Goal: Task Accomplishment & Management: Complete application form

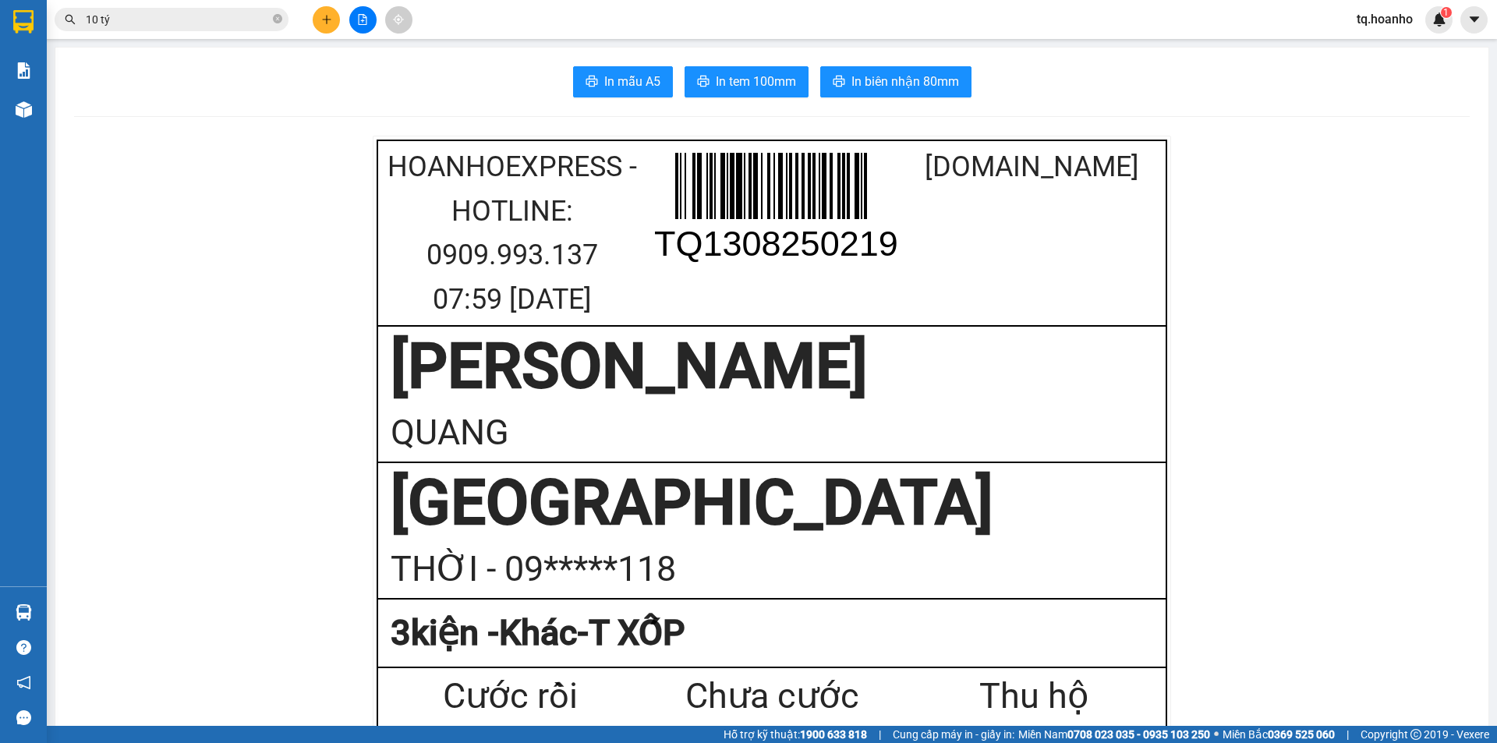
click at [118, 27] on input "10 tý" at bounding box center [178, 19] width 184 height 17
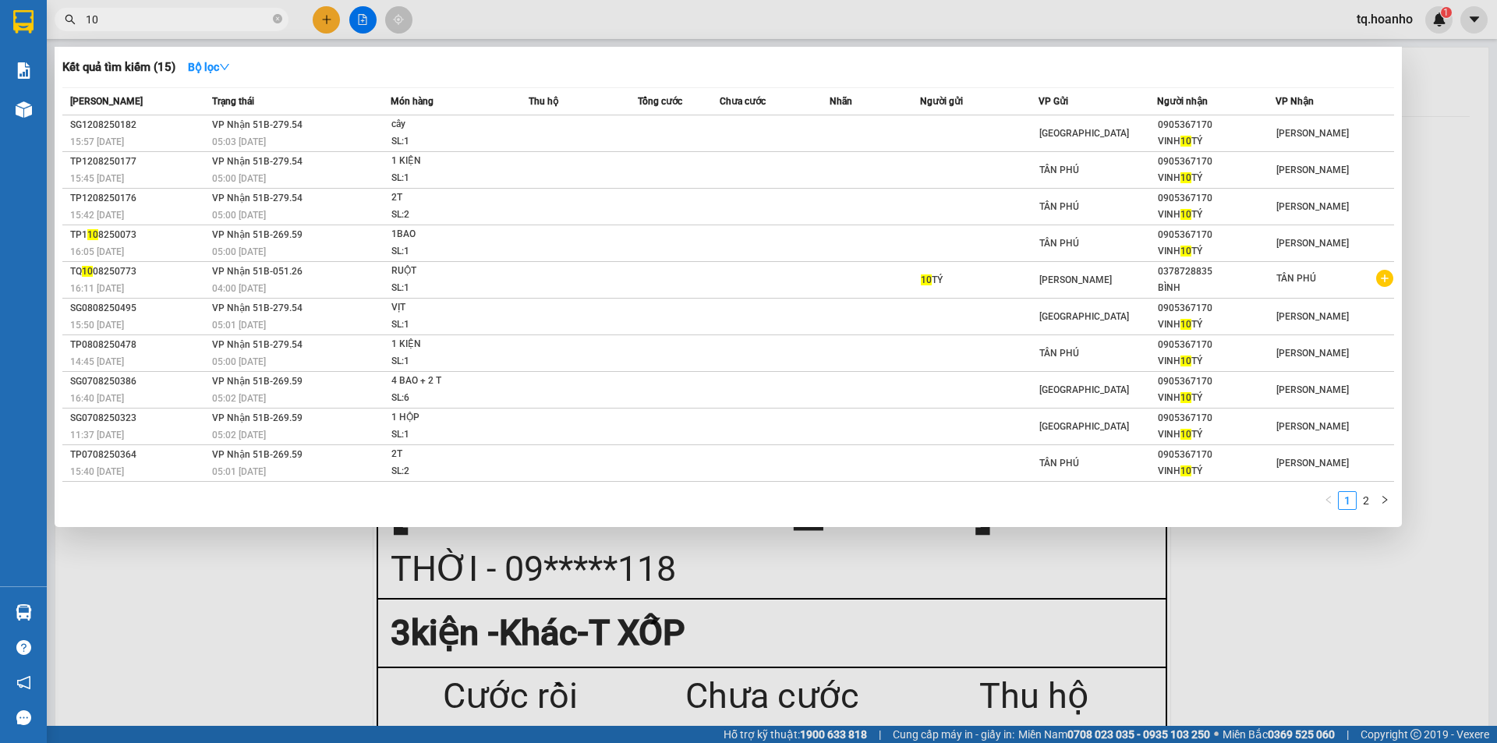
type input "1"
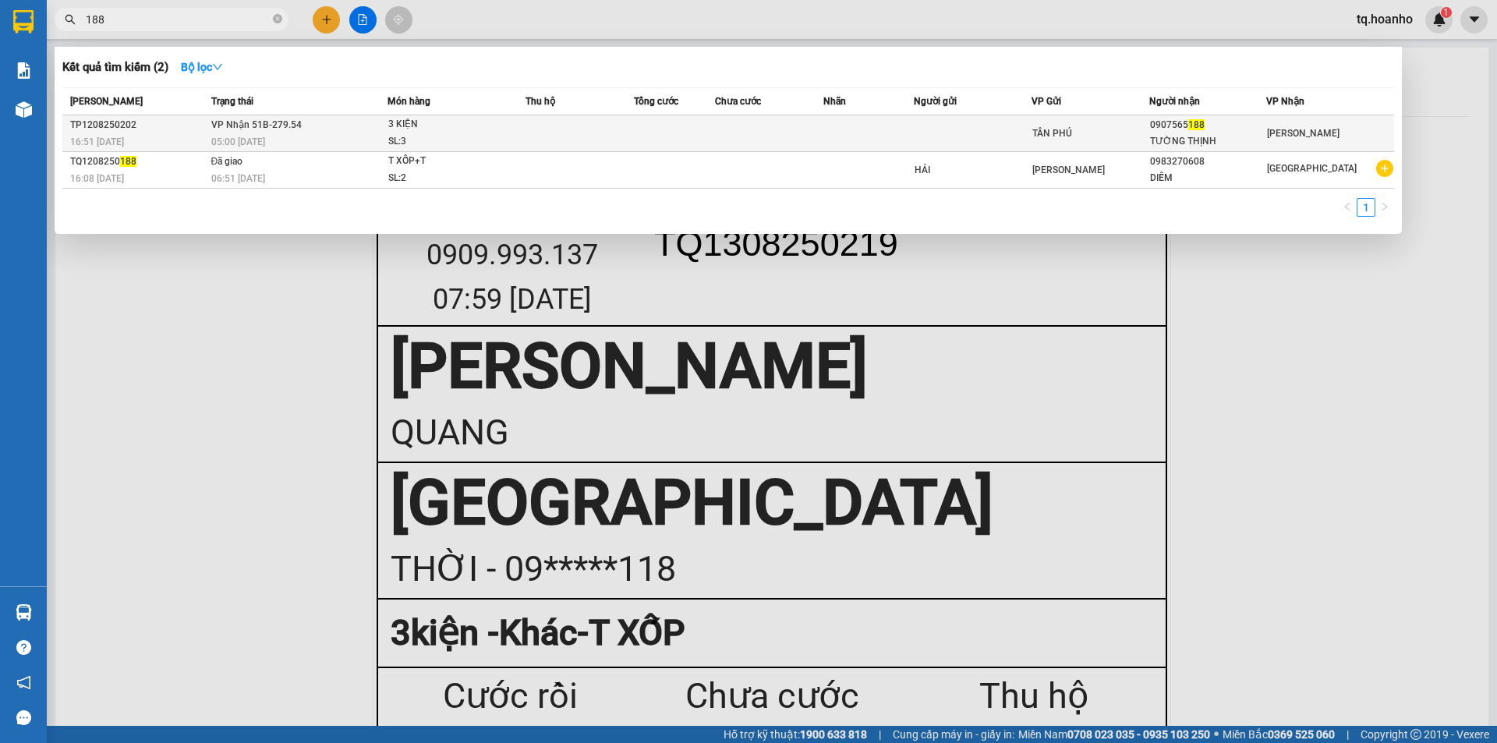
type input "188"
click at [466, 134] on div "SL: 3" at bounding box center [446, 141] width 117 height 17
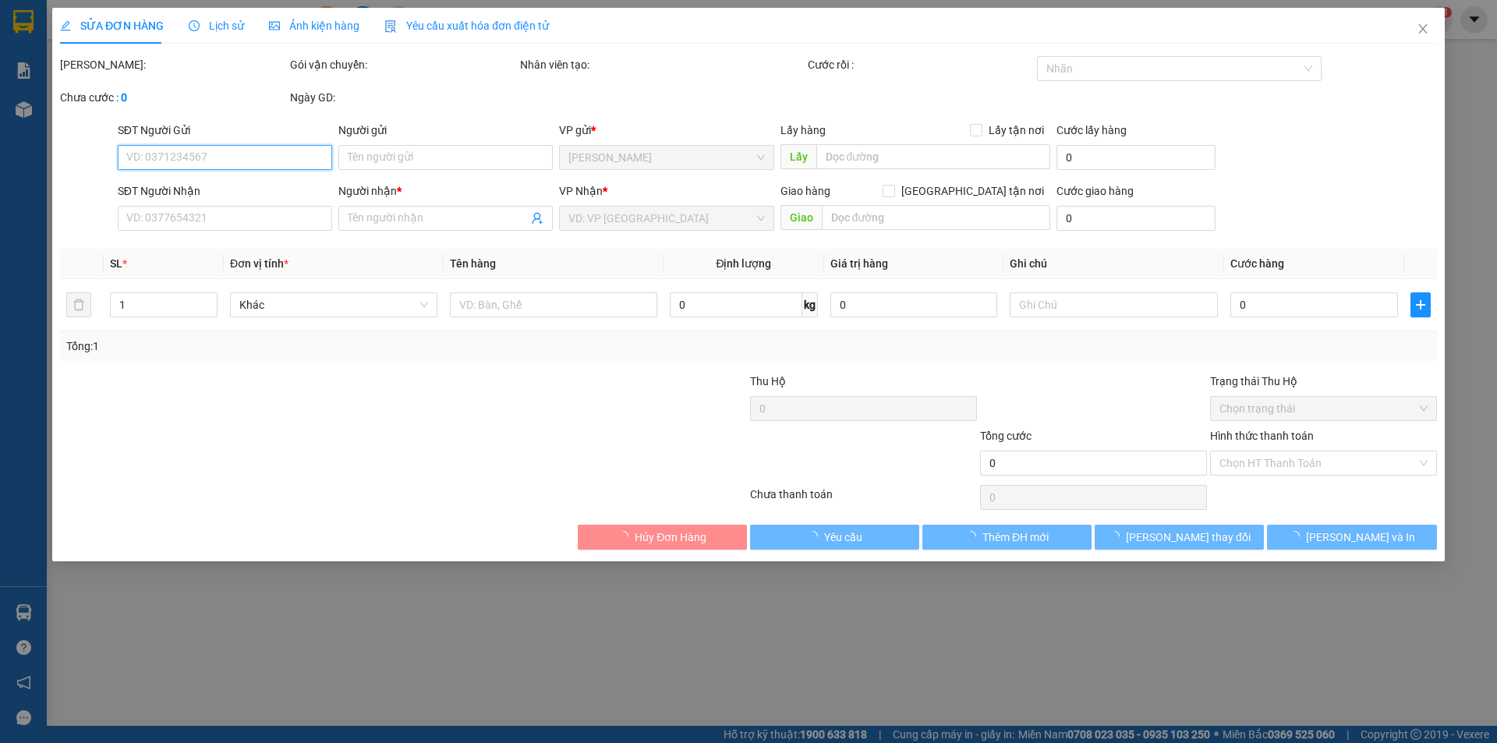
type input "0907565188"
type input "TƯỜNG THỊNH"
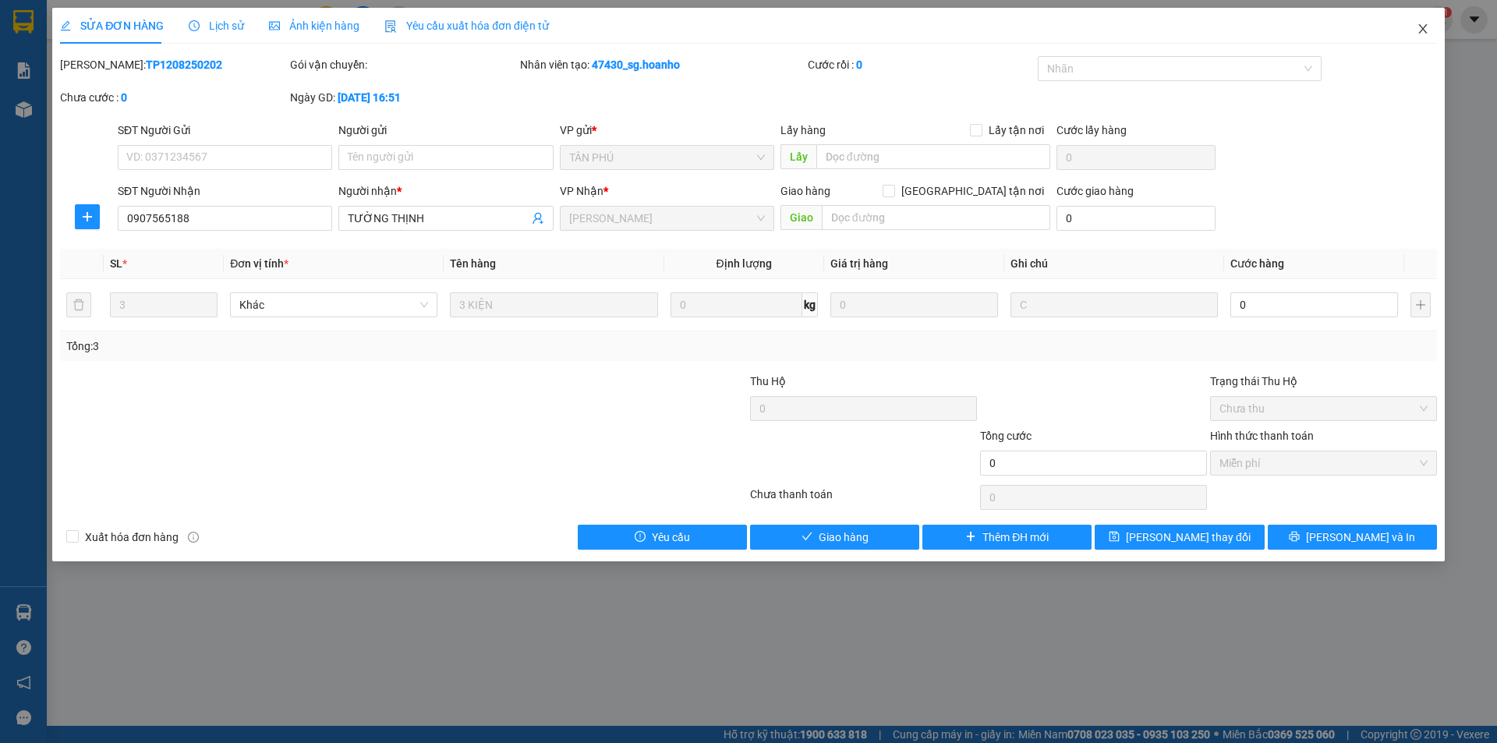
click at [1423, 37] on span "Close" at bounding box center [1424, 30] width 44 height 44
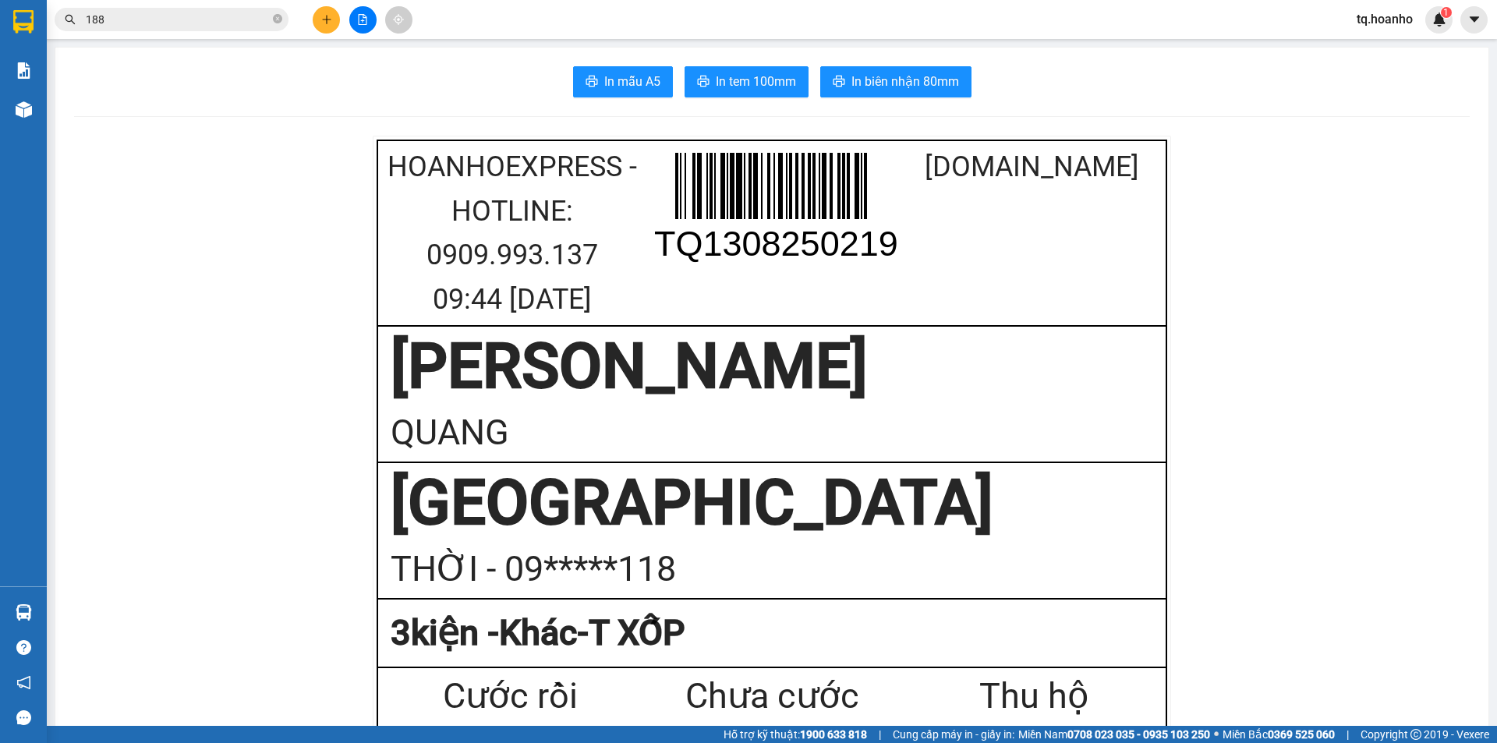
click at [321, 17] on icon "plus" at bounding box center [326, 19] width 11 height 11
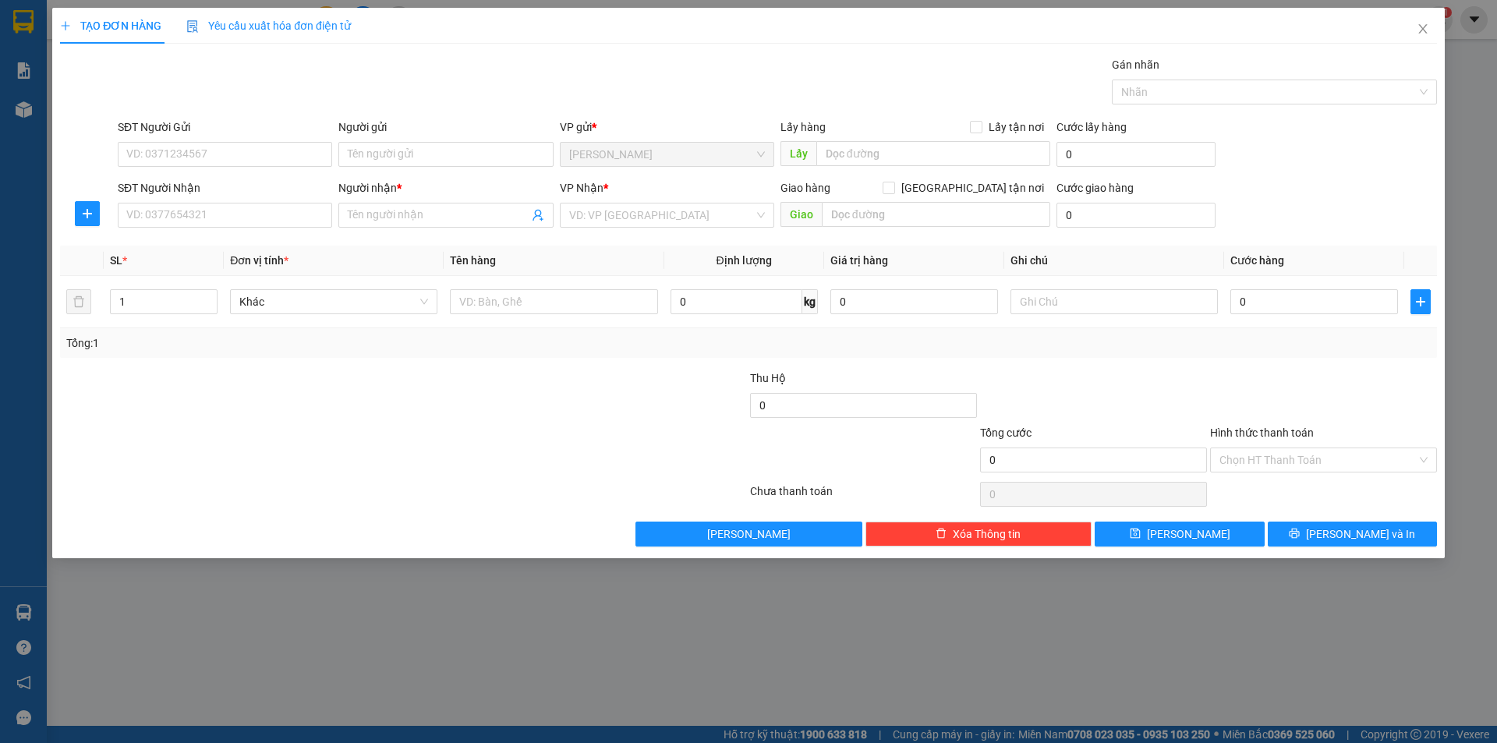
click at [225, 229] on div "SĐT Người Nhận VD: 0377654321" at bounding box center [225, 206] width 214 height 55
click at [225, 214] on input "SĐT Người Nhận" at bounding box center [225, 215] width 214 height 25
click at [251, 226] on input "0865180" at bounding box center [225, 215] width 214 height 25
type input "0865180365"
click at [483, 146] on input "Người gửi" at bounding box center [445, 154] width 214 height 25
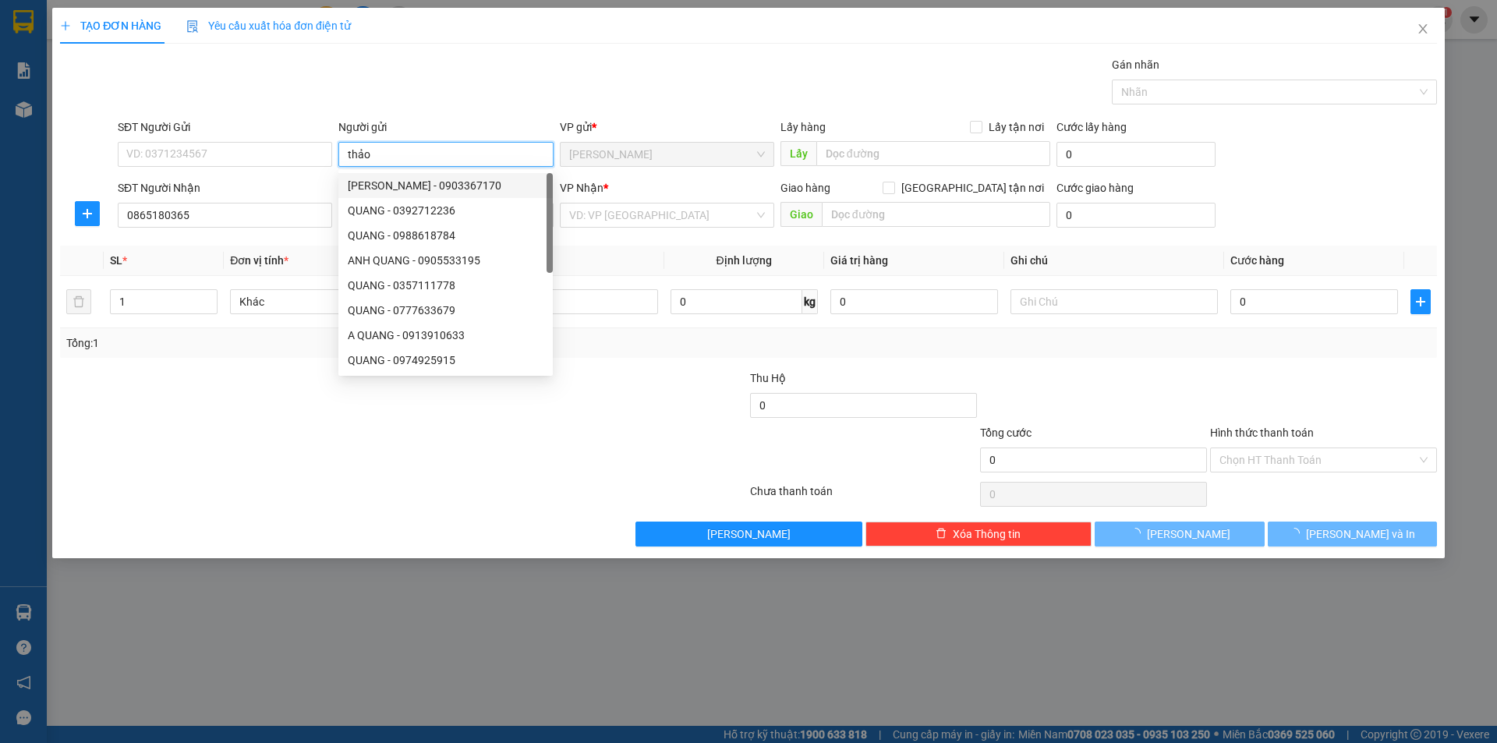
click at [430, 159] on input "thảo" at bounding box center [445, 154] width 214 height 25
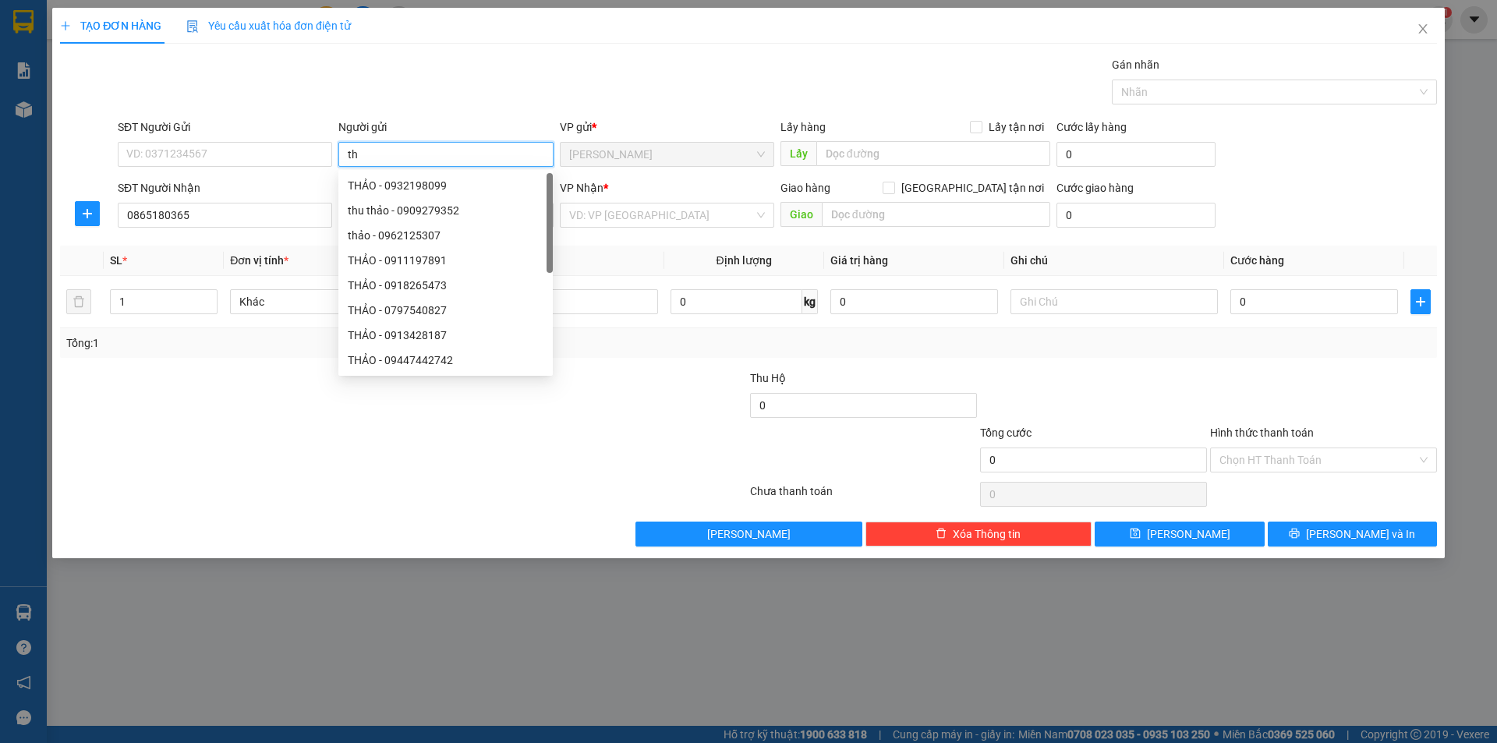
type input "t"
type input "THẢO"
click at [199, 423] on div at bounding box center [288, 397] width 460 height 55
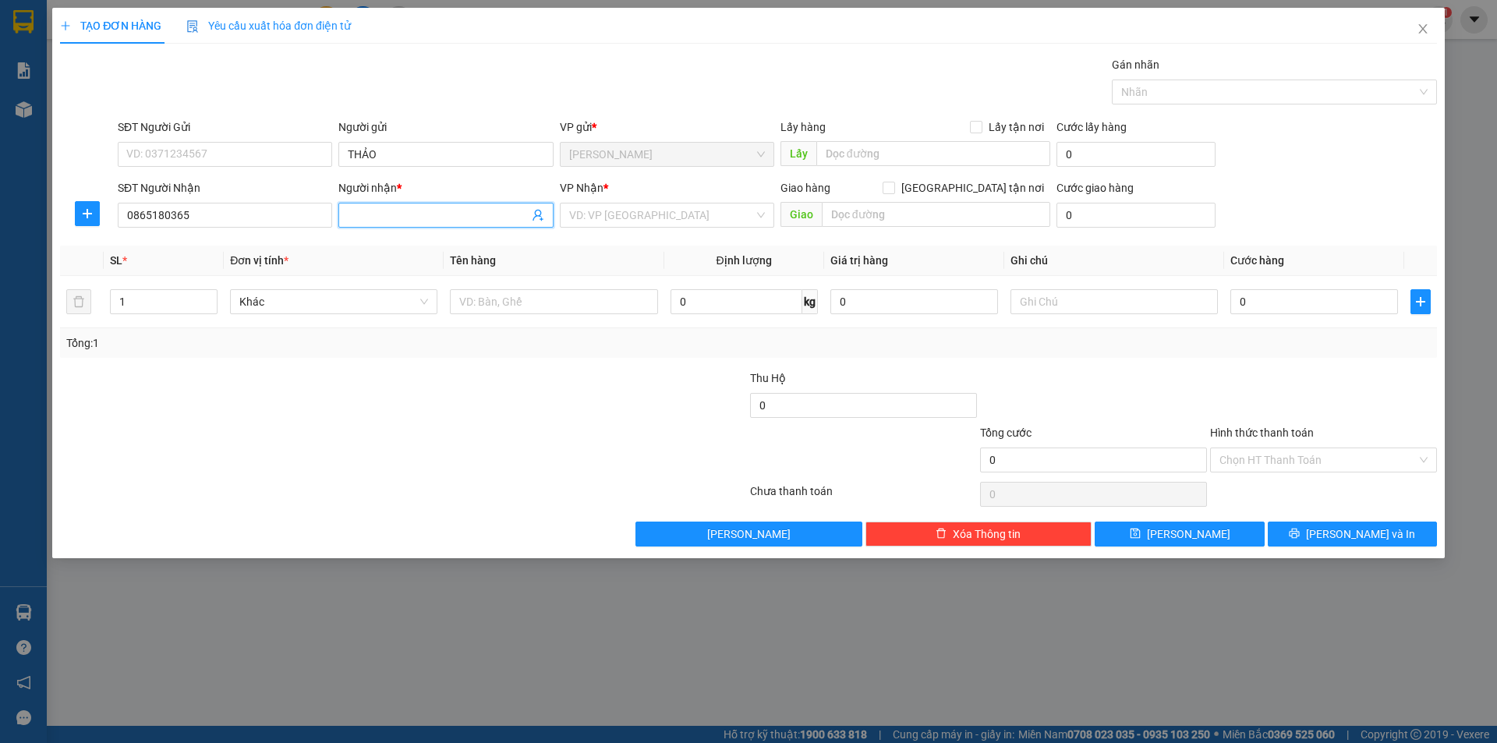
click at [360, 210] on input "Người nhận *" at bounding box center [438, 215] width 180 height 17
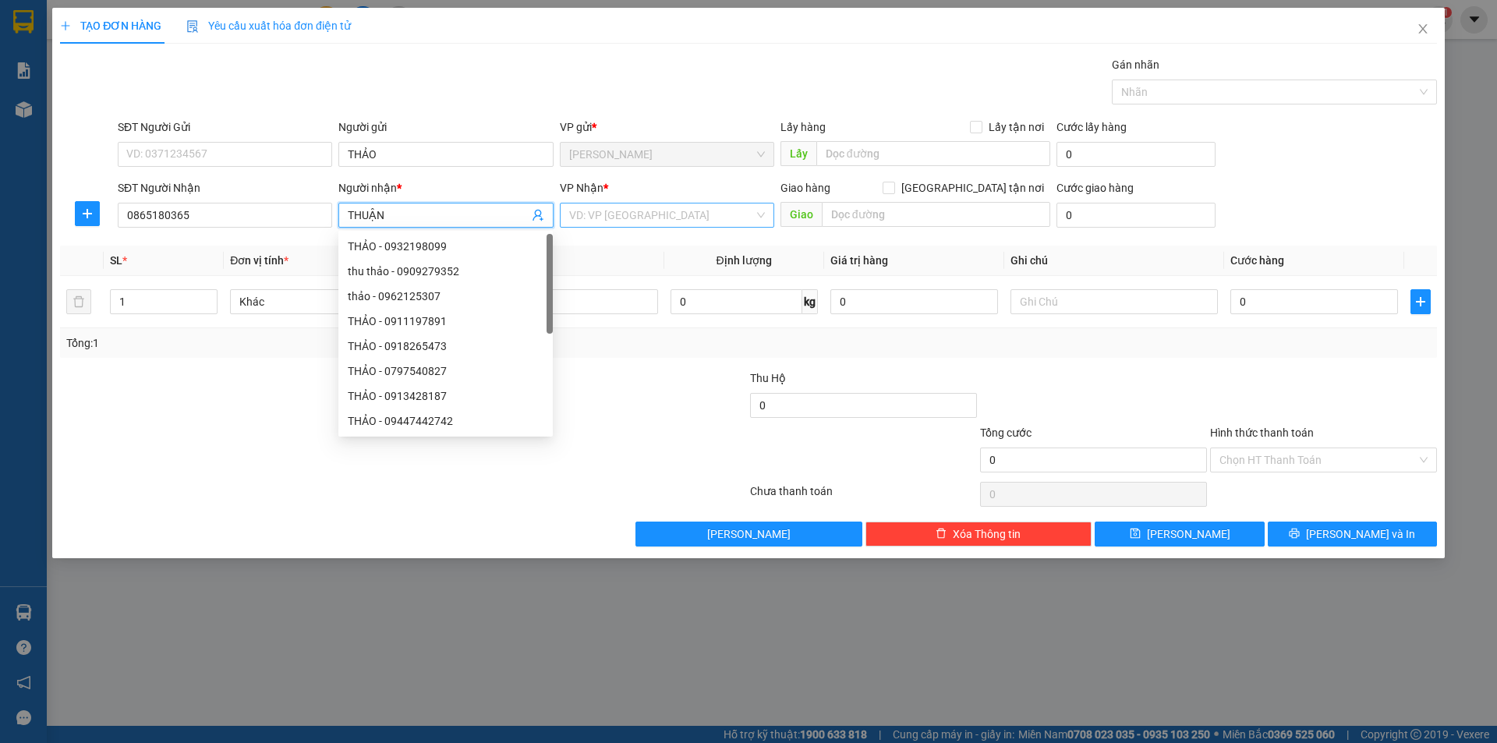
type input "THUẬN"
click at [621, 219] on input "search" at bounding box center [661, 215] width 185 height 23
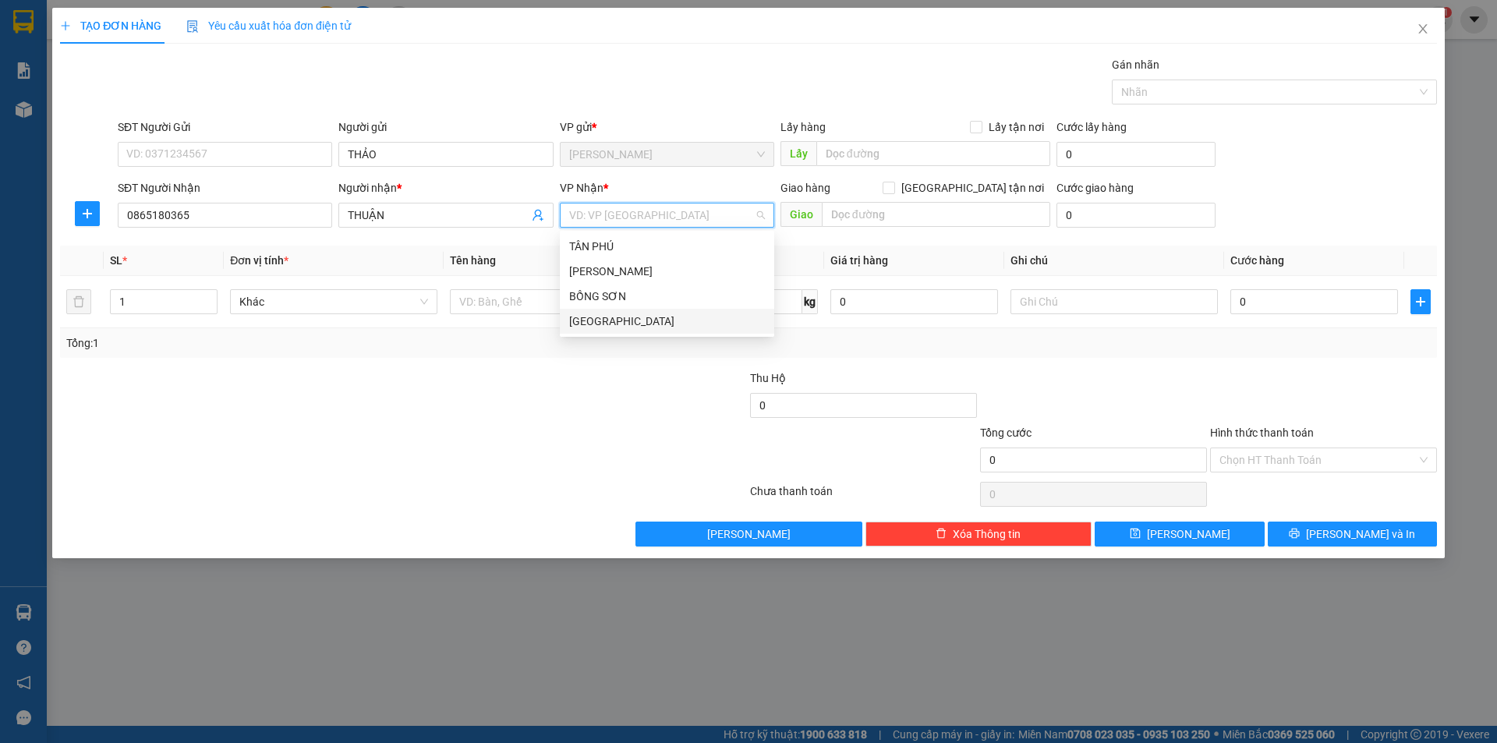
drag, startPoint x: 591, startPoint y: 301, endPoint x: 593, endPoint y: 317, distance: 15.7
click at [593, 317] on div "TÂN PHÚ TAM QUAN BỒNG SƠN [GEOGRAPHIC_DATA]" at bounding box center [667, 284] width 214 height 100
click at [593, 317] on div "[GEOGRAPHIC_DATA]" at bounding box center [667, 321] width 196 height 17
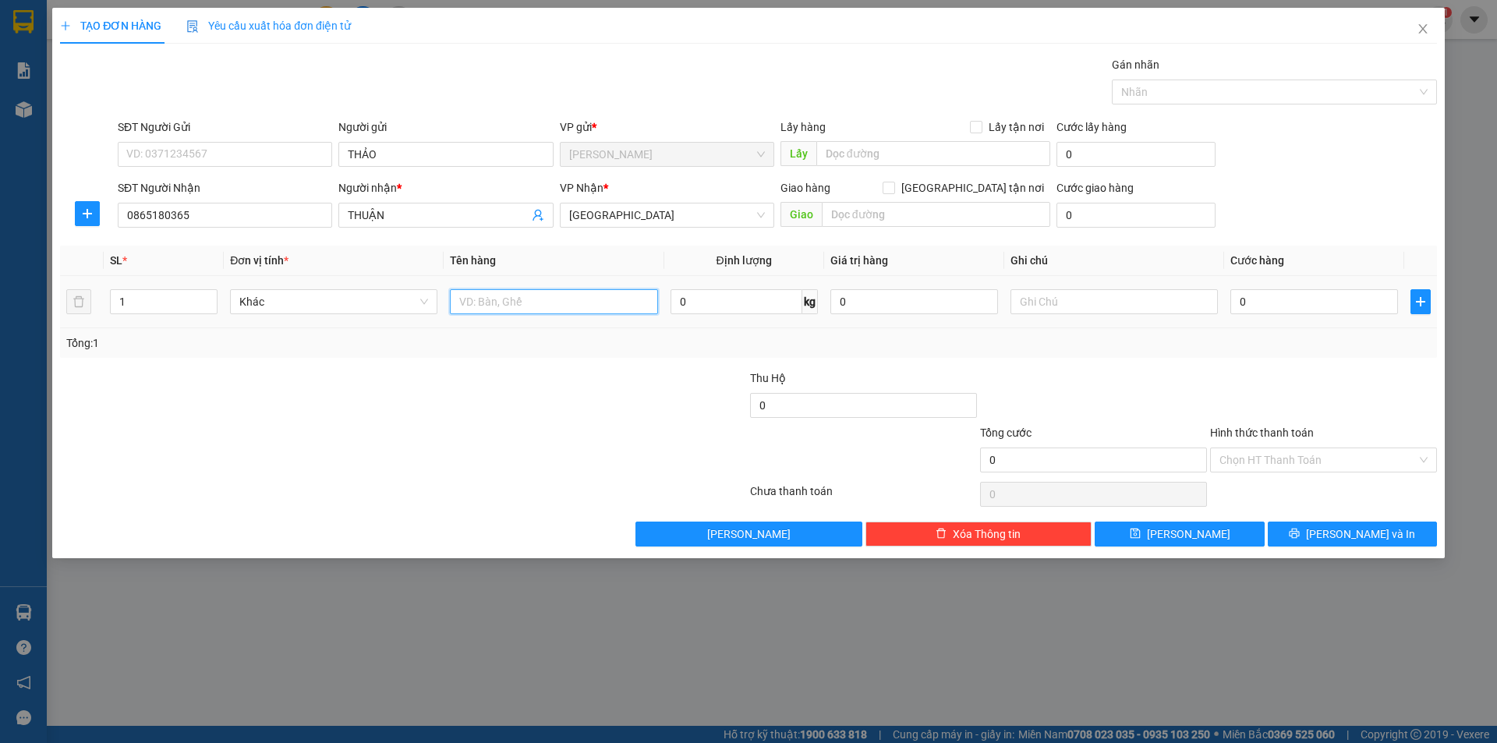
click at [529, 306] on input "text" at bounding box center [553, 301] width 207 height 25
type input "BAO"
click at [1107, 285] on td at bounding box center [1115, 302] width 220 height 52
click at [1109, 291] on input "text" at bounding box center [1114, 301] width 207 height 25
type input "R/40"
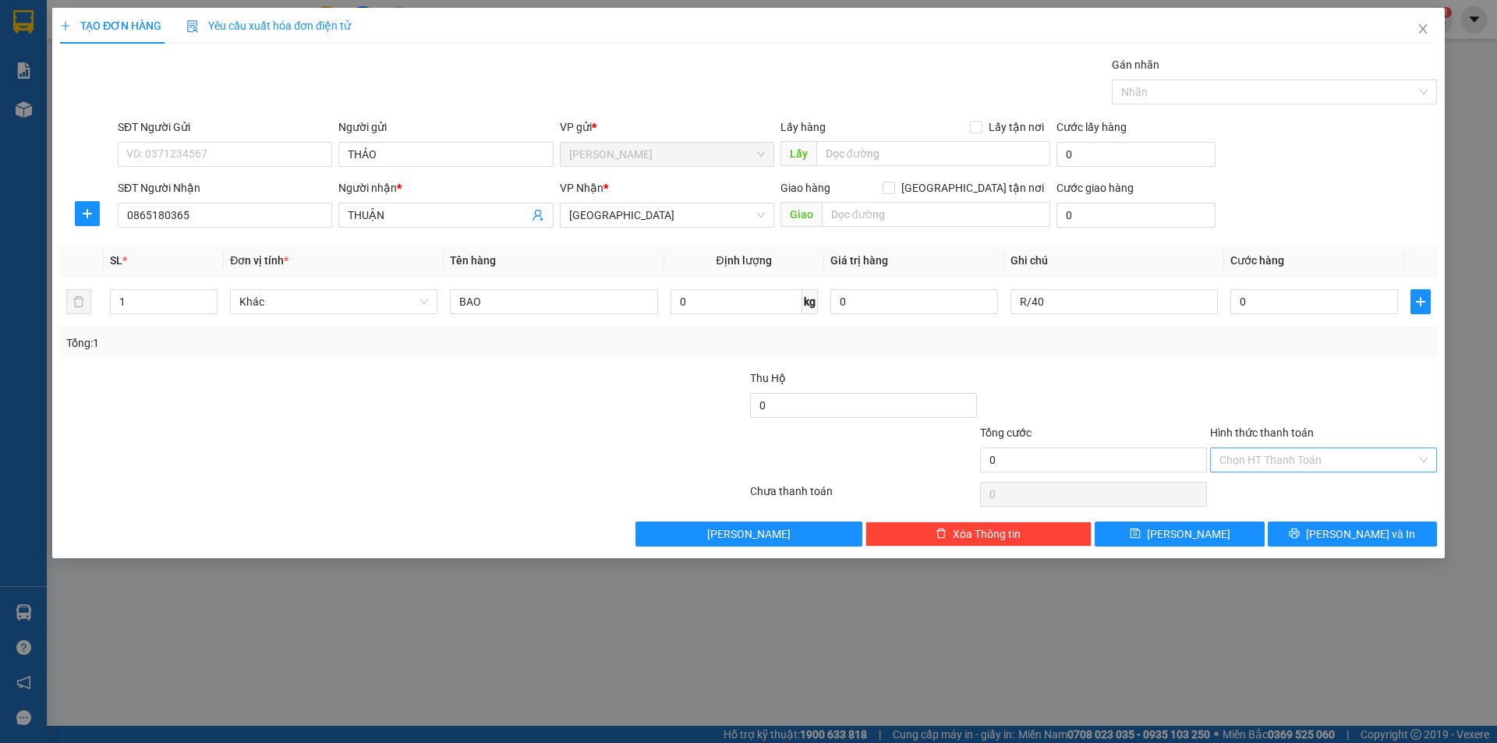
click at [1302, 455] on input "Hình thức thanh toán" at bounding box center [1318, 459] width 197 height 23
click at [1231, 516] on div "Miễn phí" at bounding box center [1324, 516] width 208 height 17
click at [1311, 540] on button "[PERSON_NAME] và In" at bounding box center [1352, 534] width 169 height 25
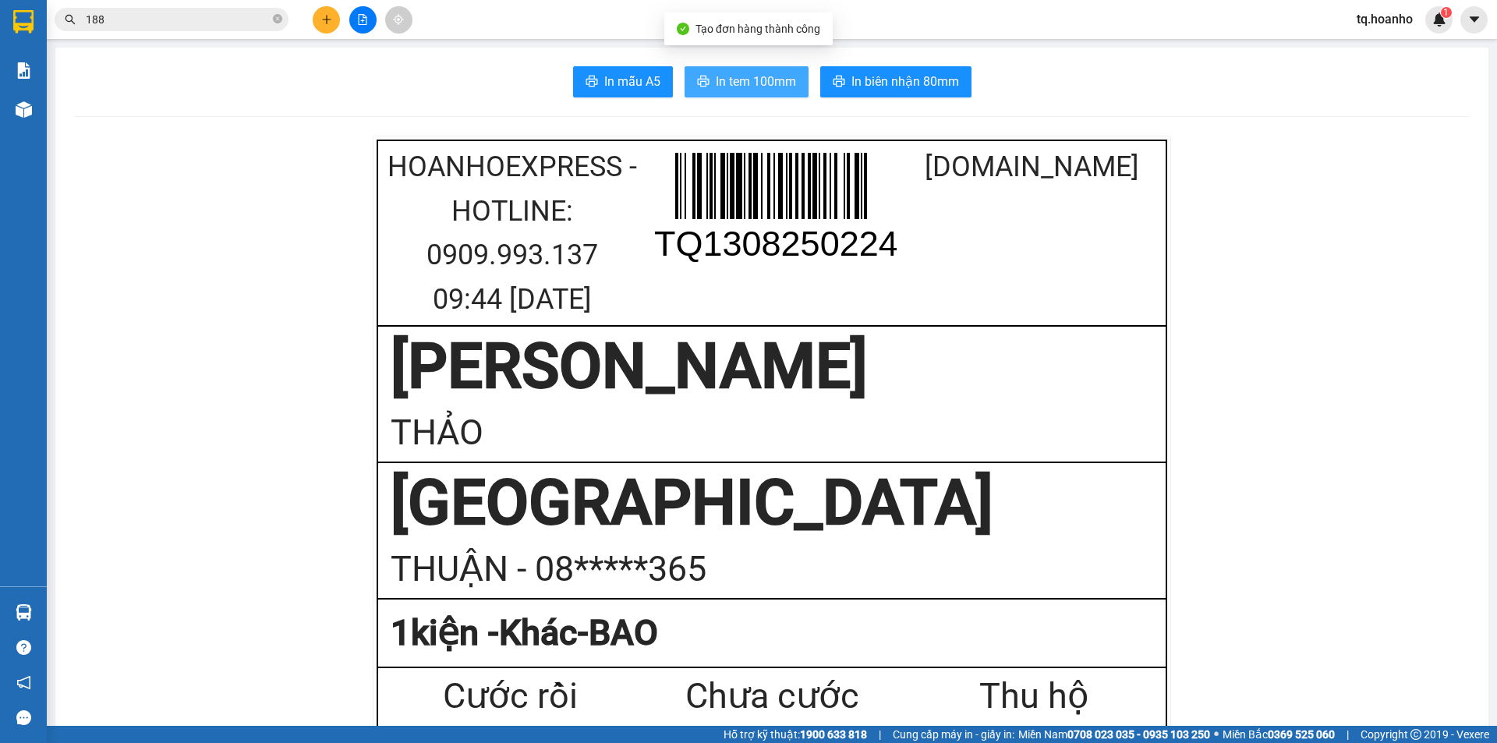
click at [779, 87] on span "In tem 100mm" at bounding box center [756, 81] width 80 height 19
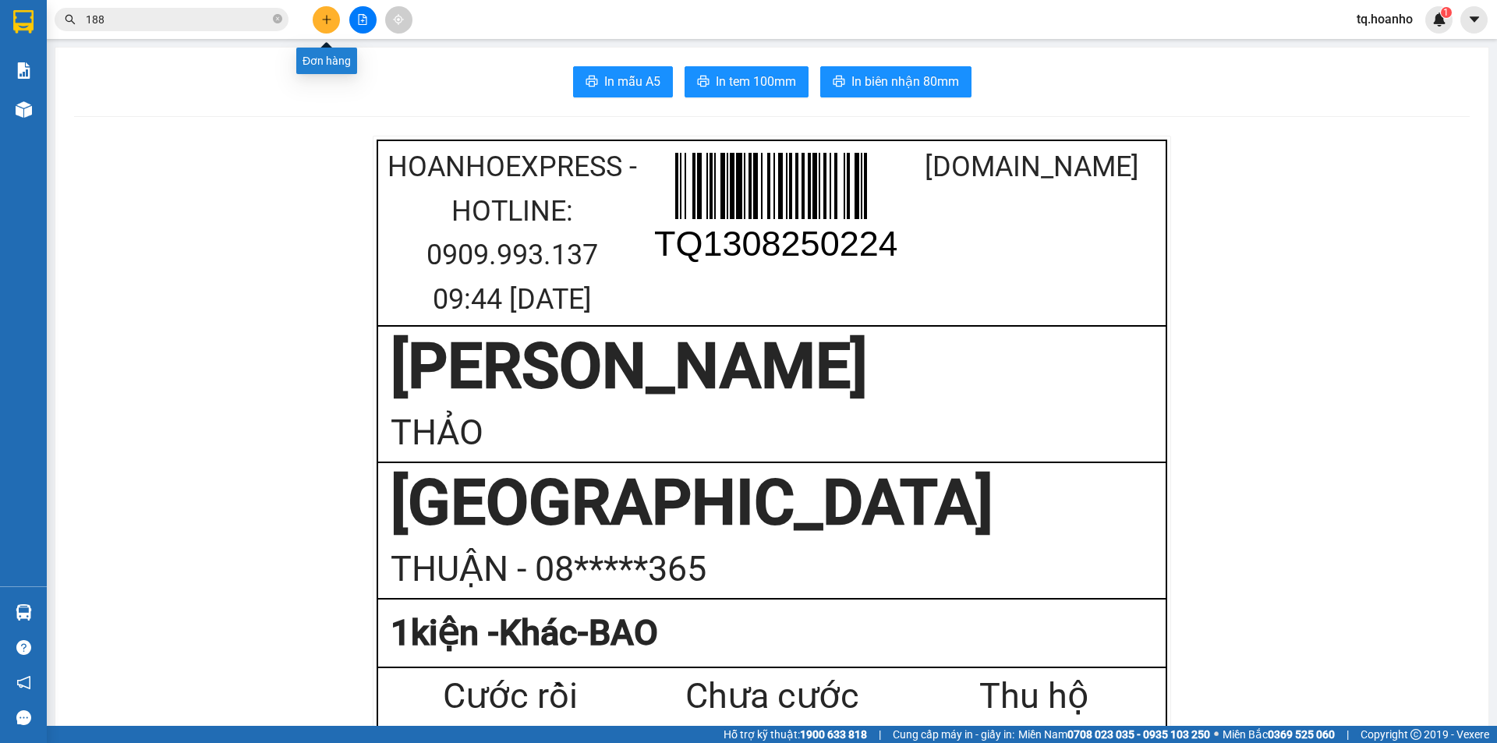
click at [318, 12] on button at bounding box center [326, 19] width 27 height 27
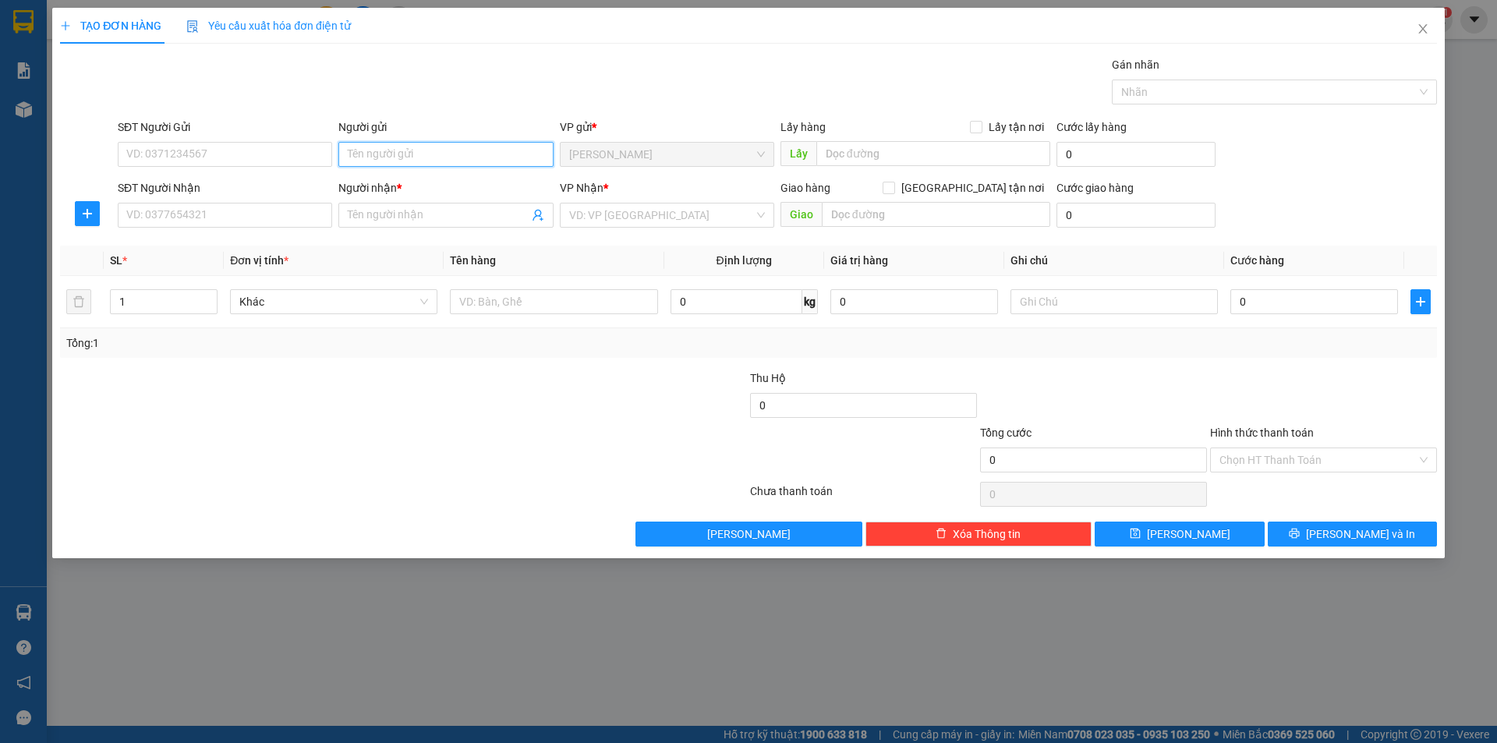
click at [419, 145] on input "Người gửi" at bounding box center [445, 154] width 214 height 25
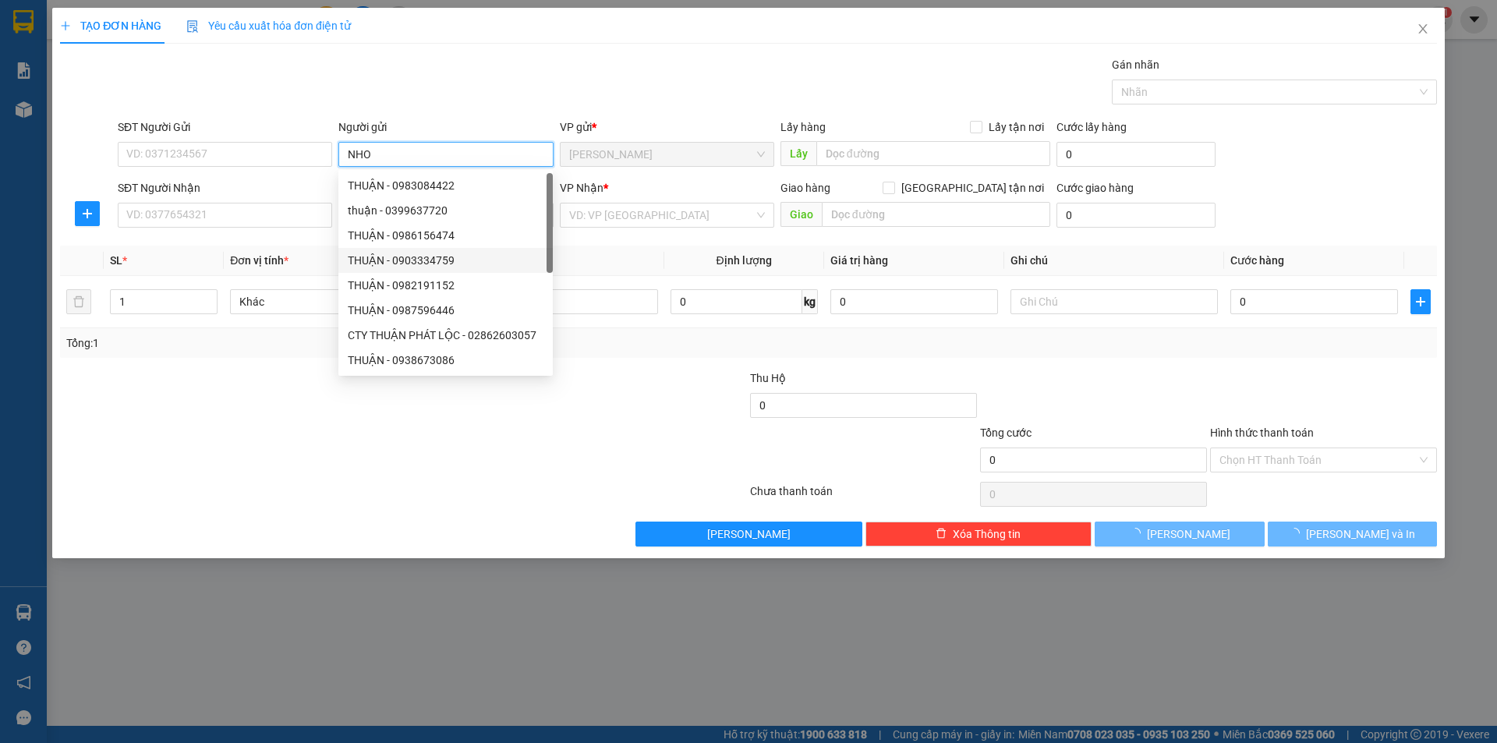
type input "NHO"
drag, startPoint x: 271, startPoint y: 477, endPoint x: 234, endPoint y: 306, distance: 174.7
click at [275, 439] on div at bounding box center [288, 451] width 460 height 55
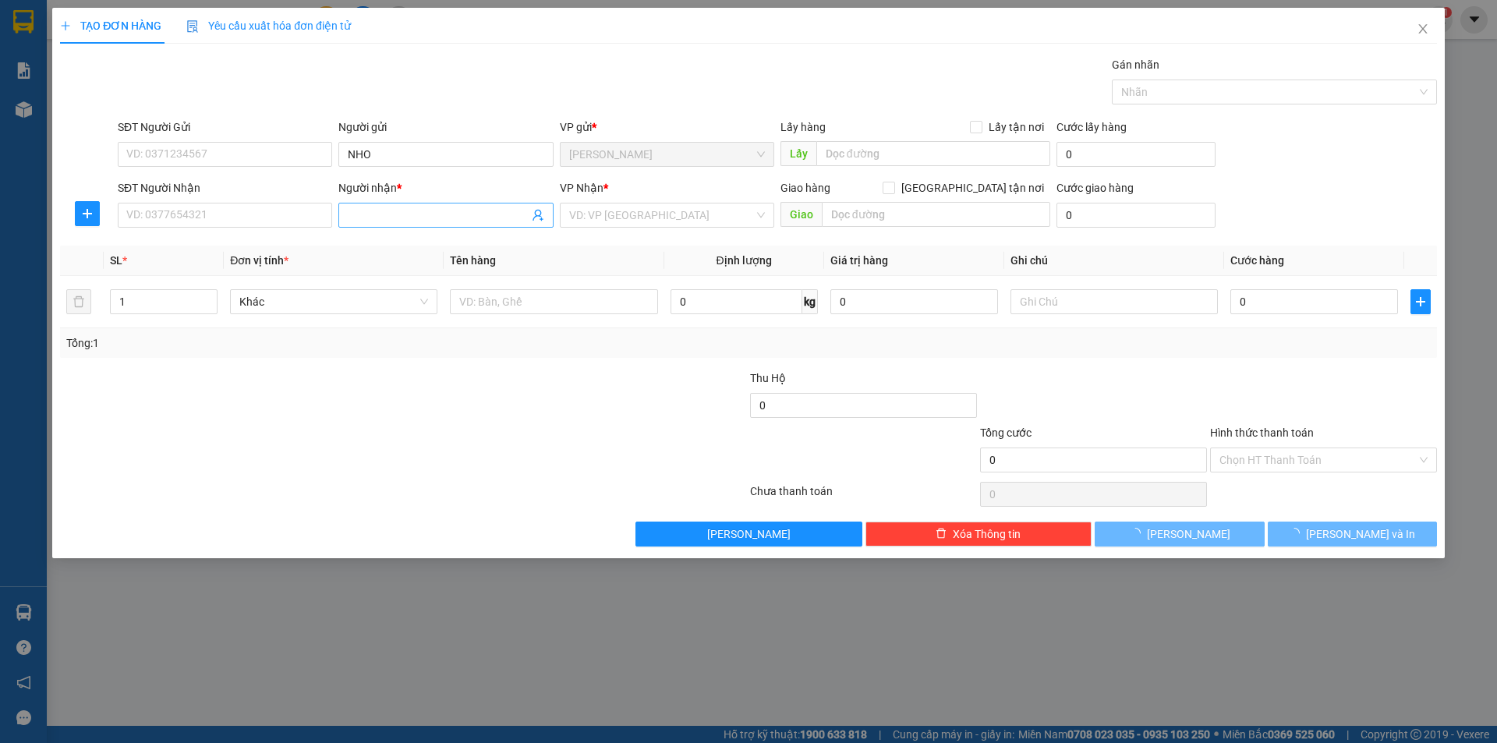
click at [365, 219] on input "Người nhận *" at bounding box center [438, 215] width 180 height 17
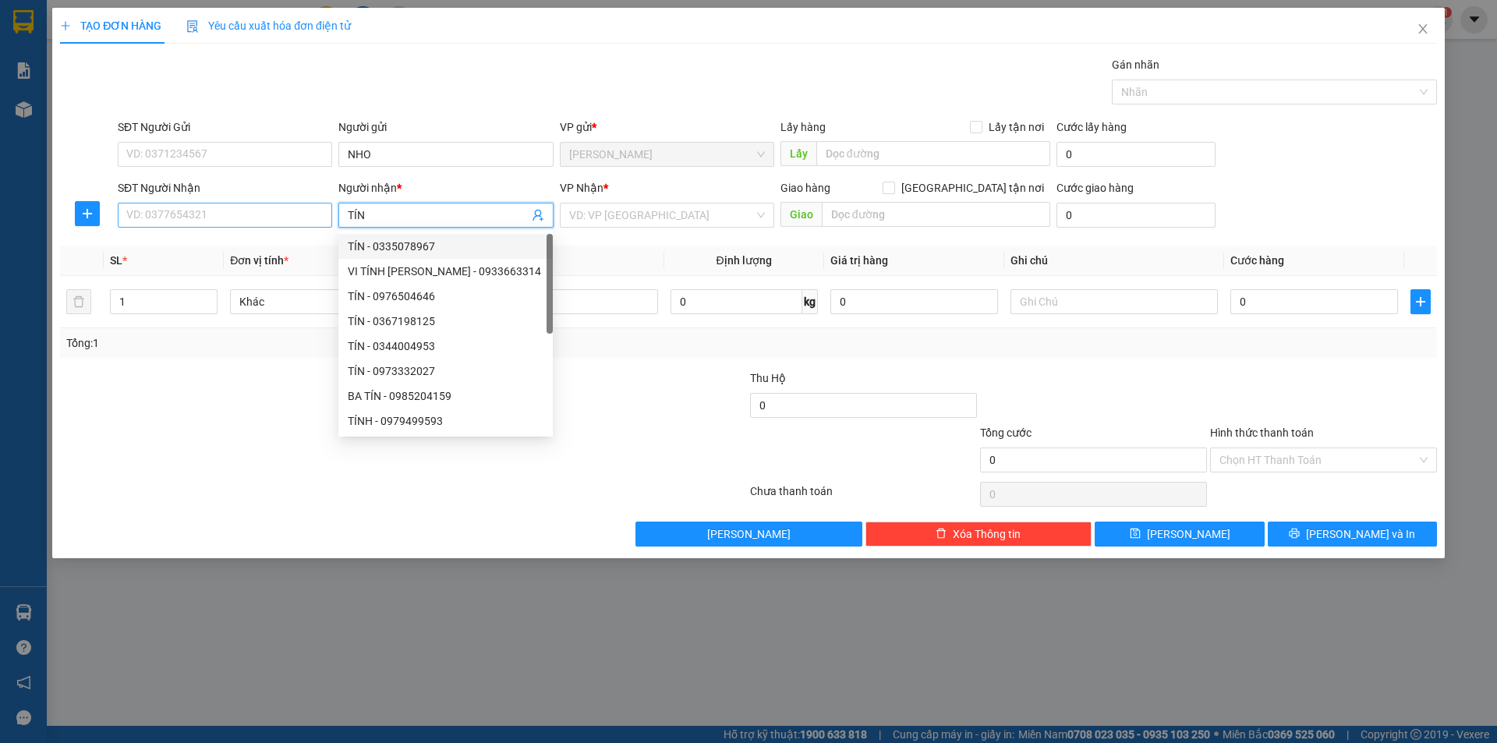
type input "TÍN"
click at [307, 221] on input "SĐT Người Nhận" at bounding box center [225, 215] width 214 height 25
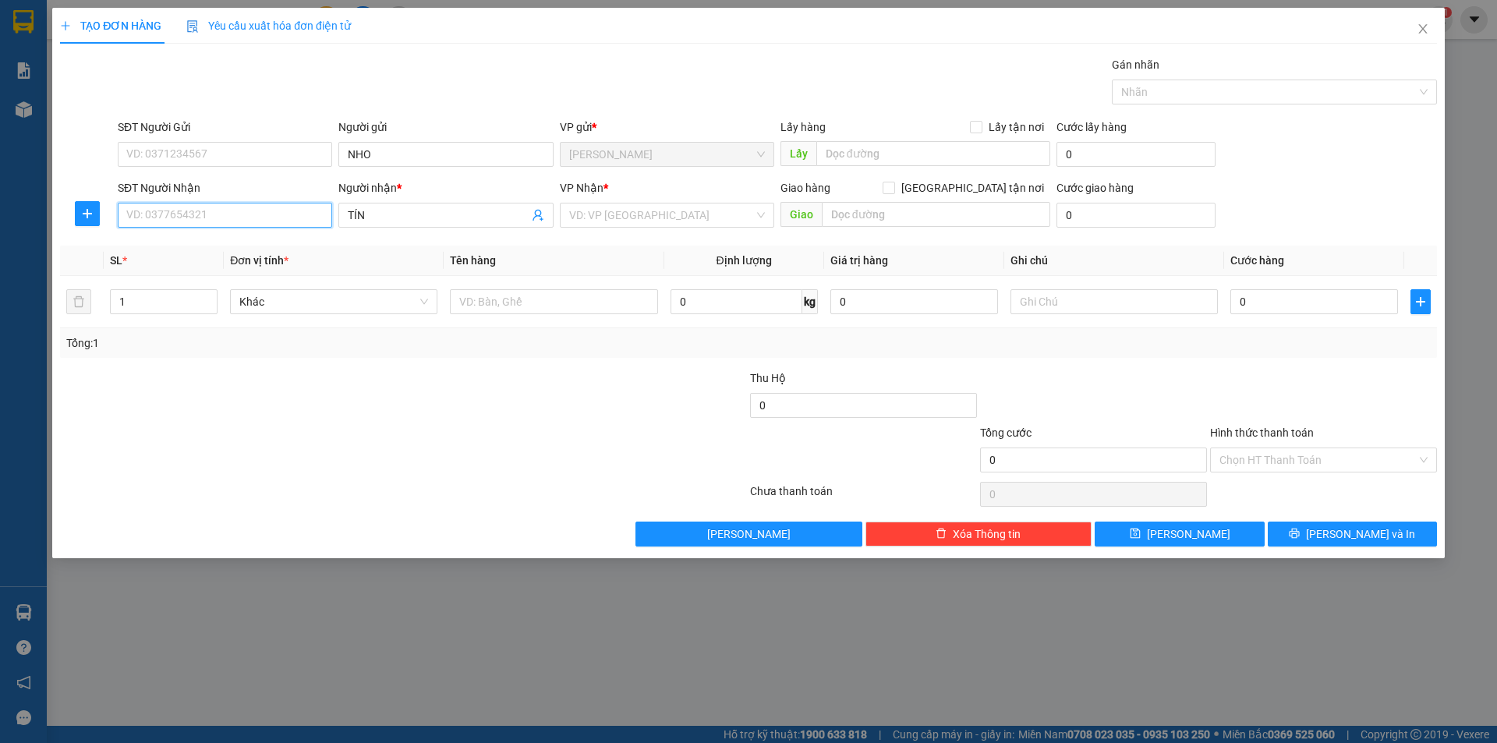
type input "0"
click at [285, 155] on input "SĐT Người Gửi" at bounding box center [225, 154] width 214 height 25
drag, startPoint x: 194, startPoint y: 186, endPoint x: 208, endPoint y: 216, distance: 32.8
click at [208, 217] on body "Kết quả tìm kiếm ( 2 ) Bộ lọc Mã ĐH Trạng thái Món hàng Thu hộ Tổng cước Chưa c…" at bounding box center [748, 371] width 1497 height 743
type input "0987399"
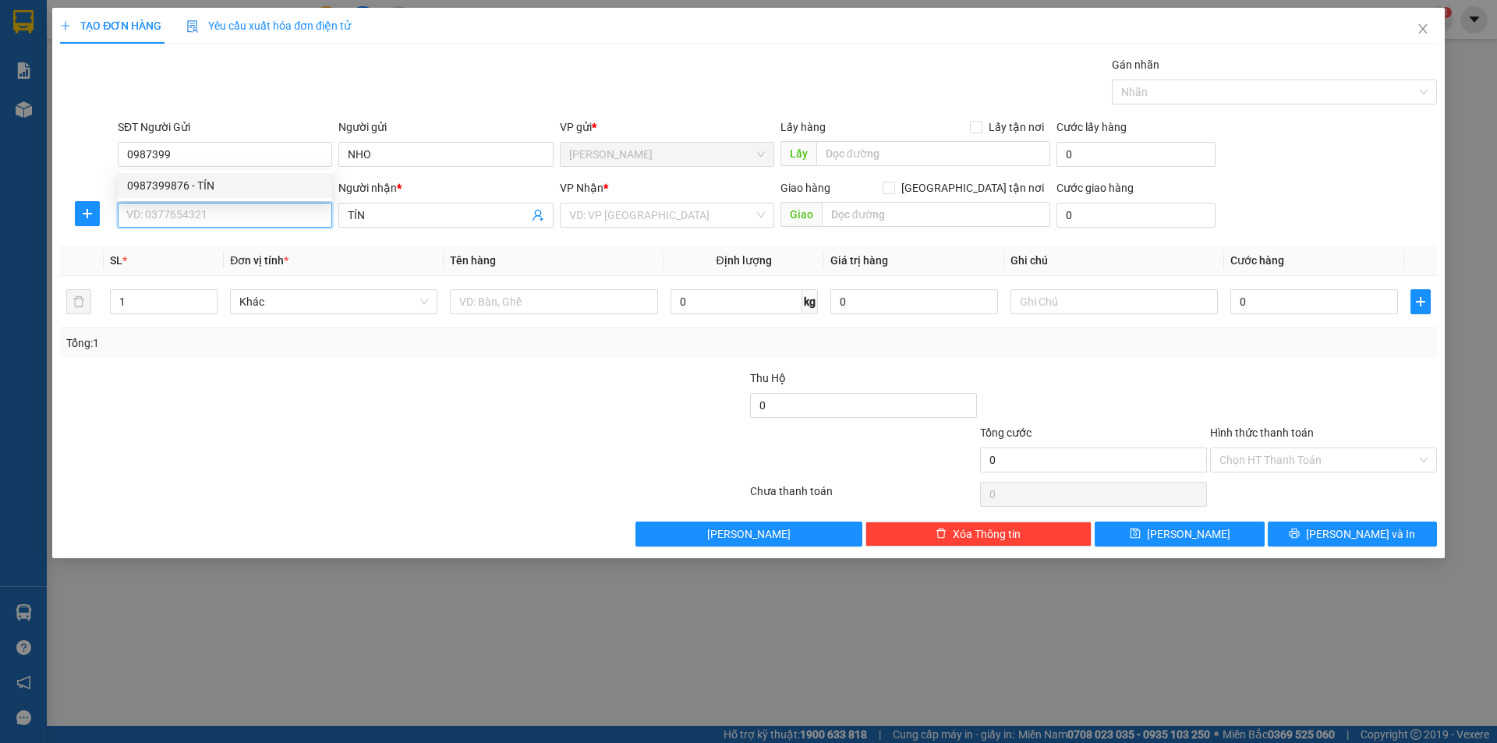
click at [208, 211] on input "SĐT Người Nhận" at bounding box center [225, 215] width 214 height 25
click at [188, 264] on div "0987399876 - TÍN" at bounding box center [225, 271] width 196 height 17
type input "0987399876"
drag, startPoint x: 365, startPoint y: 364, endPoint x: 452, endPoint y: 322, distance: 97.0
click at [365, 363] on div "Transit Pickup Surcharge Ids Transit Deliver Surcharge Ids Transit Deliver Surc…" at bounding box center [748, 301] width 1377 height 491
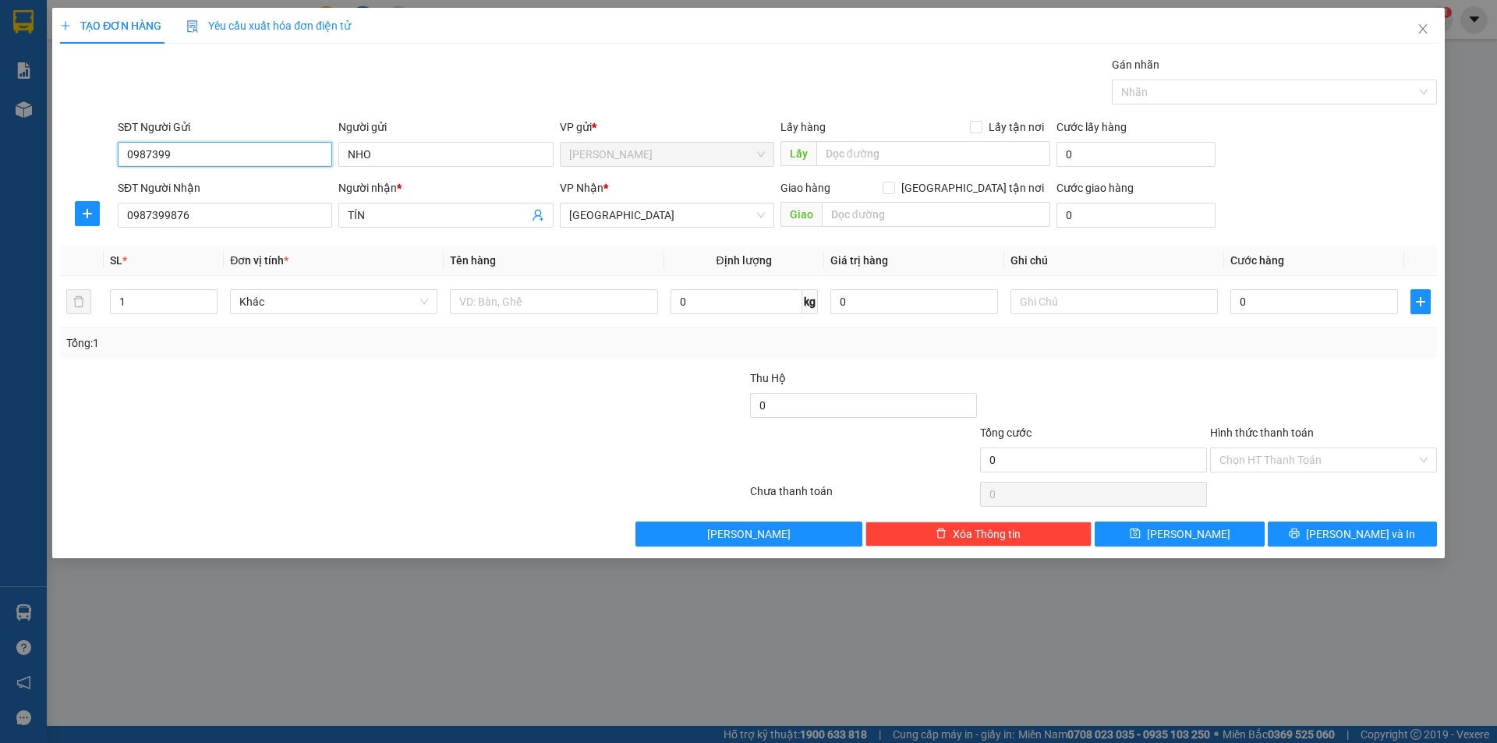
click at [196, 146] on input "0987399" at bounding box center [225, 154] width 214 height 25
type input "0"
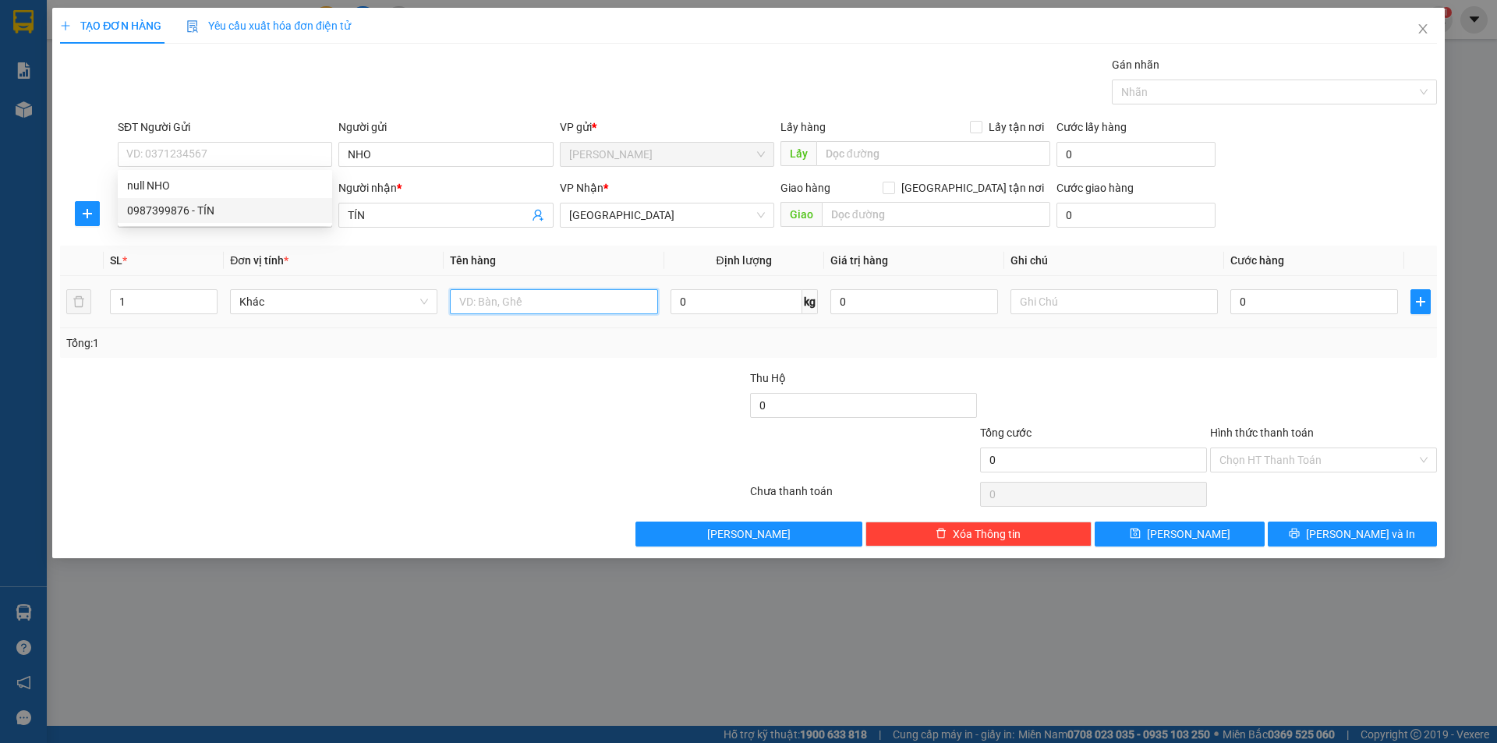
click at [516, 297] on input "text" at bounding box center [553, 301] width 207 height 25
type input "B"
type input "D"
type input "ĐT"
click at [1037, 300] on input "text" at bounding box center [1114, 301] width 207 height 25
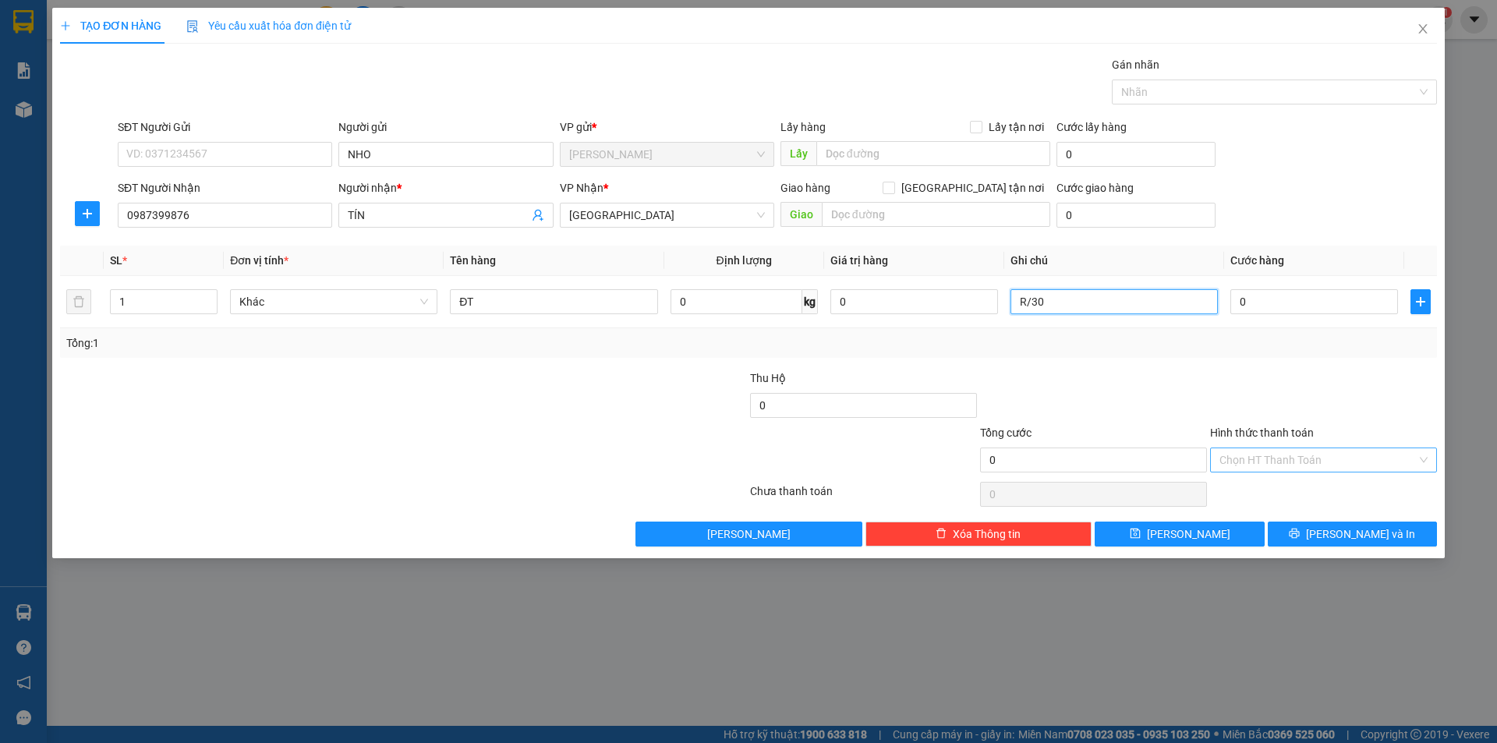
type input "R/30"
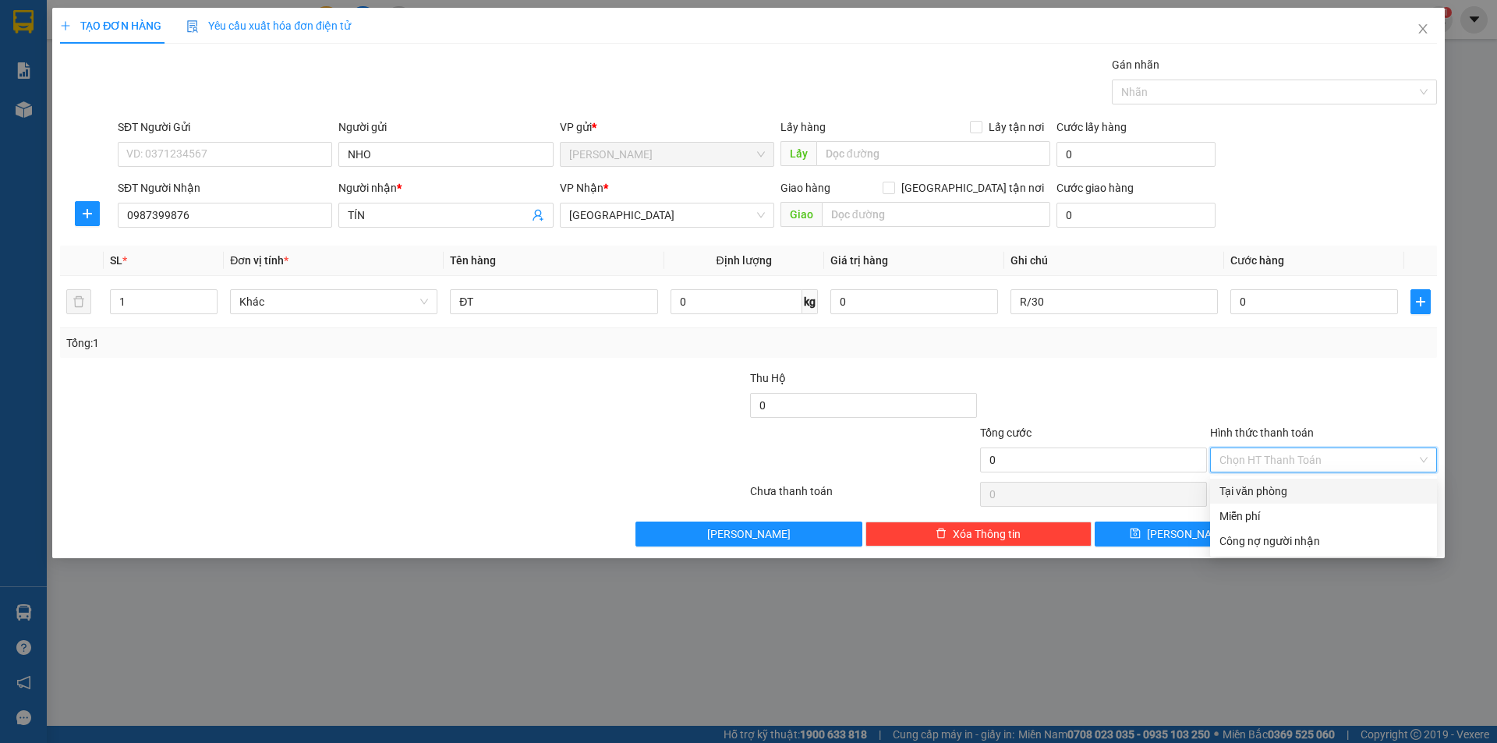
click at [1299, 464] on input "Hình thức thanh toán" at bounding box center [1318, 459] width 197 height 23
click at [1285, 506] on div "Miễn phí" at bounding box center [1323, 516] width 227 height 25
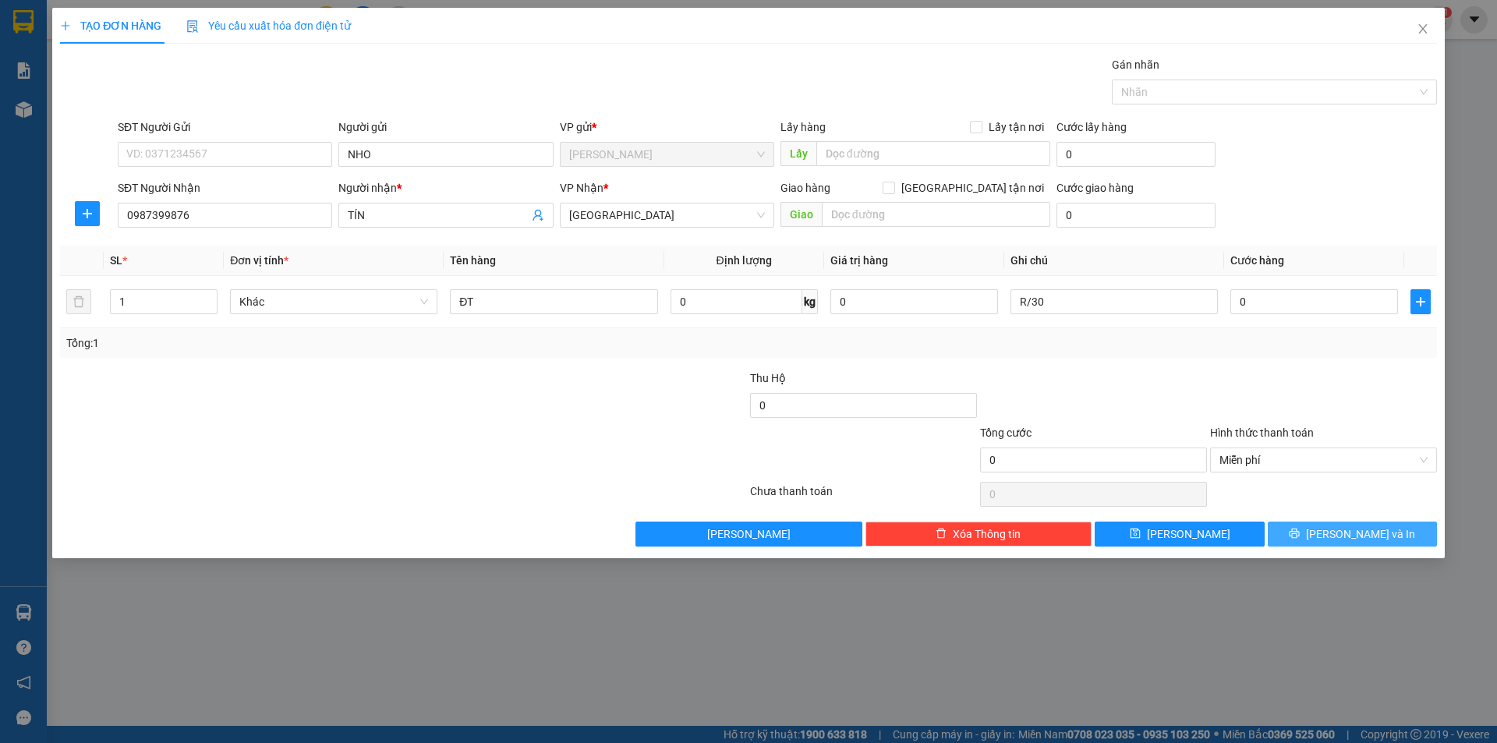
click at [1297, 528] on button "[PERSON_NAME] và In" at bounding box center [1352, 534] width 169 height 25
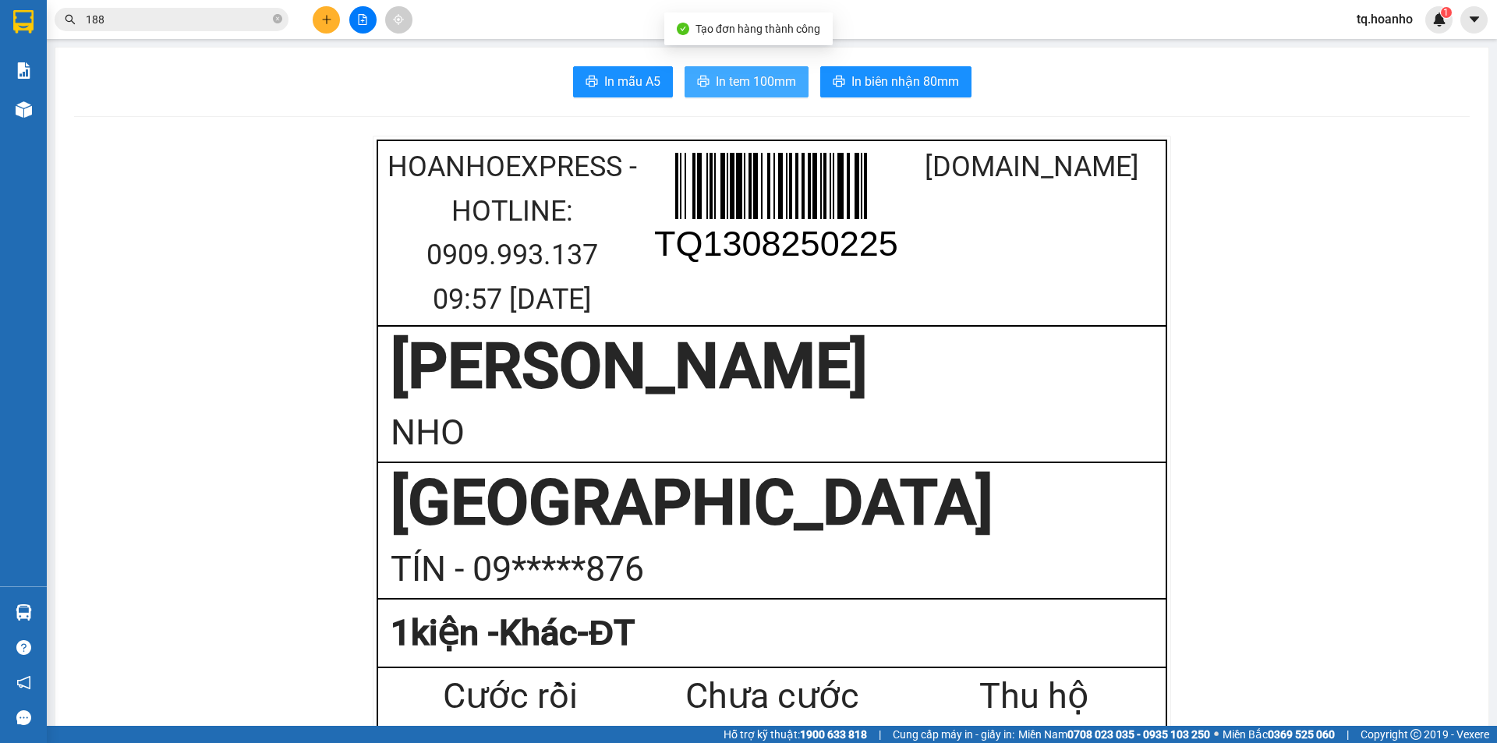
click at [707, 89] on button "In tem 100mm" at bounding box center [747, 81] width 124 height 31
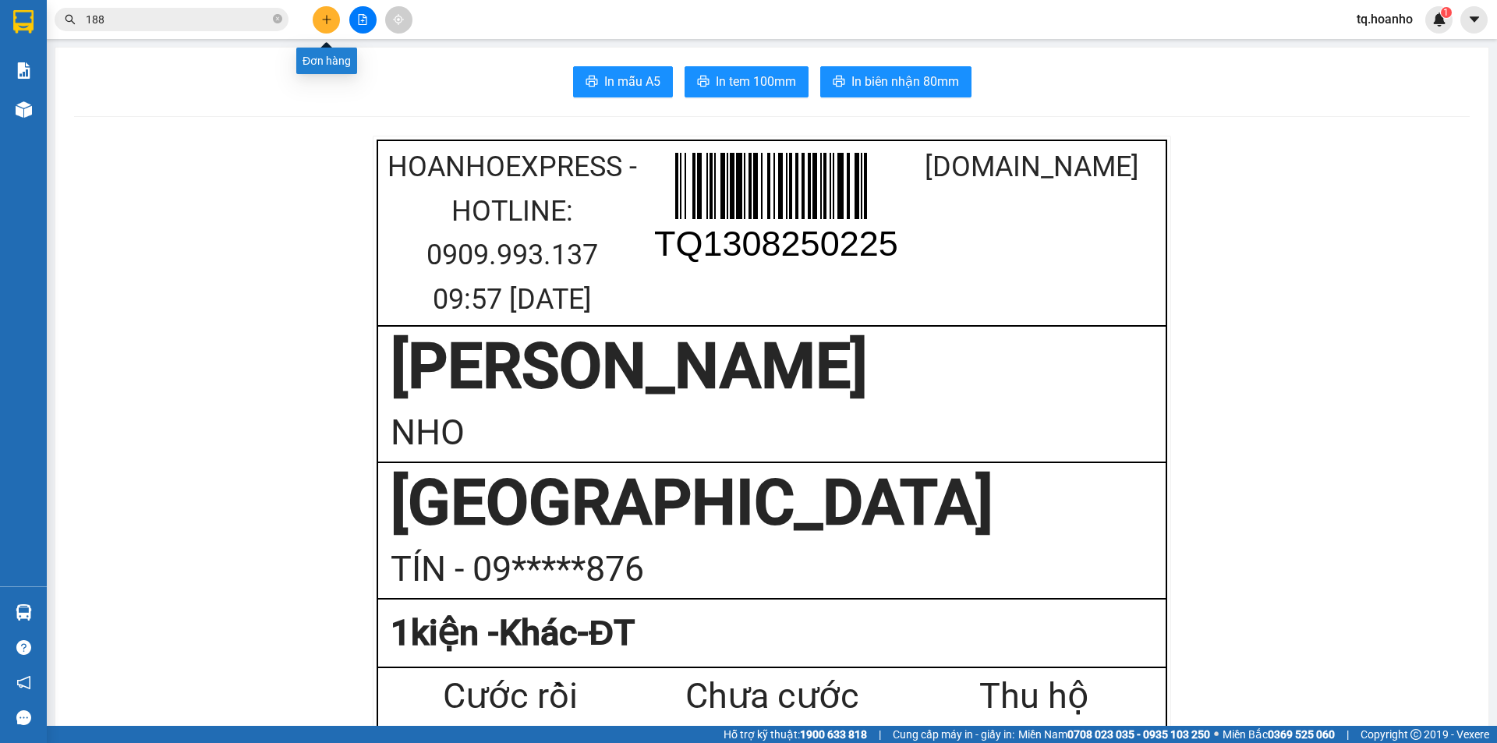
click at [331, 16] on icon "plus" at bounding box center [326, 19] width 11 height 11
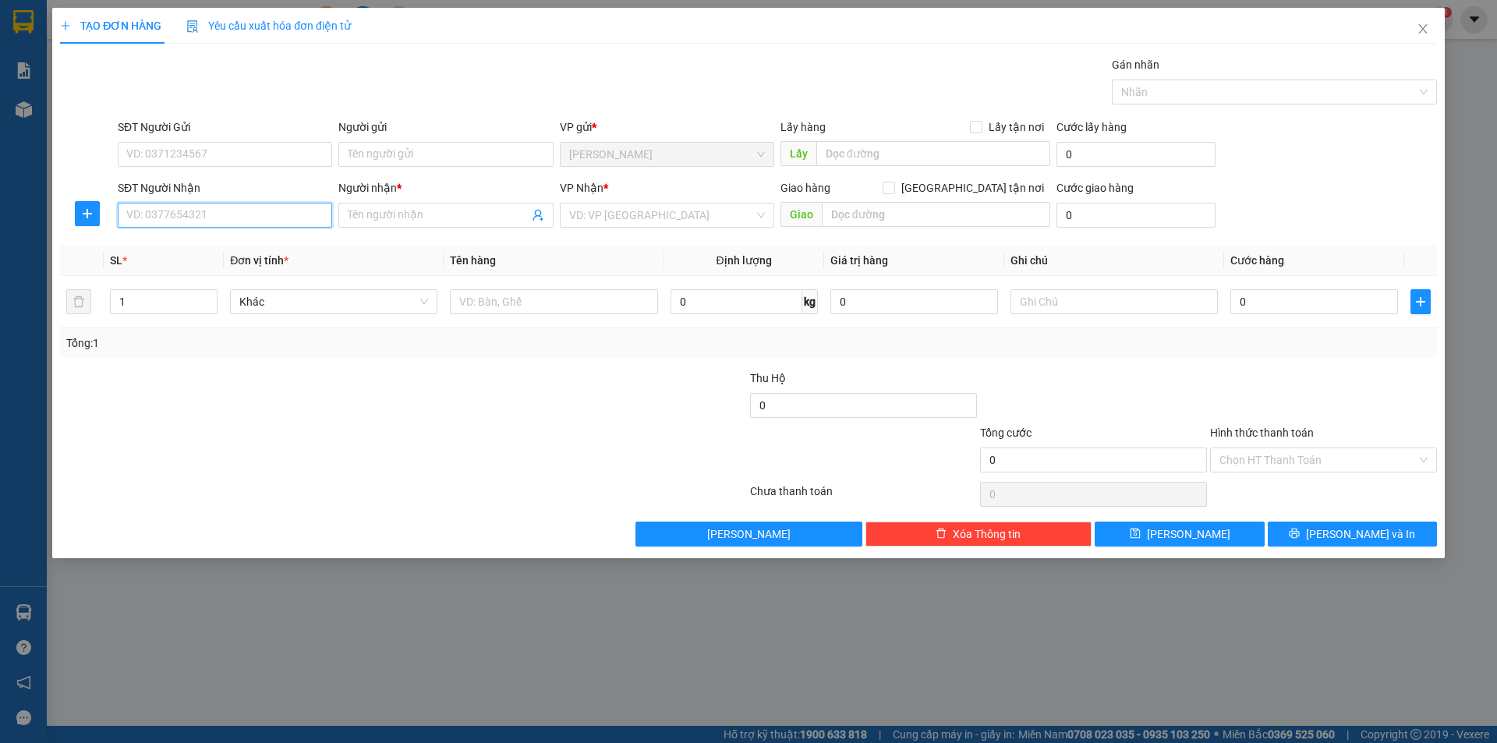
click at [285, 218] on input "SĐT Người Nhận" at bounding box center [225, 215] width 214 height 25
click at [240, 241] on div "0989465079 - [PERSON_NAME]" at bounding box center [225, 246] width 196 height 17
type input "0989465079"
type input "HUYỀN"
type input "0989465079"
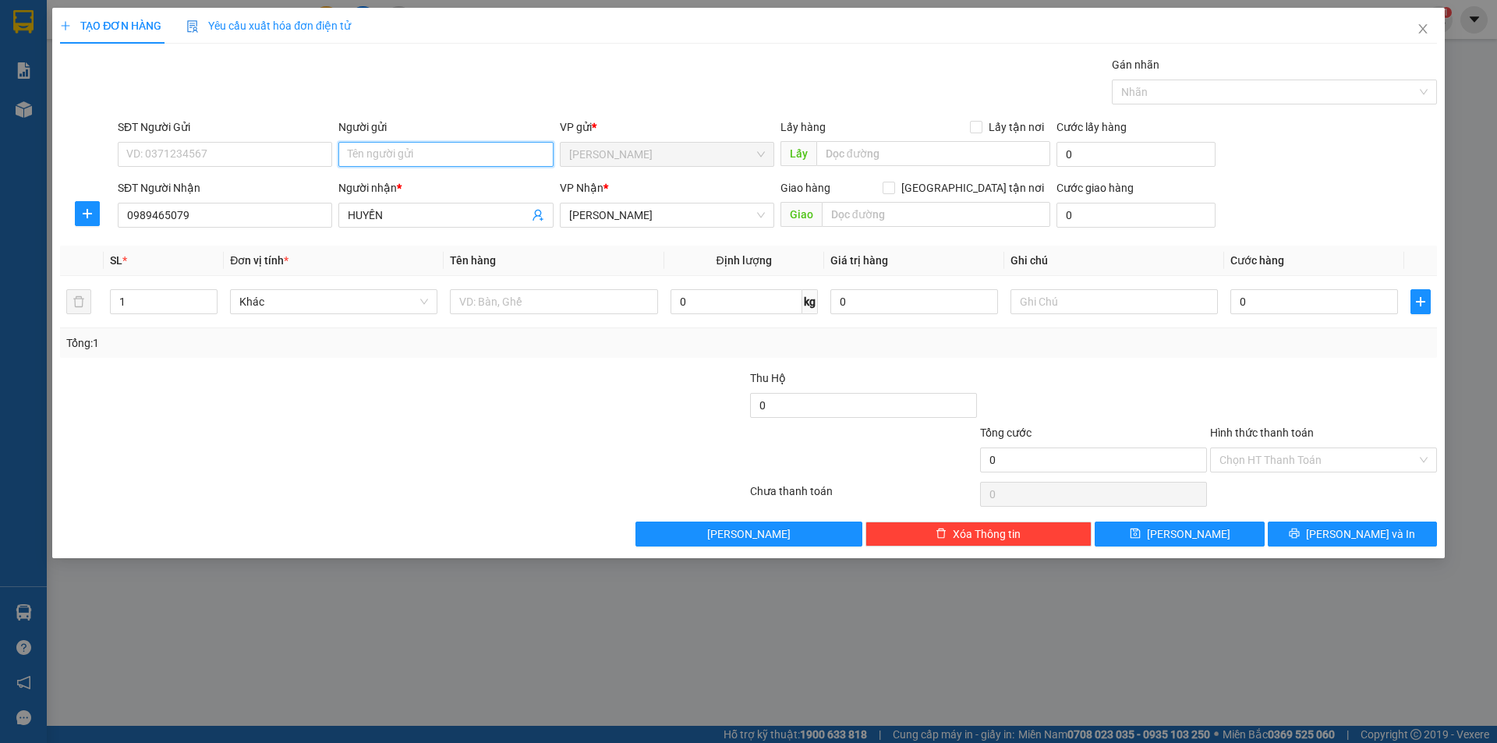
click at [464, 153] on input "Người gửi" at bounding box center [445, 154] width 214 height 25
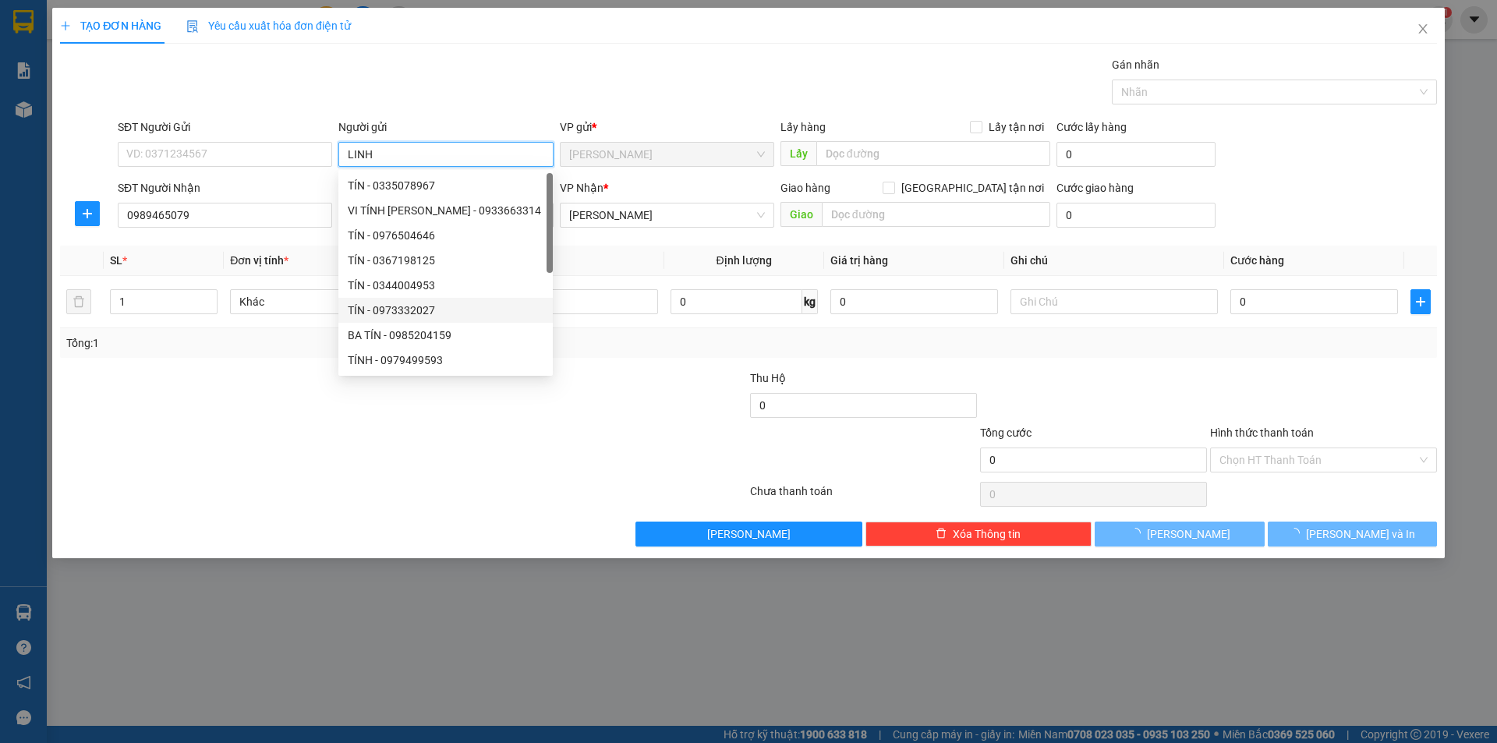
type input "LINH"
drag, startPoint x: 254, startPoint y: 457, endPoint x: 563, endPoint y: 340, distance: 330.3
click at [257, 454] on div at bounding box center [288, 451] width 460 height 55
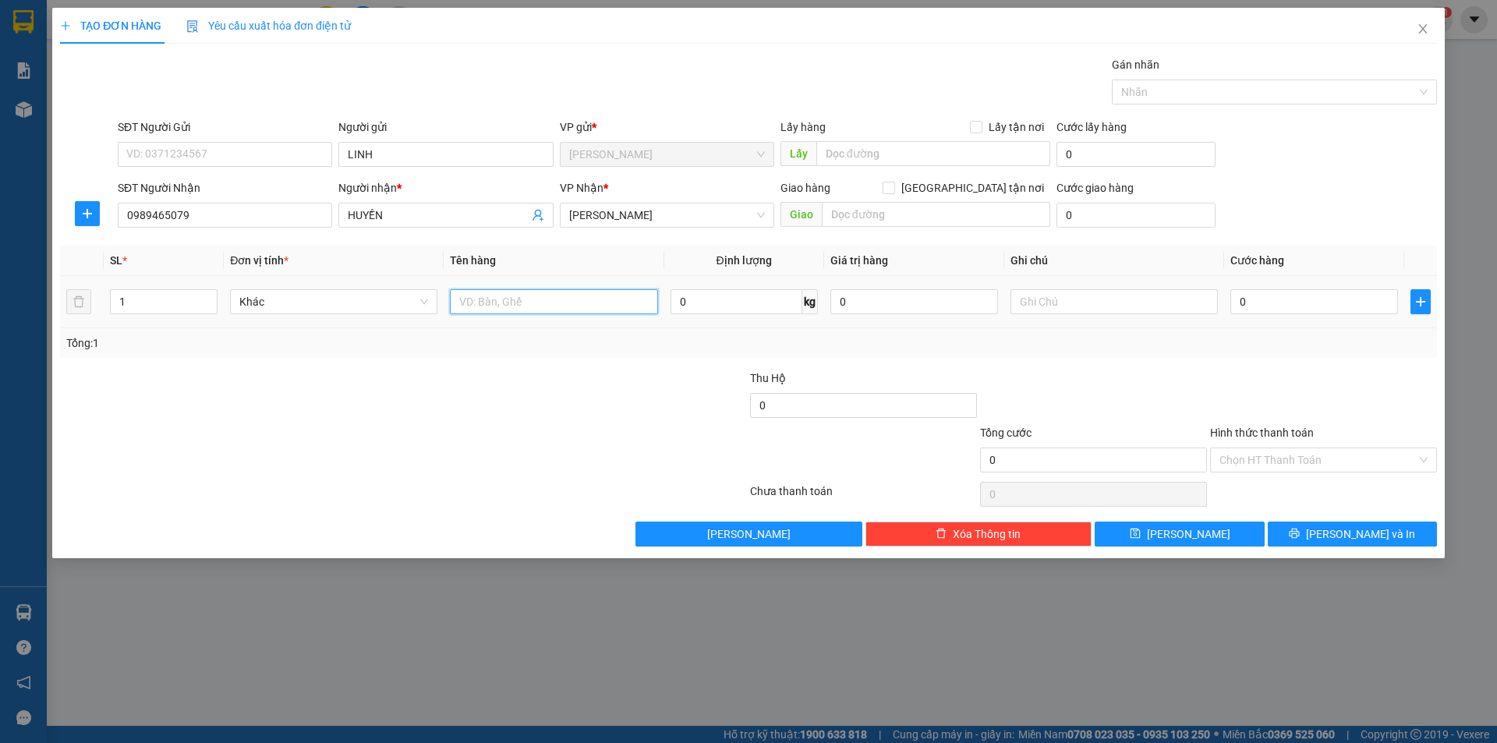
click at [574, 298] on input "text" at bounding box center [553, 301] width 207 height 25
type input "HỘP"
click at [1130, 306] on input "text" at bounding box center [1114, 301] width 207 height 25
type input "R/30"
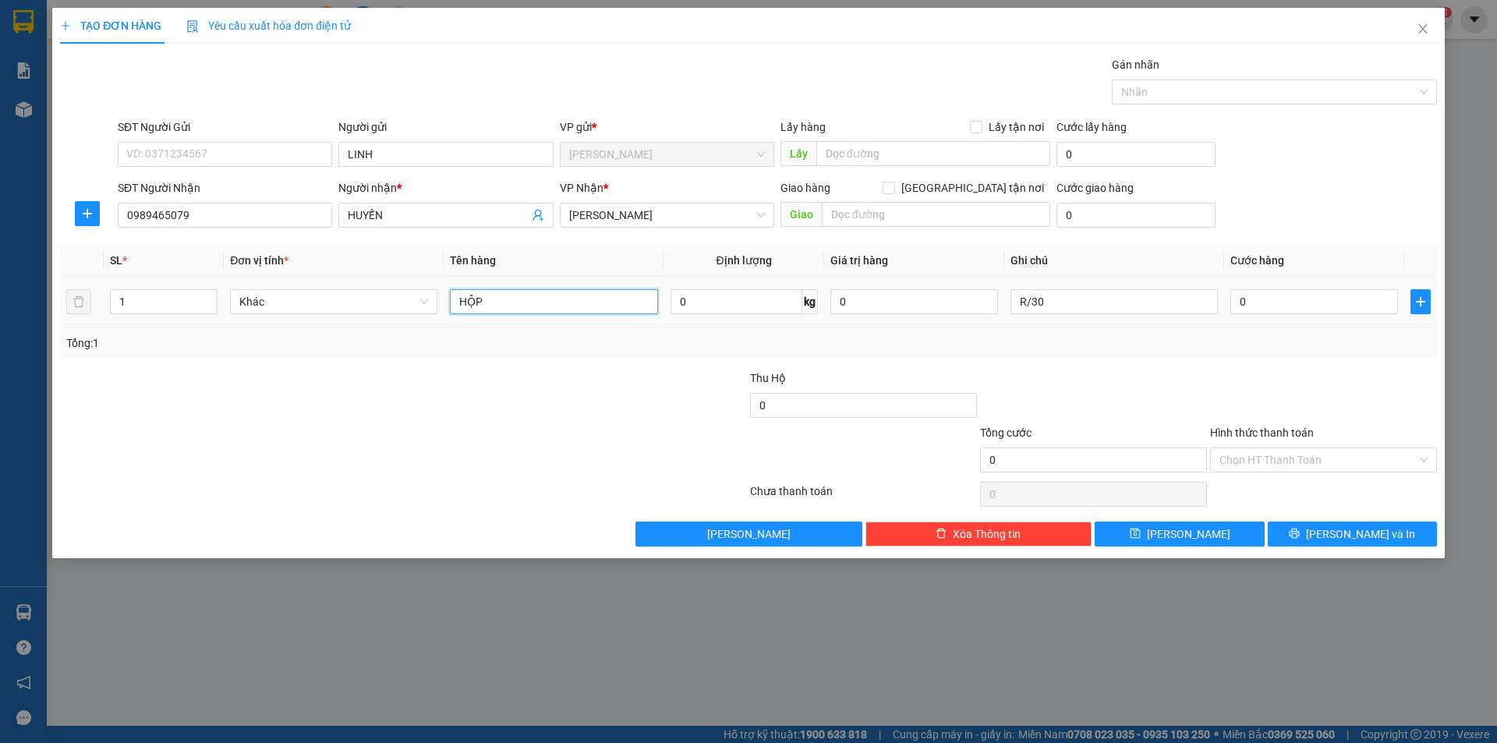
click at [505, 303] on input "HỘP" at bounding box center [553, 301] width 207 height 25
type input "H"
type input "T"
click at [1355, 445] on div "Hình thức thanh toán" at bounding box center [1323, 435] width 227 height 23
click at [1274, 455] on input "Hình thức thanh toán" at bounding box center [1318, 459] width 197 height 23
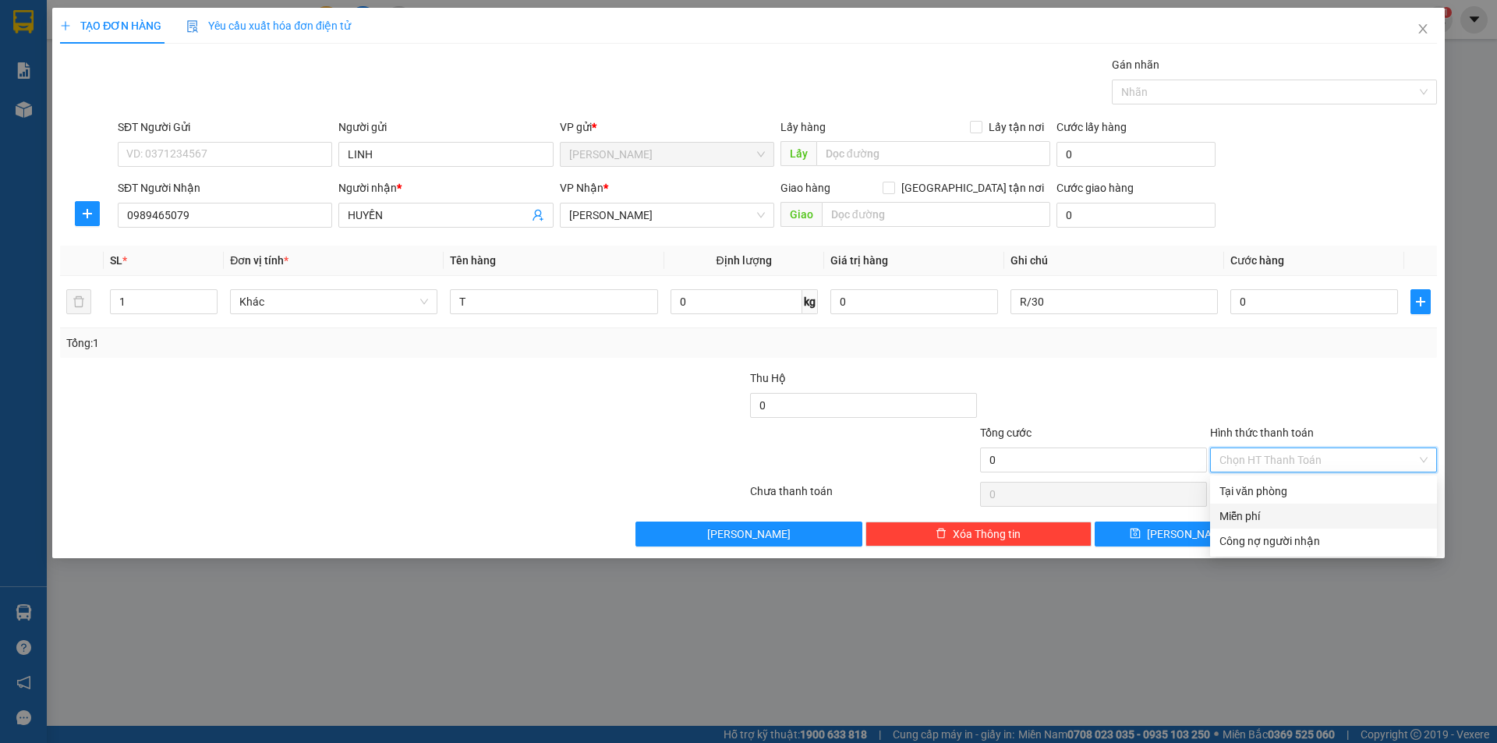
click at [1263, 516] on div "Miễn phí" at bounding box center [1324, 516] width 208 height 17
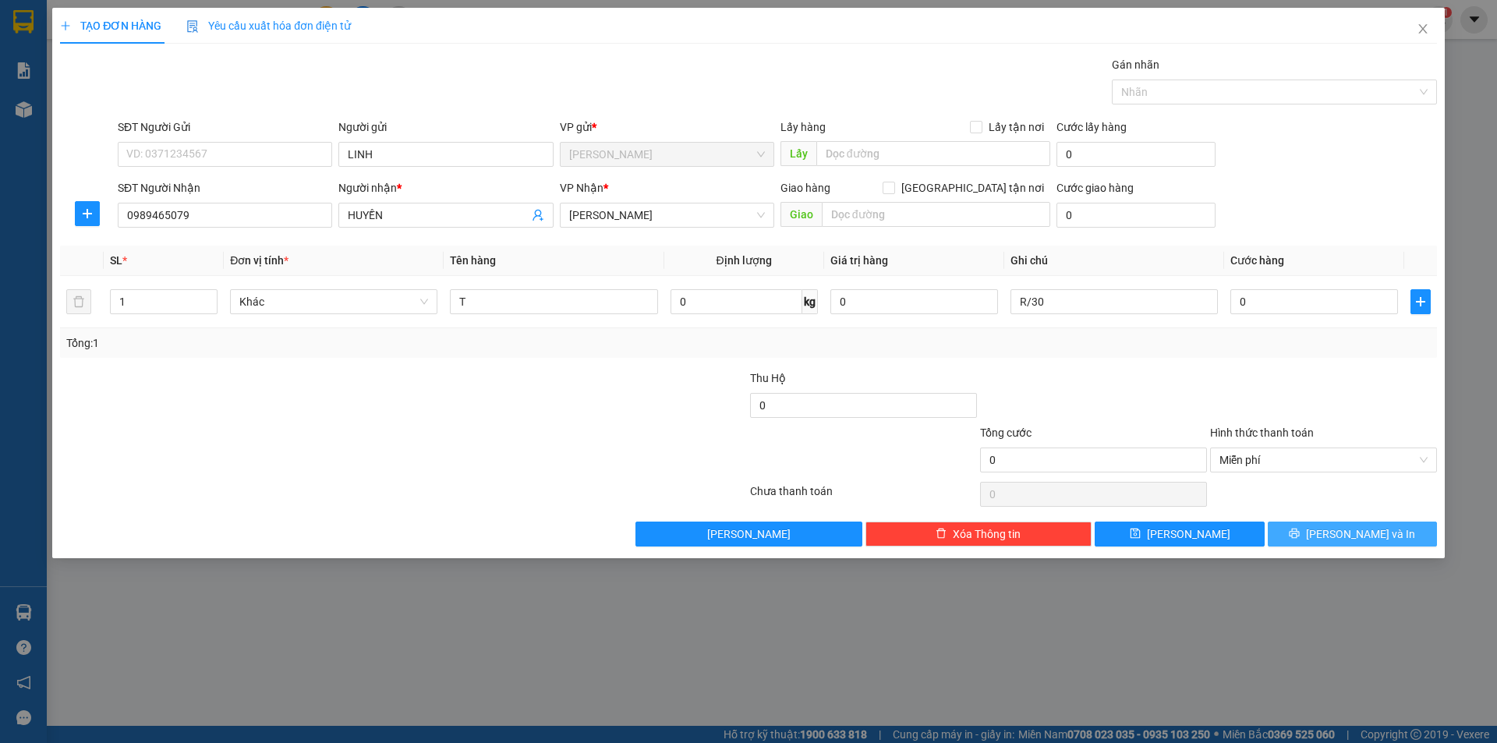
drag, startPoint x: 1318, startPoint y: 519, endPoint x: 1317, endPoint y: 527, distance: 7.8
click at [1318, 523] on div "Transit Pickup Surcharge Ids Transit Deliver Surcharge Ids Transit Deliver Surc…" at bounding box center [748, 301] width 1377 height 491
click at [1317, 527] on button "[PERSON_NAME] và In" at bounding box center [1352, 534] width 169 height 25
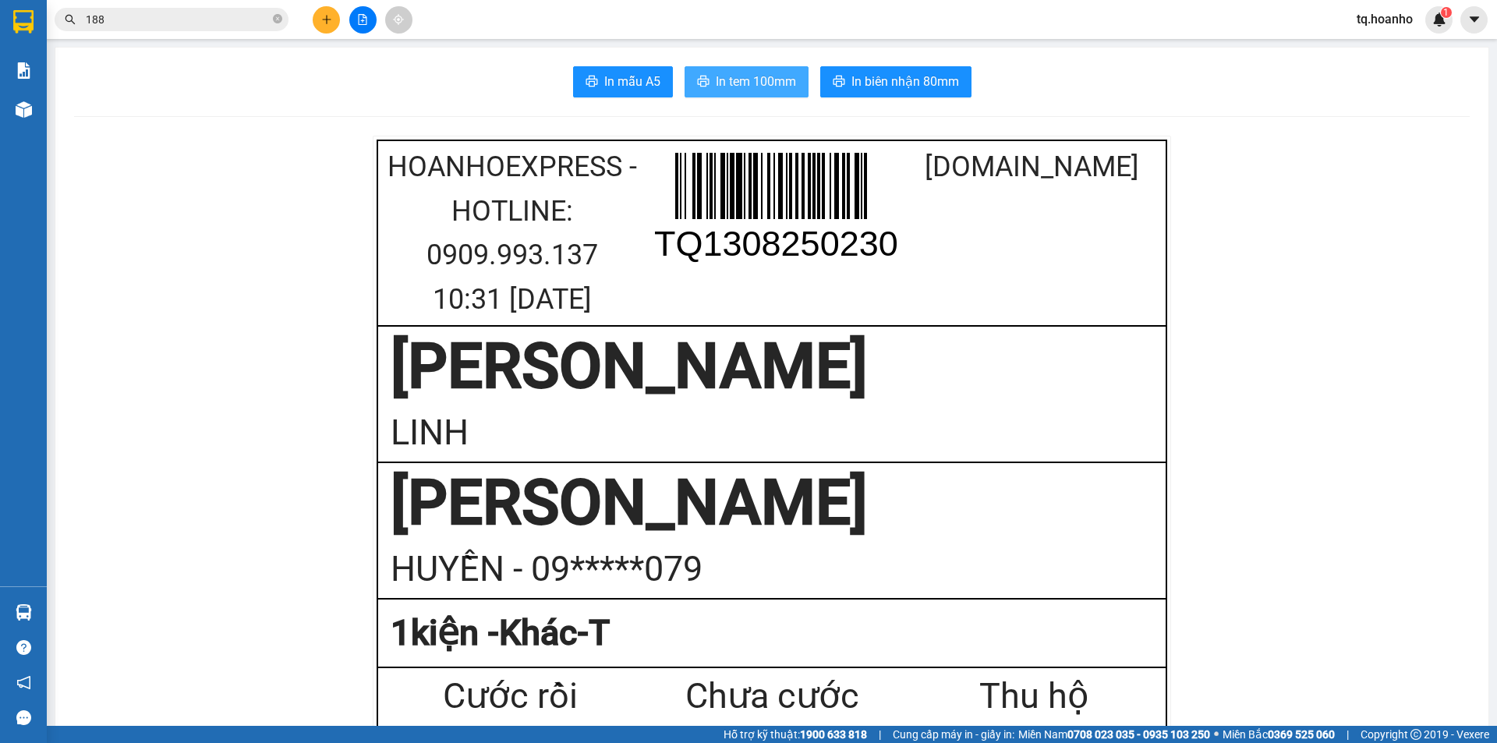
click at [788, 83] on span "In tem 100mm" at bounding box center [756, 81] width 80 height 19
click at [330, 16] on icon "plus" at bounding box center [326, 19] width 11 height 11
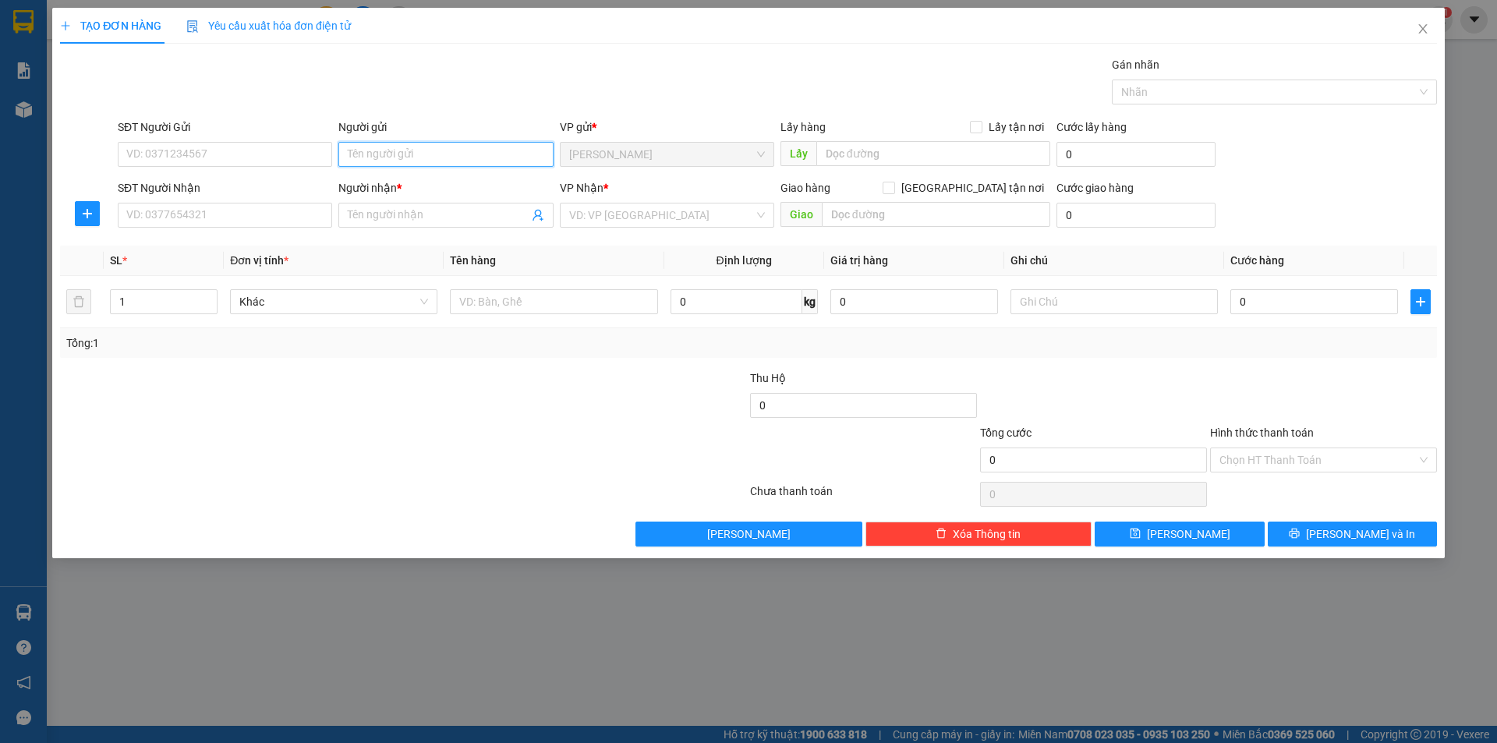
click at [466, 160] on input "Người gửi" at bounding box center [445, 154] width 214 height 25
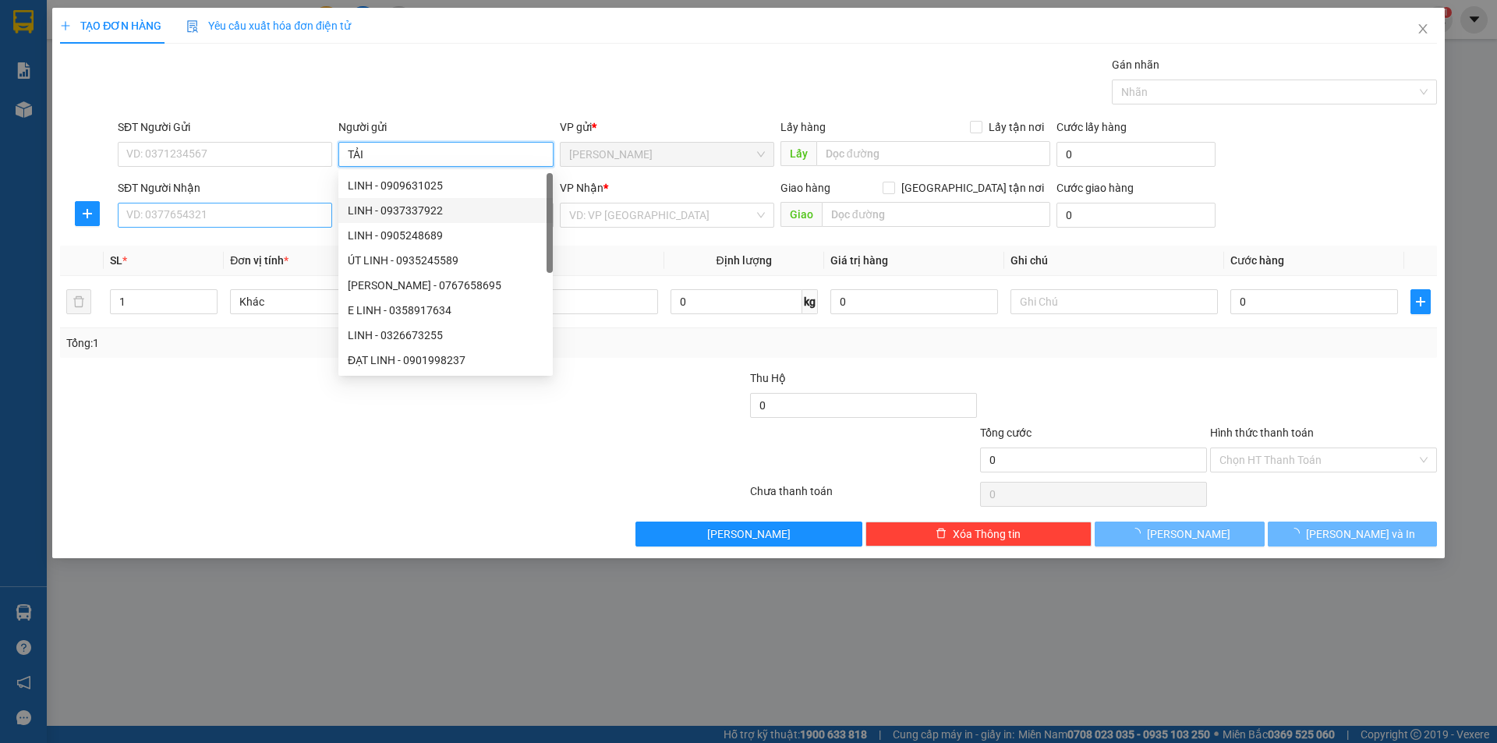
type input "TẢI"
click at [271, 217] on input "SĐT Người Nhận" at bounding box center [225, 215] width 214 height 25
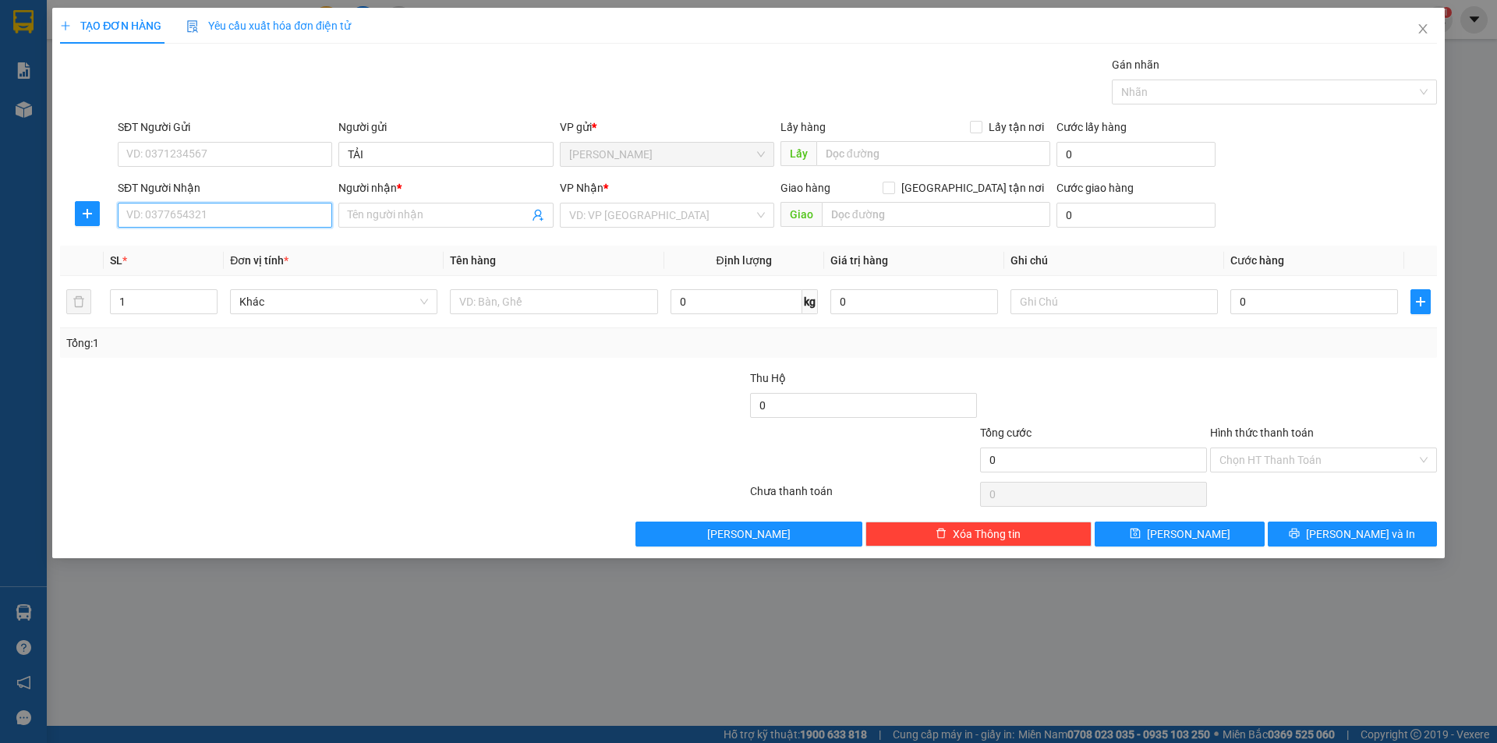
click at [271, 217] on input "SĐT Người Nhận" at bounding box center [225, 215] width 214 height 25
type input "0902843640"
click at [377, 220] on input "Người nhận *" at bounding box center [438, 215] width 180 height 17
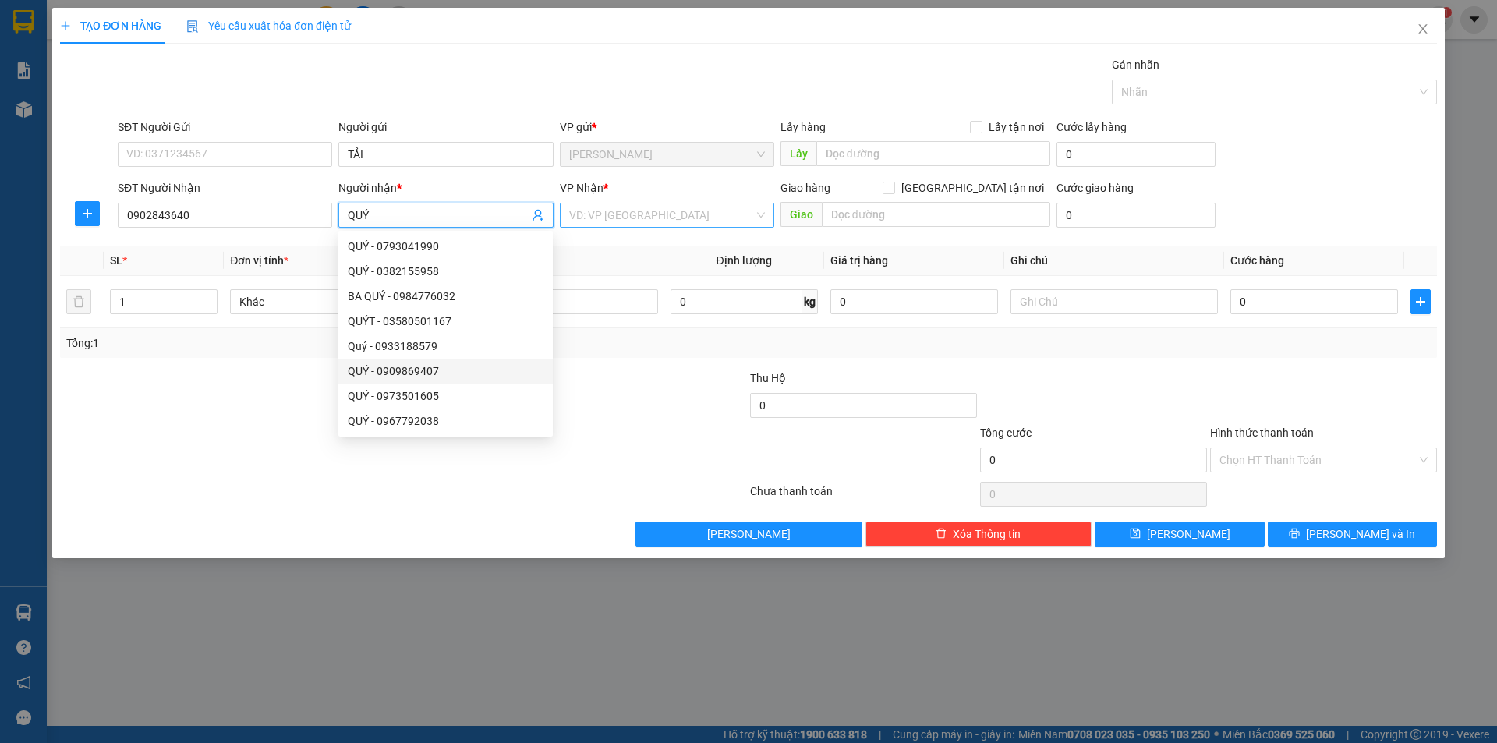
type input "QUÝ"
click at [705, 220] on input "search" at bounding box center [661, 215] width 185 height 23
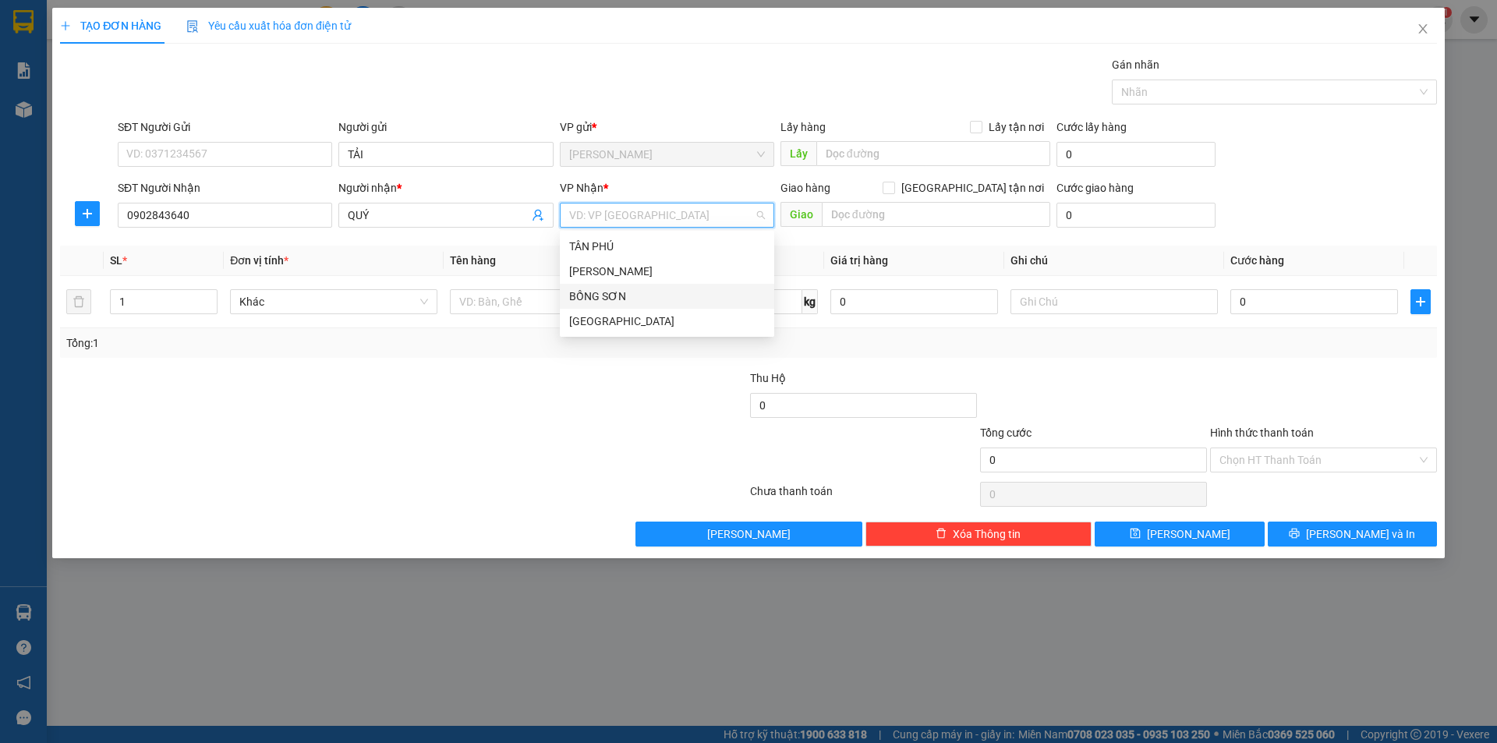
click at [603, 308] on div "BỒNG SƠN" at bounding box center [667, 296] width 214 height 25
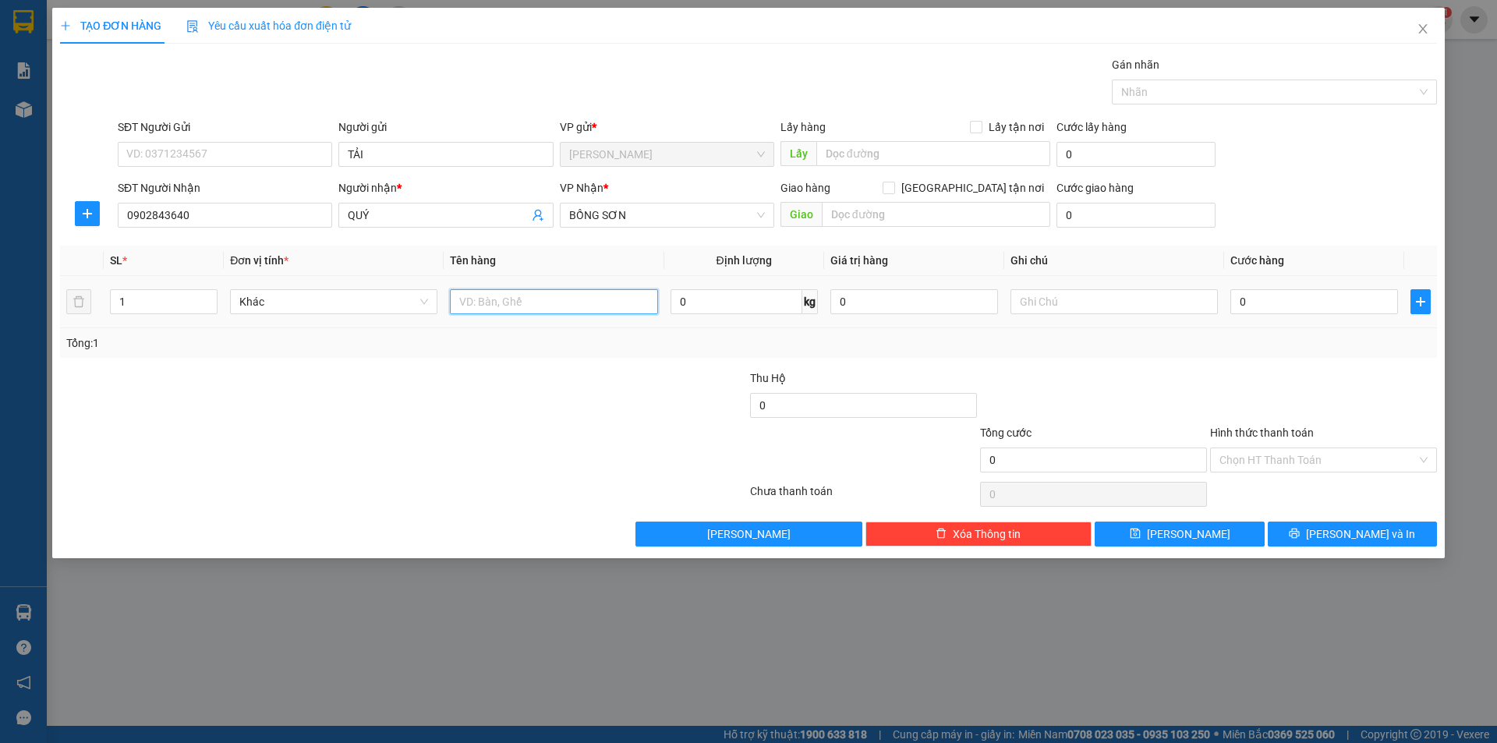
click at [512, 296] on input "text" at bounding box center [553, 301] width 207 height 25
click at [207, 301] on span "Decrease Value" at bounding box center [208, 306] width 17 height 14
type input "T+BAO"
type input "2"
click at [207, 296] on icon "up" at bounding box center [209, 298] width 5 height 5
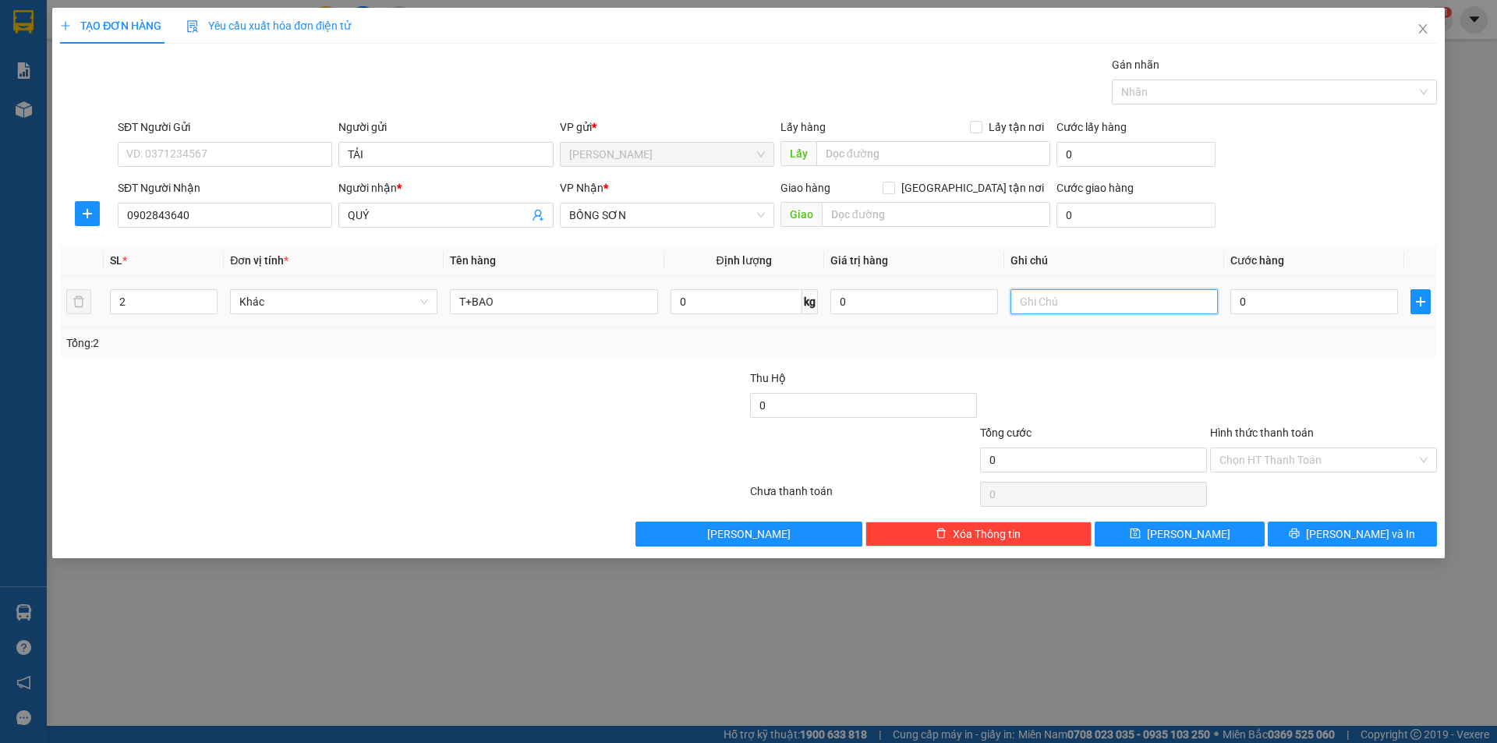
click at [1160, 307] on input "text" at bounding box center [1114, 301] width 207 height 25
type input "R/150"
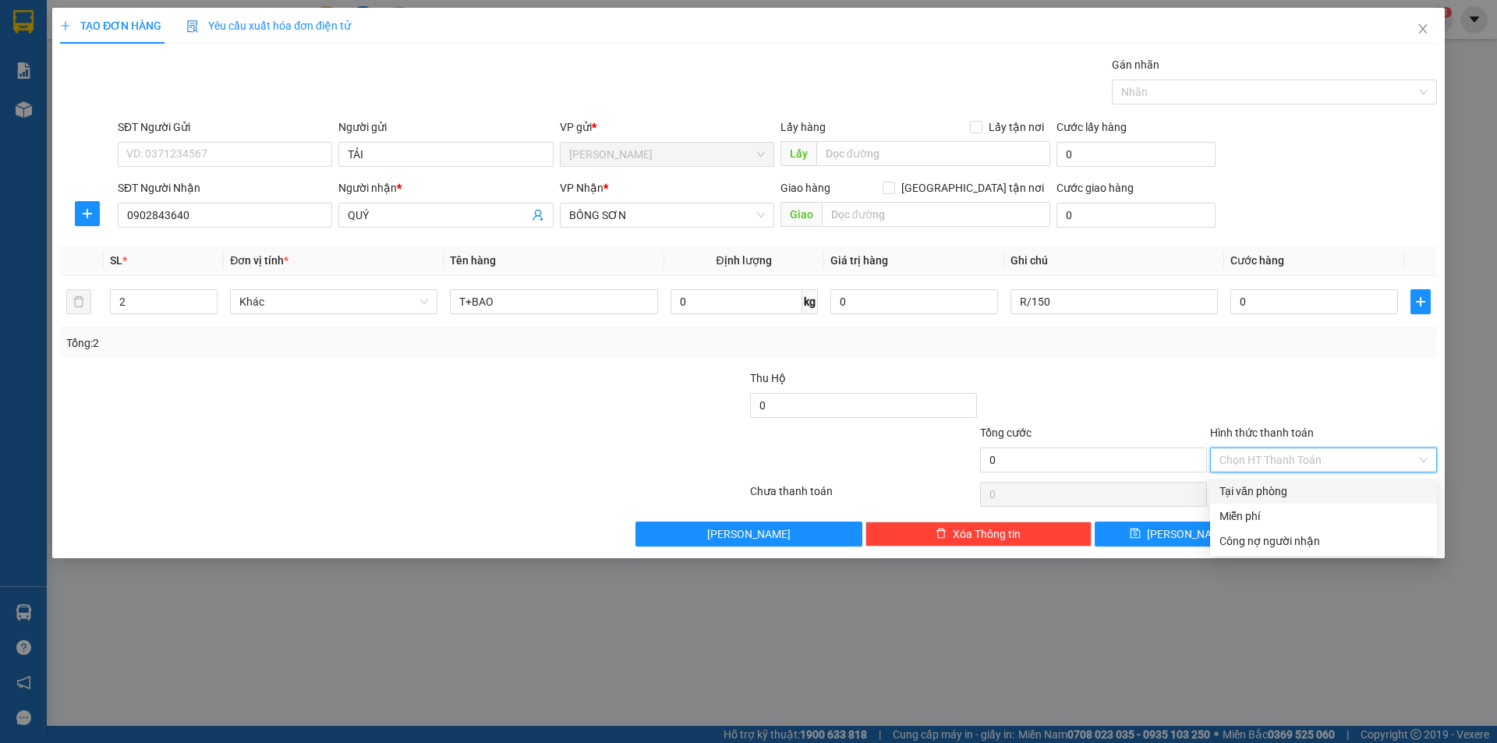
click at [1283, 454] on input "Hình thức thanh toán" at bounding box center [1318, 459] width 197 height 23
click at [1260, 524] on div "Miễn phí" at bounding box center [1324, 516] width 208 height 17
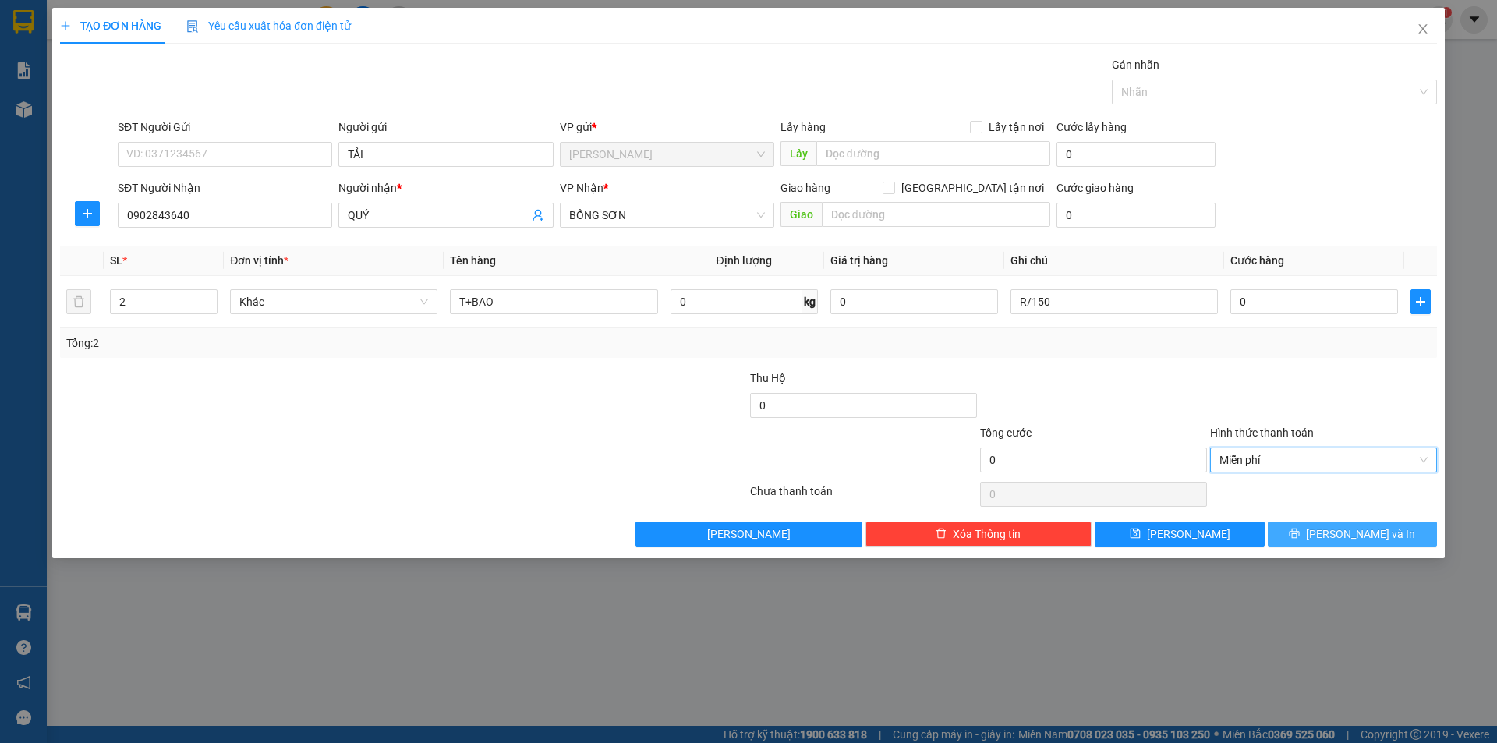
click at [1319, 542] on button "[PERSON_NAME] và In" at bounding box center [1352, 534] width 169 height 25
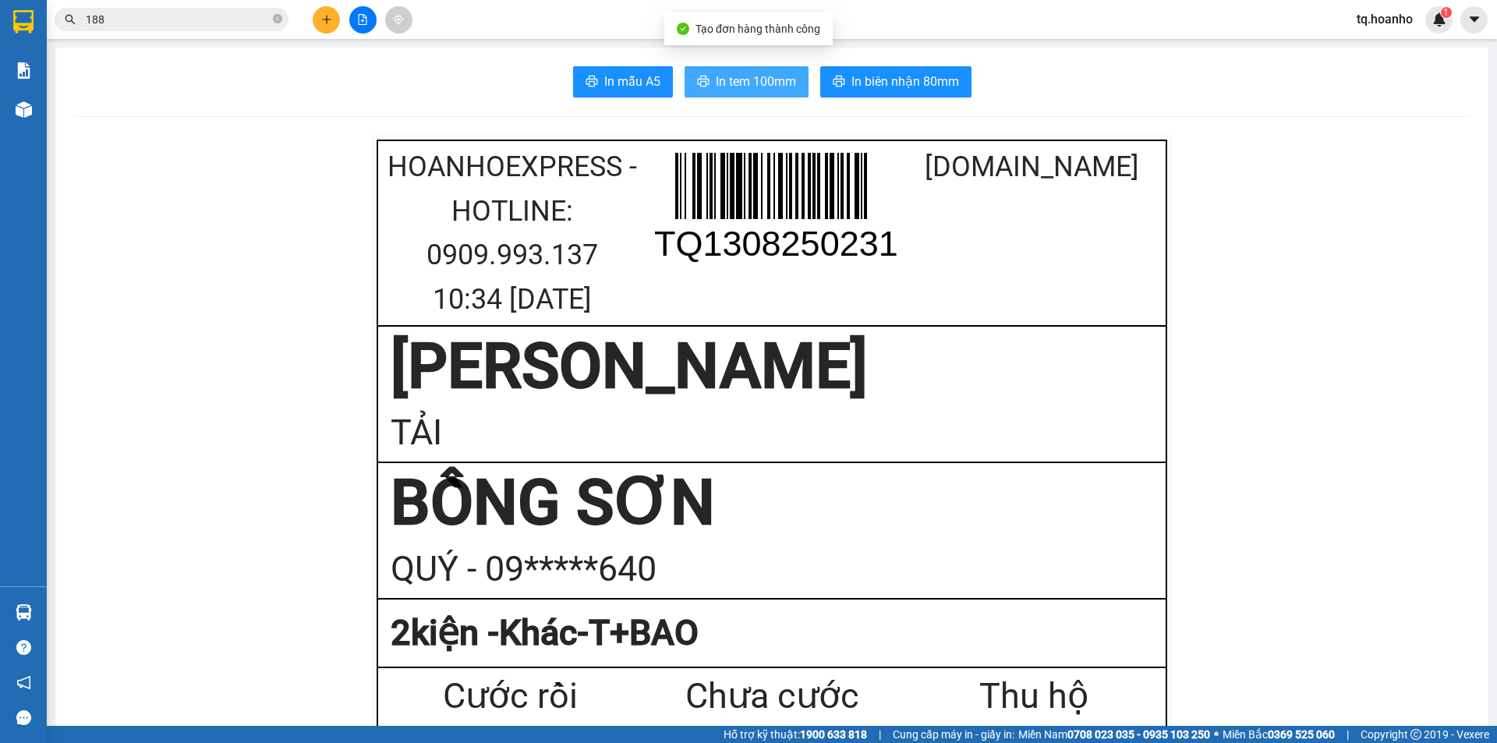
click at [742, 83] on span "In tem 100mm" at bounding box center [756, 81] width 80 height 19
drag, startPoint x: 277, startPoint y: 19, endPoint x: 222, endPoint y: 11, distance: 55.1
click at [267, 16] on span "188" at bounding box center [172, 19] width 234 height 23
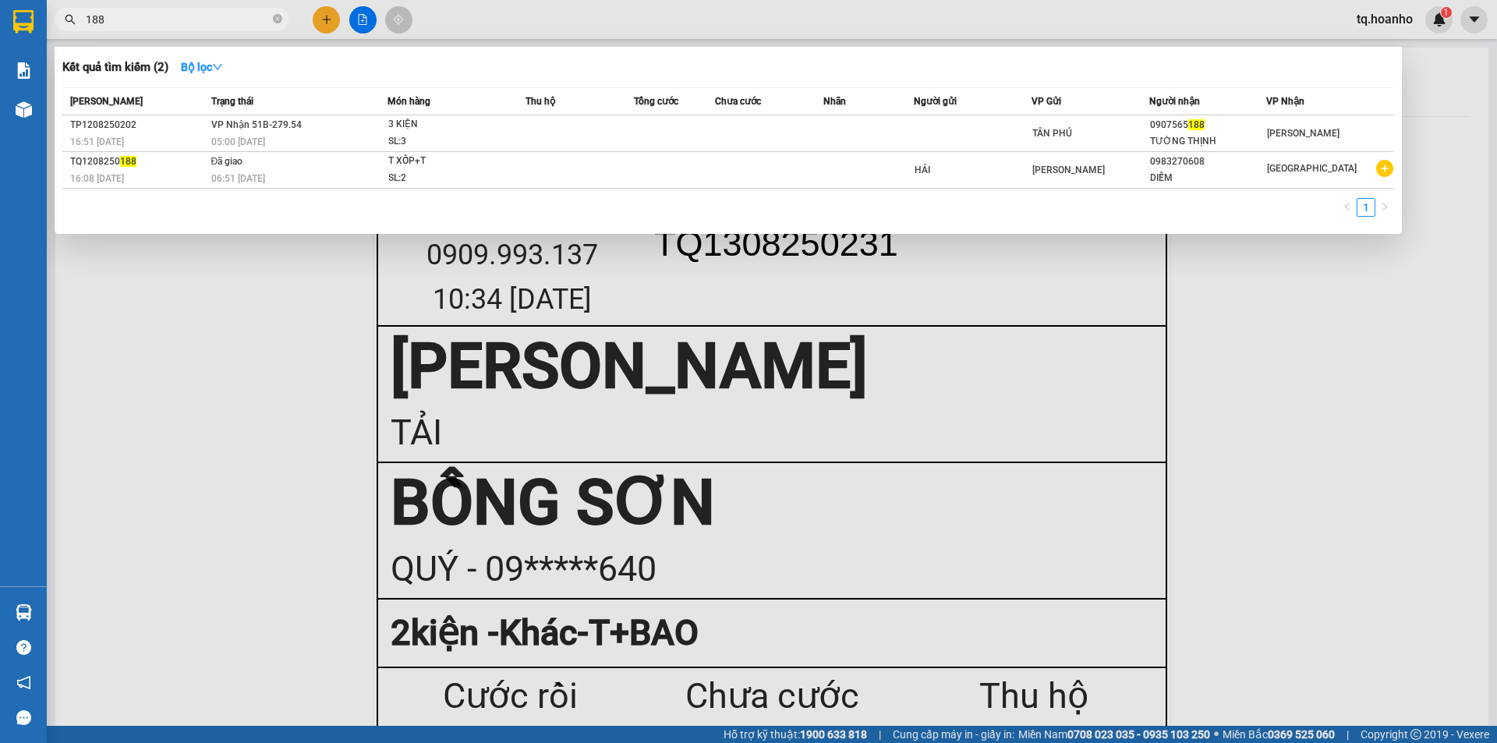
click at [222, 16] on input "188" at bounding box center [178, 19] width 184 height 17
type input "1"
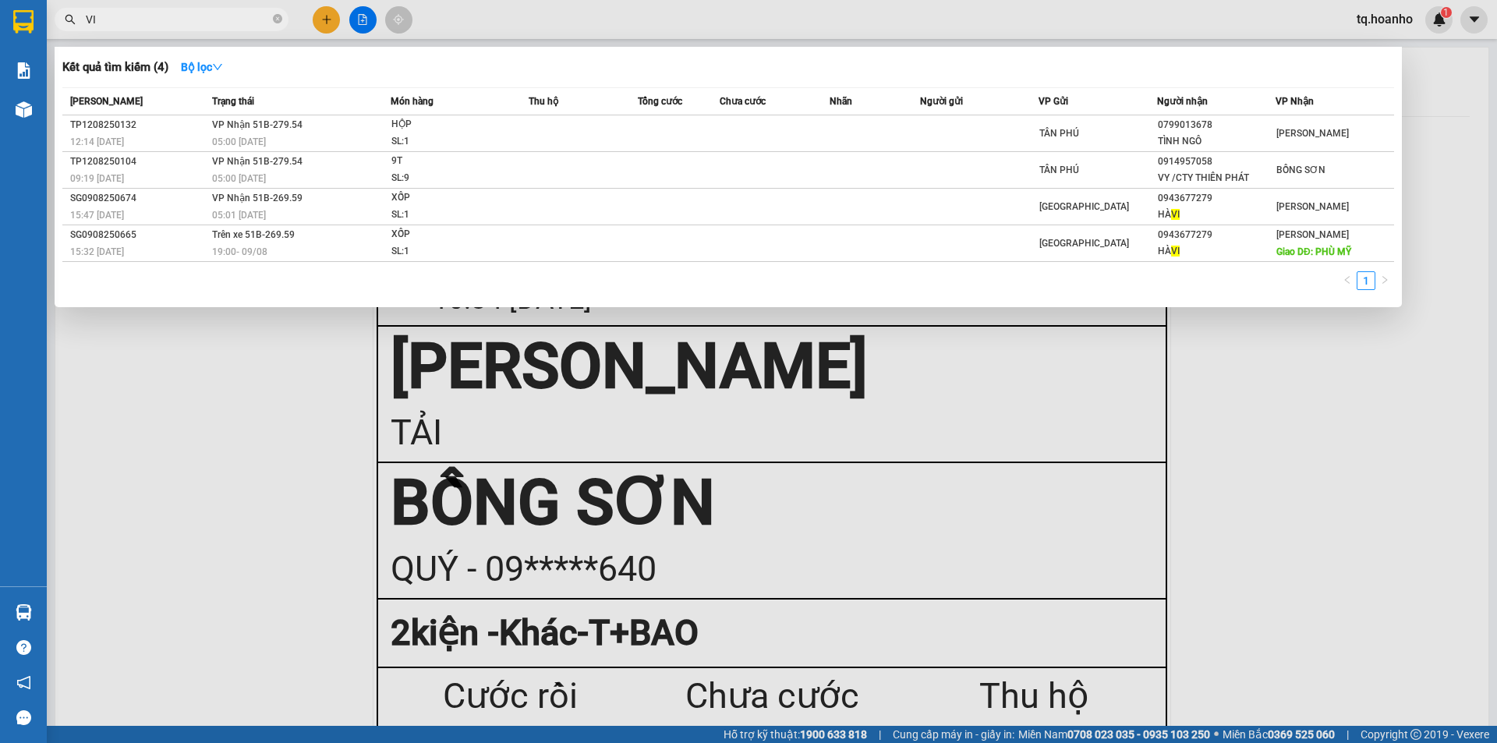
type input "V"
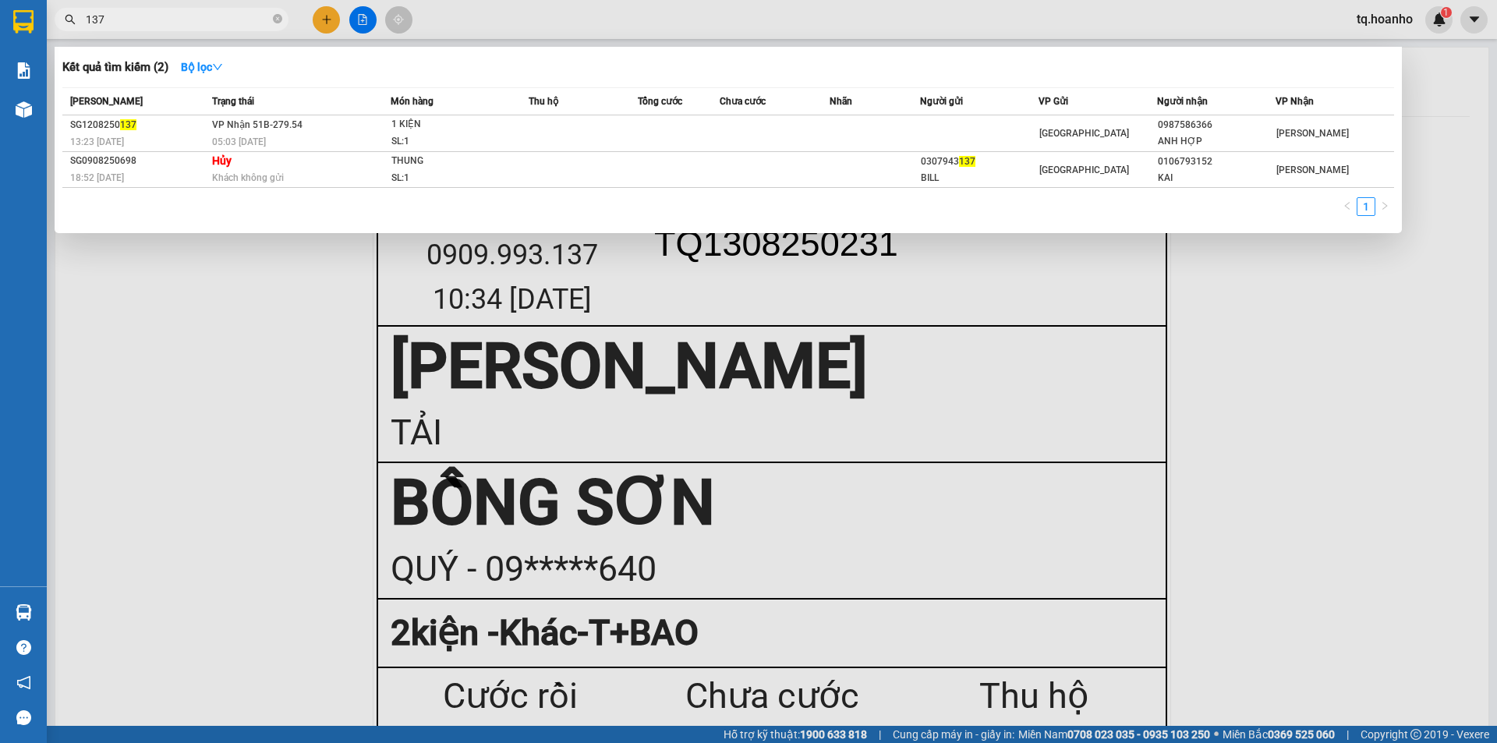
click at [182, 27] on input "137" at bounding box center [178, 19] width 184 height 17
type input "1"
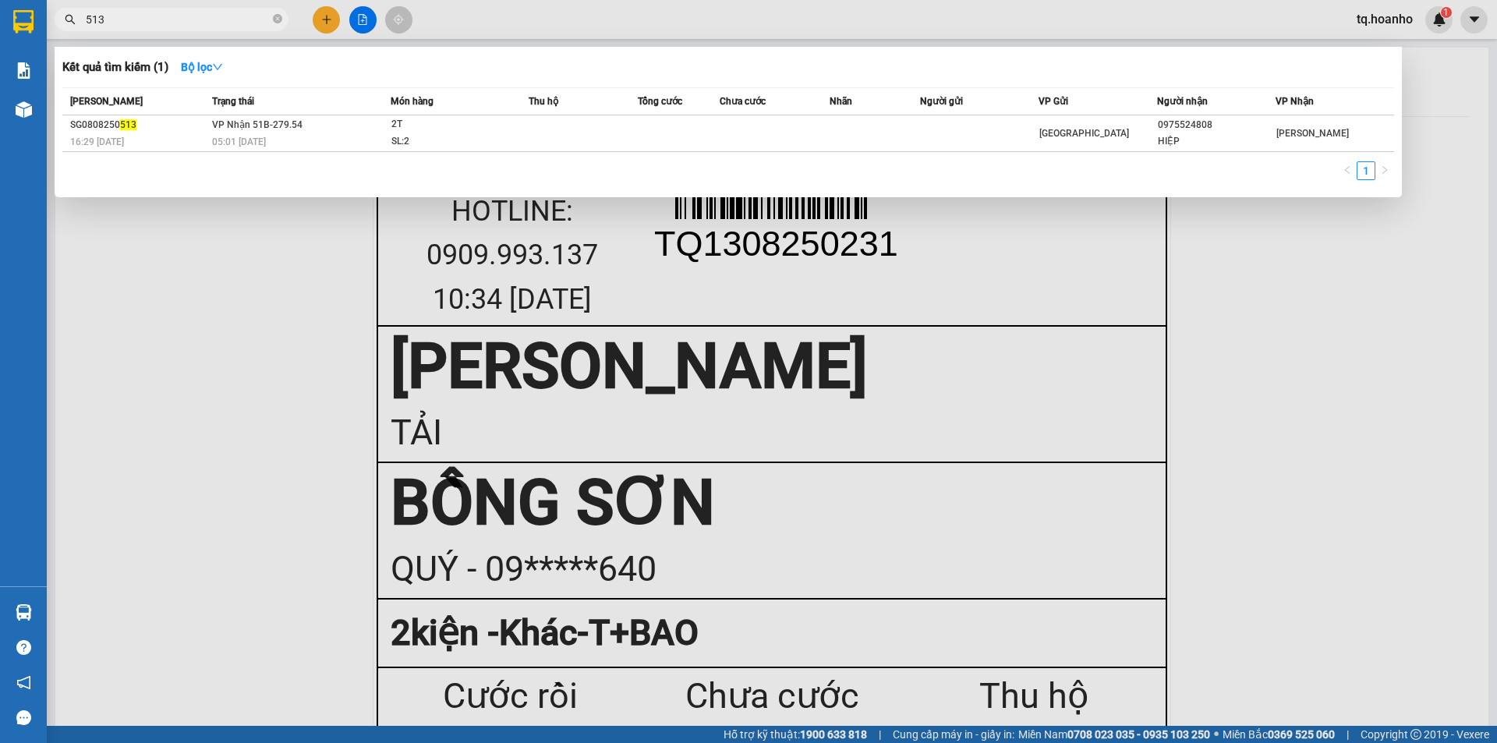
type input "513"
click at [238, 254] on div at bounding box center [748, 371] width 1497 height 743
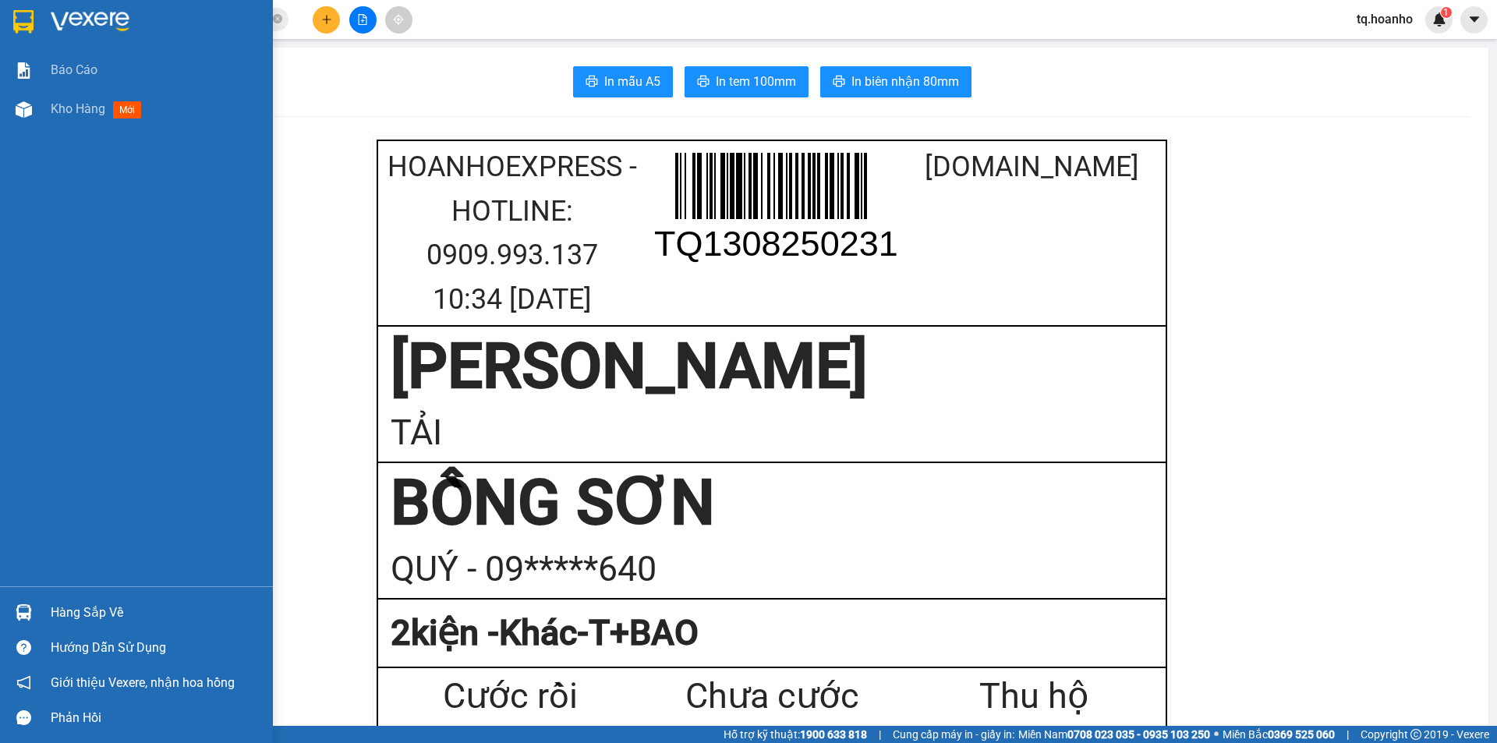
click at [84, 15] on img at bounding box center [90, 21] width 79 height 23
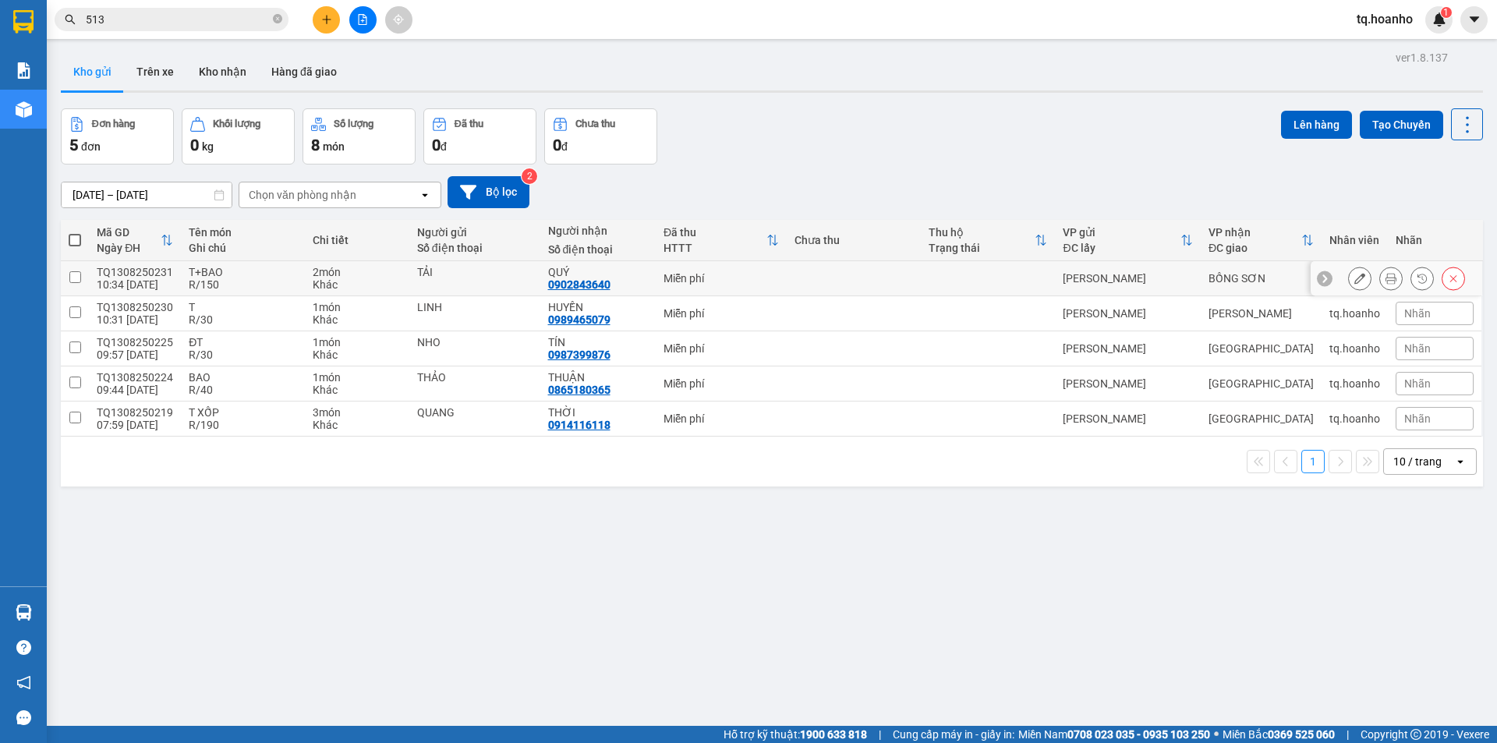
click at [763, 282] on div "Miễn phí" at bounding box center [721, 278] width 115 height 12
checkbox input "true"
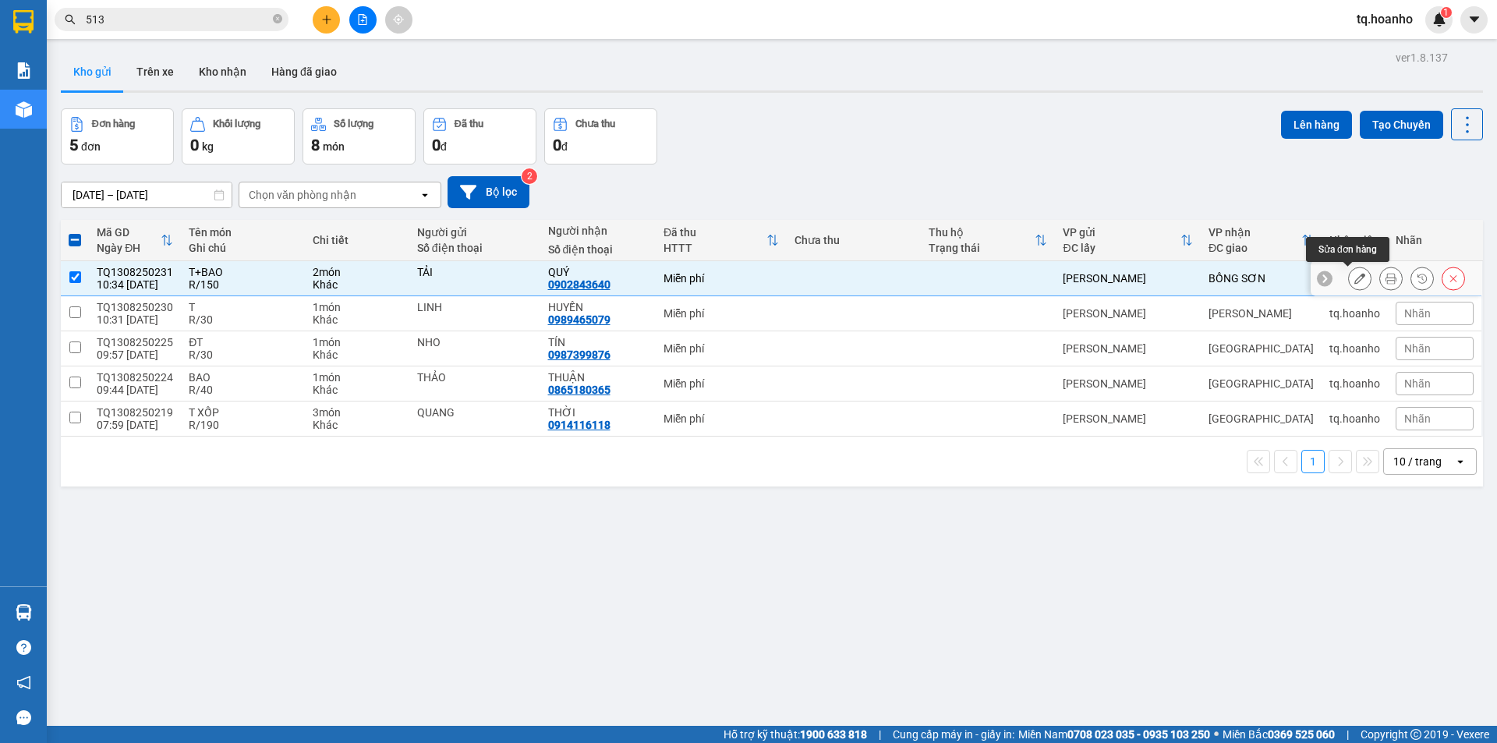
click at [1349, 282] on button at bounding box center [1360, 278] width 22 height 27
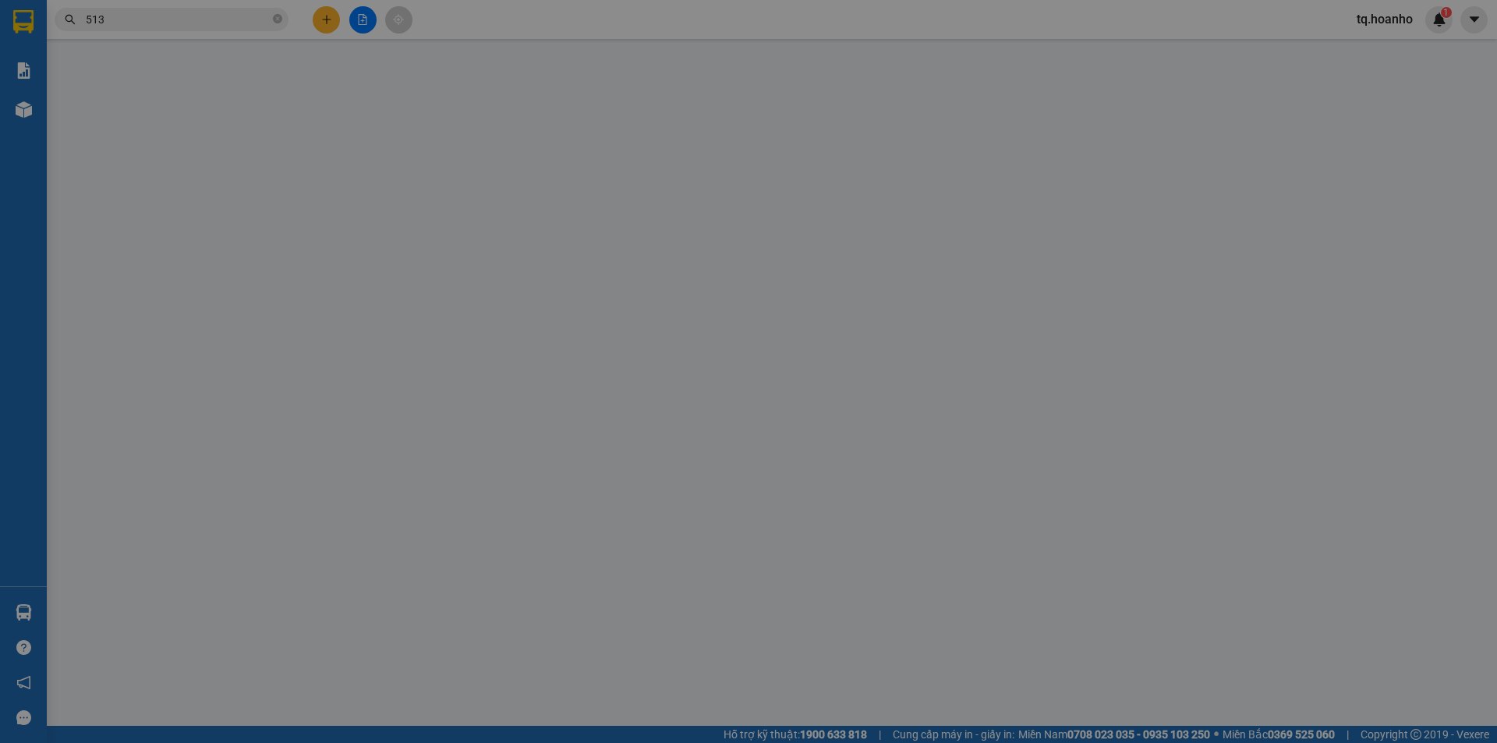
type input "TẢI"
type input "0902843640"
type input "QUÝ"
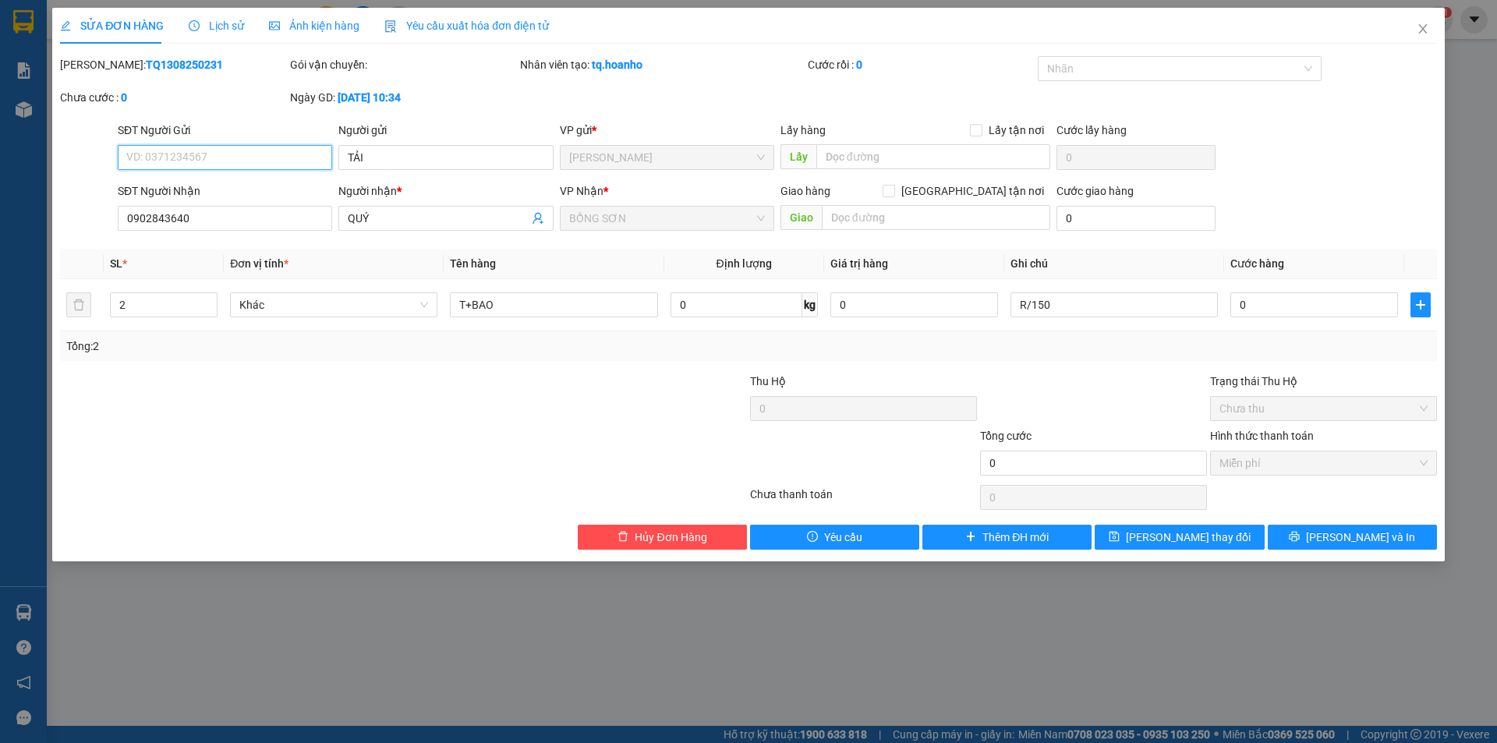
click at [1314, 466] on span "Miễn phí" at bounding box center [1324, 463] width 208 height 23
click at [85, 345] on div "Tổng: 2" at bounding box center [322, 346] width 512 height 17
click at [266, 314] on span "Khác" at bounding box center [333, 304] width 189 height 23
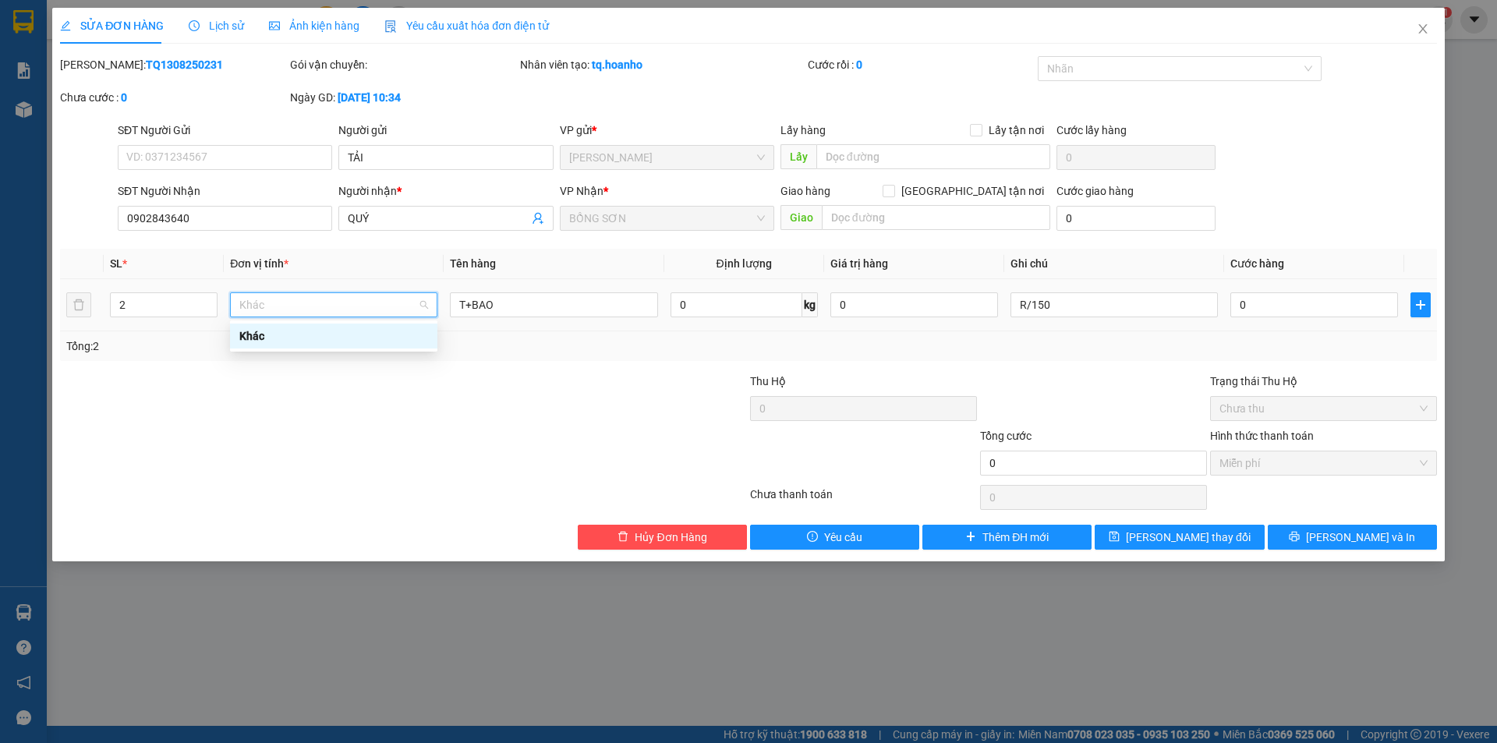
click at [278, 343] on div "Khác" at bounding box center [333, 336] width 189 height 17
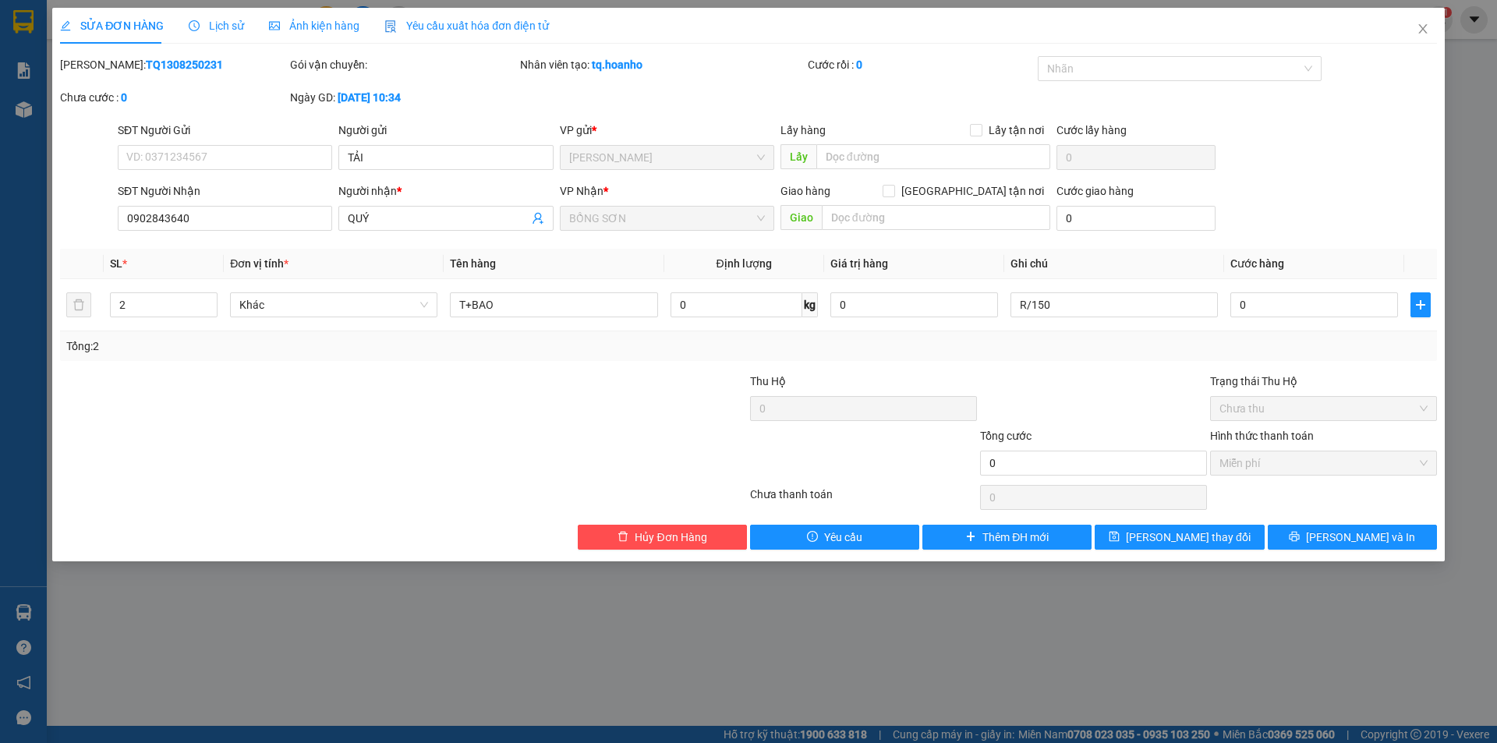
click at [331, 473] on div at bounding box center [288, 454] width 460 height 55
click at [1423, 29] on icon "close" at bounding box center [1423, 28] width 9 height 9
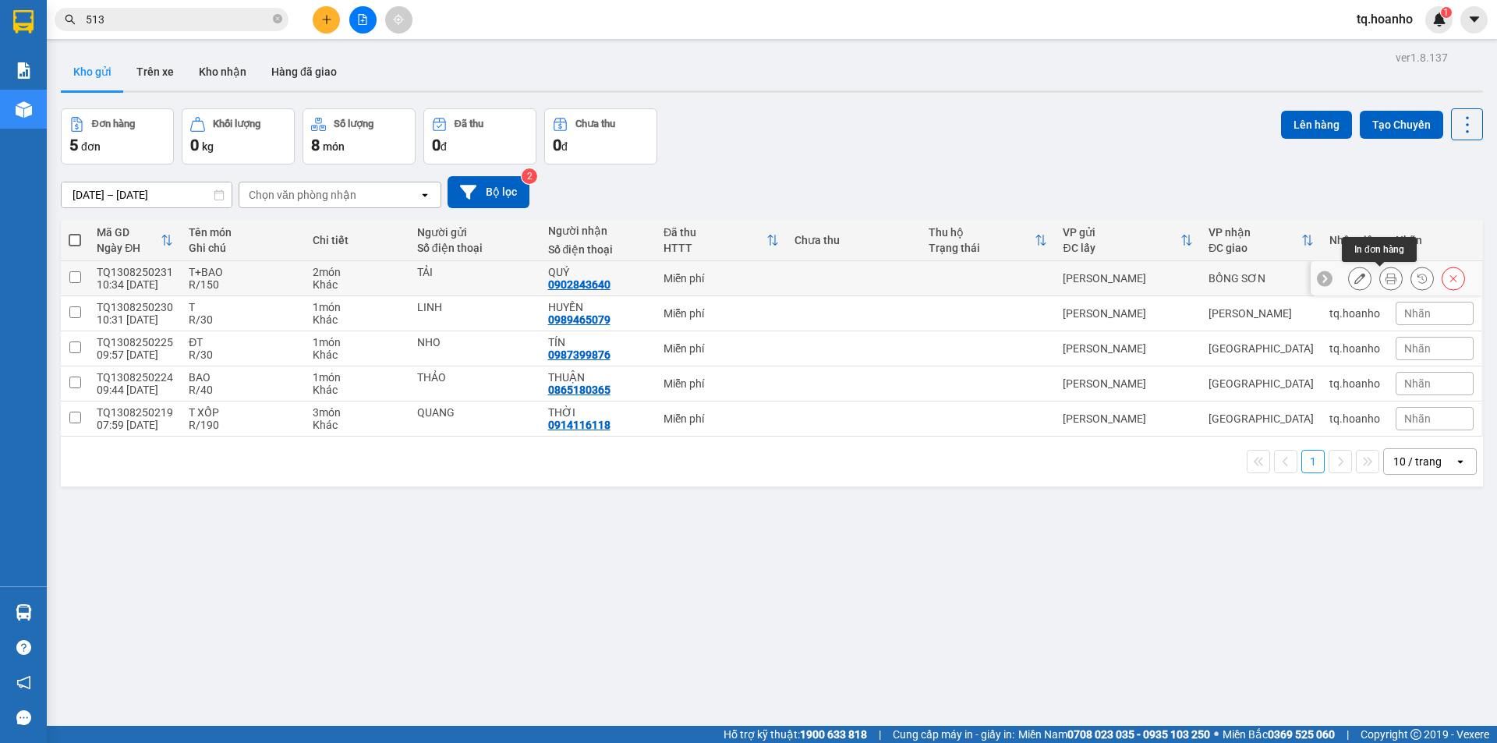
click at [1386, 282] on icon at bounding box center [1391, 278] width 11 height 11
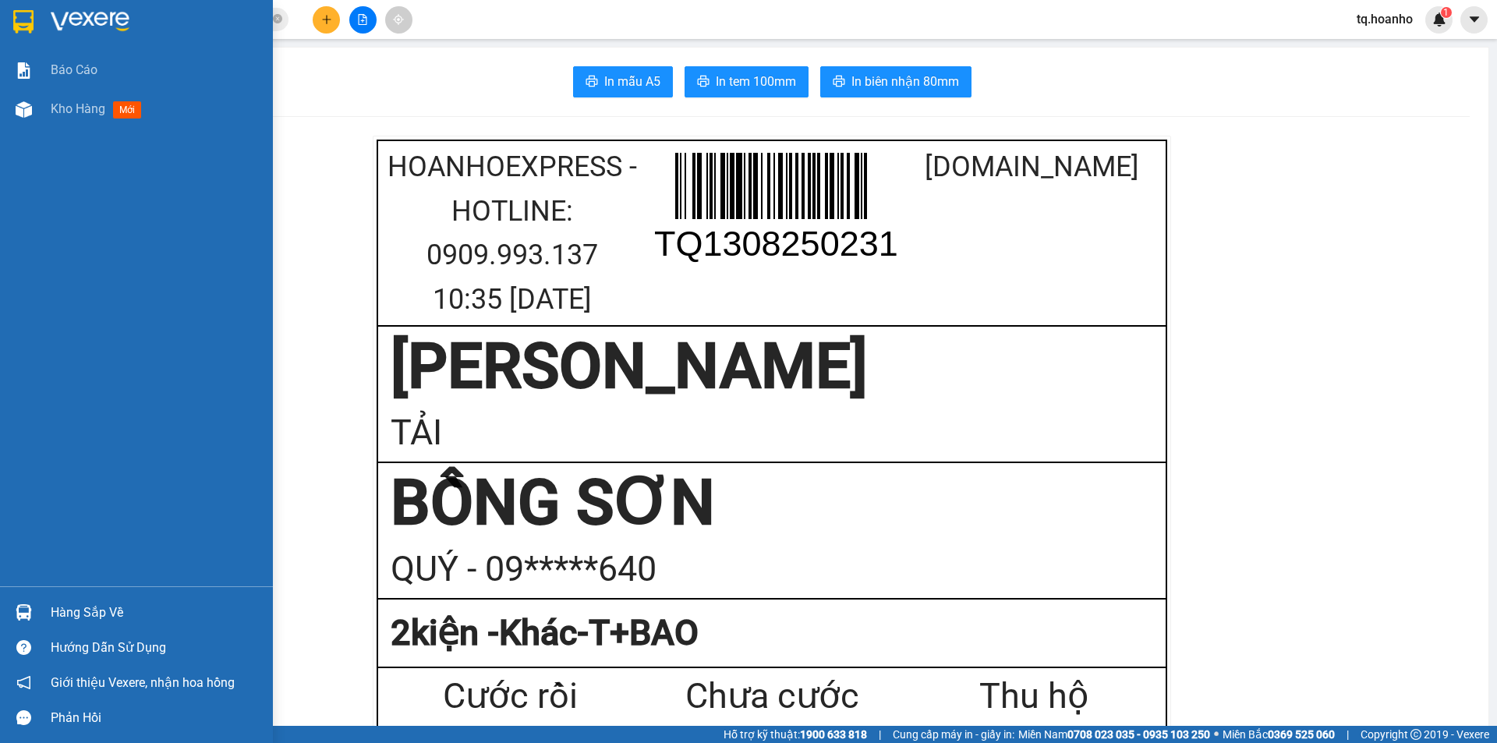
click at [74, 19] on img at bounding box center [90, 21] width 79 height 23
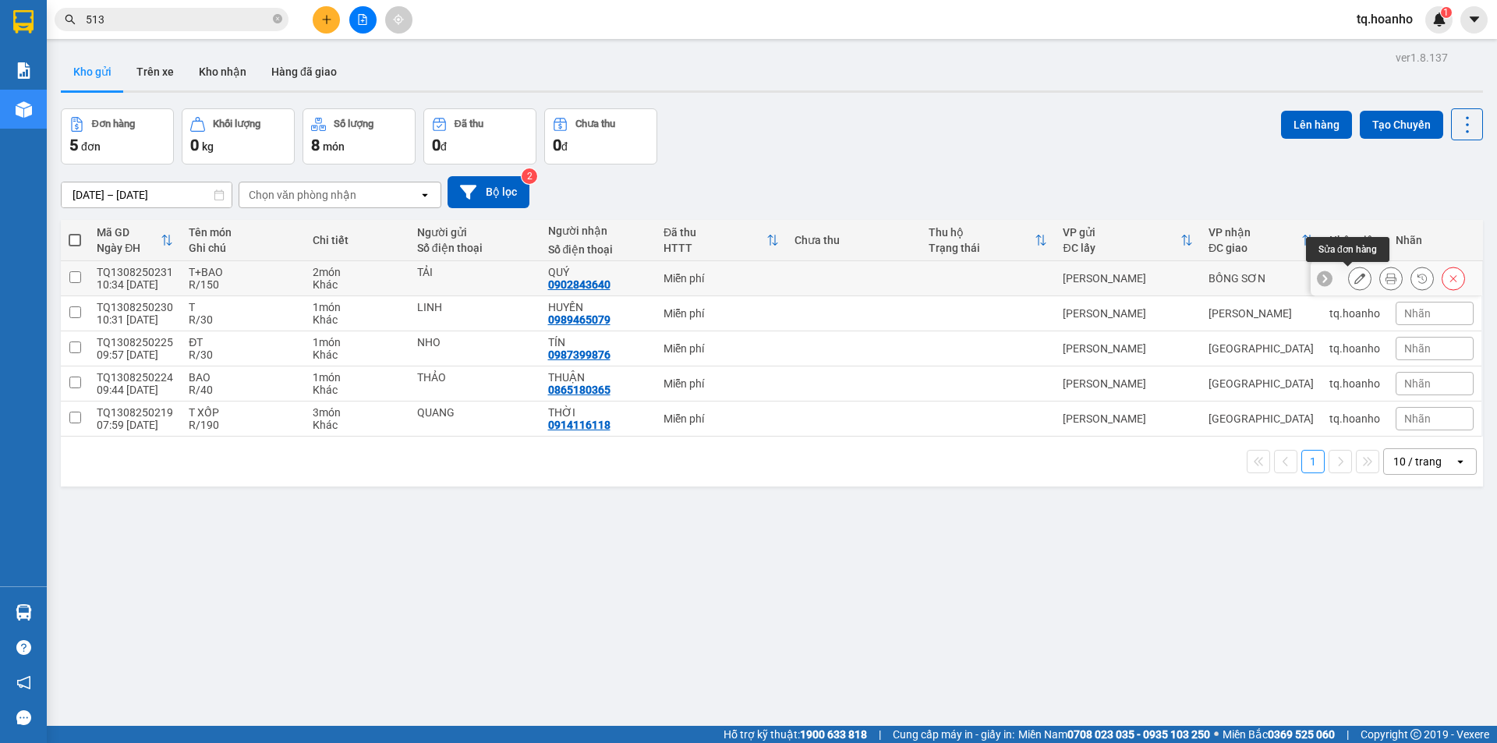
click at [1355, 276] on icon at bounding box center [1360, 278] width 11 height 11
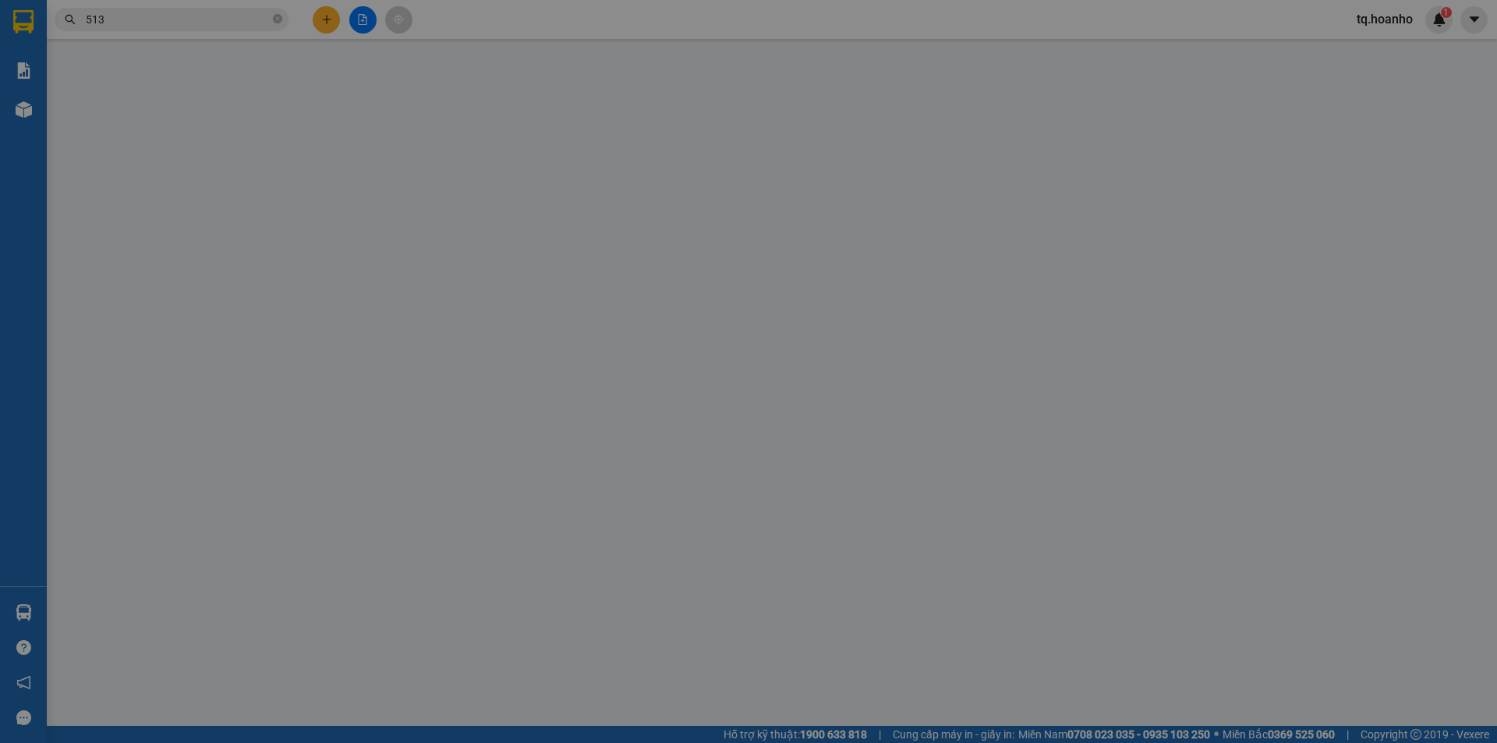
type input "TẢI"
type input "0902843640"
type input "QUÝ"
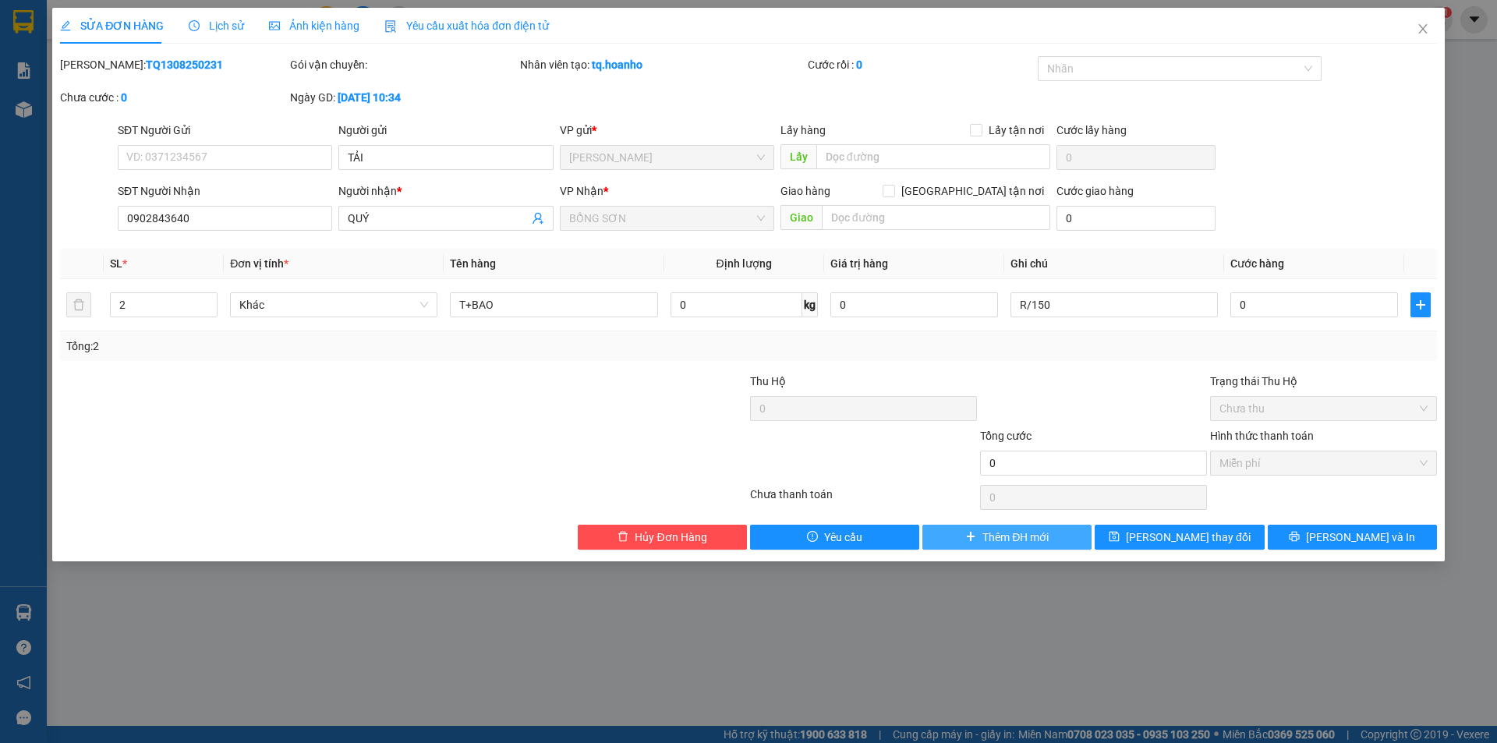
click at [1048, 532] on span "Thêm ĐH mới" at bounding box center [1016, 537] width 66 height 17
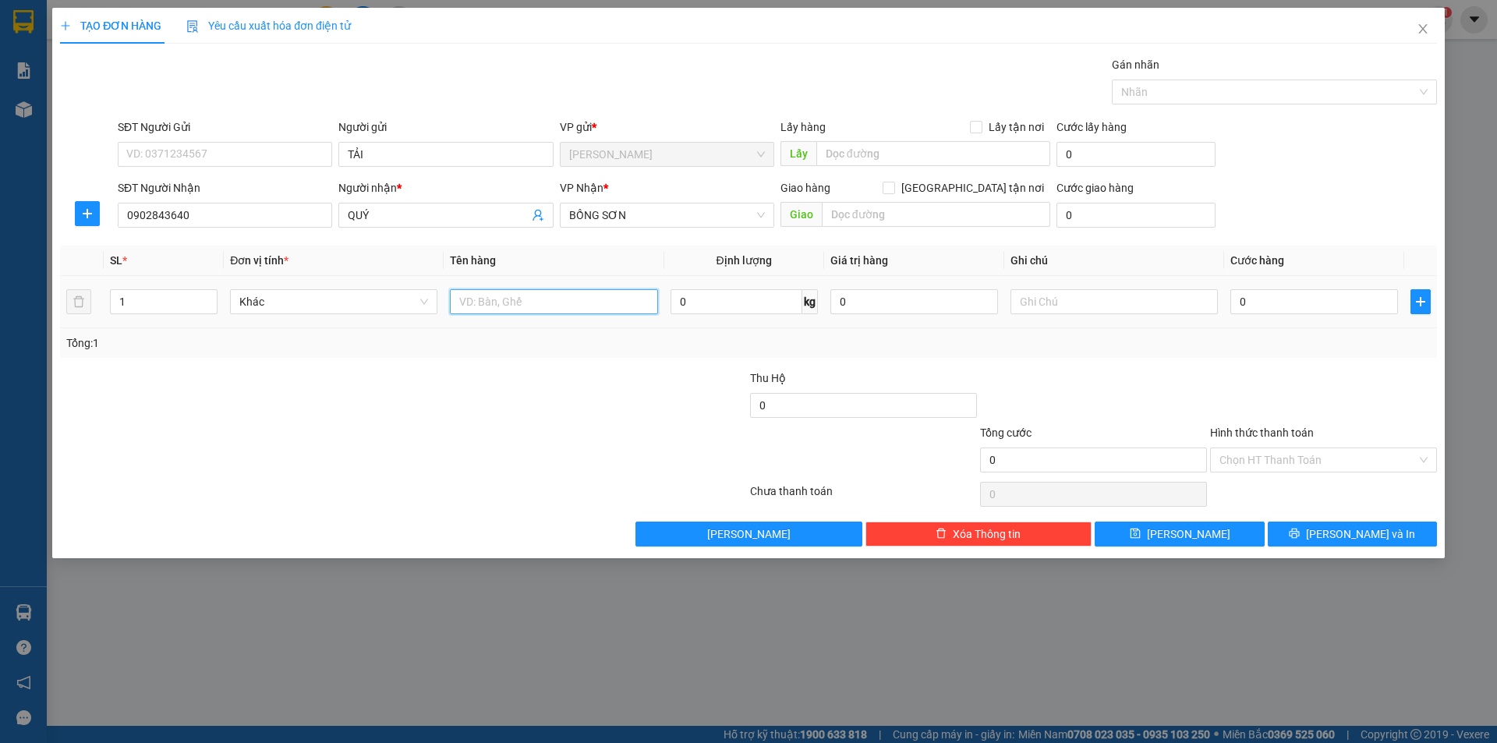
click at [516, 310] on input "text" at bounding box center [553, 301] width 207 height 25
type input "T+BAO"
type input "2"
click at [211, 293] on span "up" at bounding box center [208, 297] width 9 height 9
click at [672, 207] on span "BỒNG SƠN" at bounding box center [667, 215] width 196 height 23
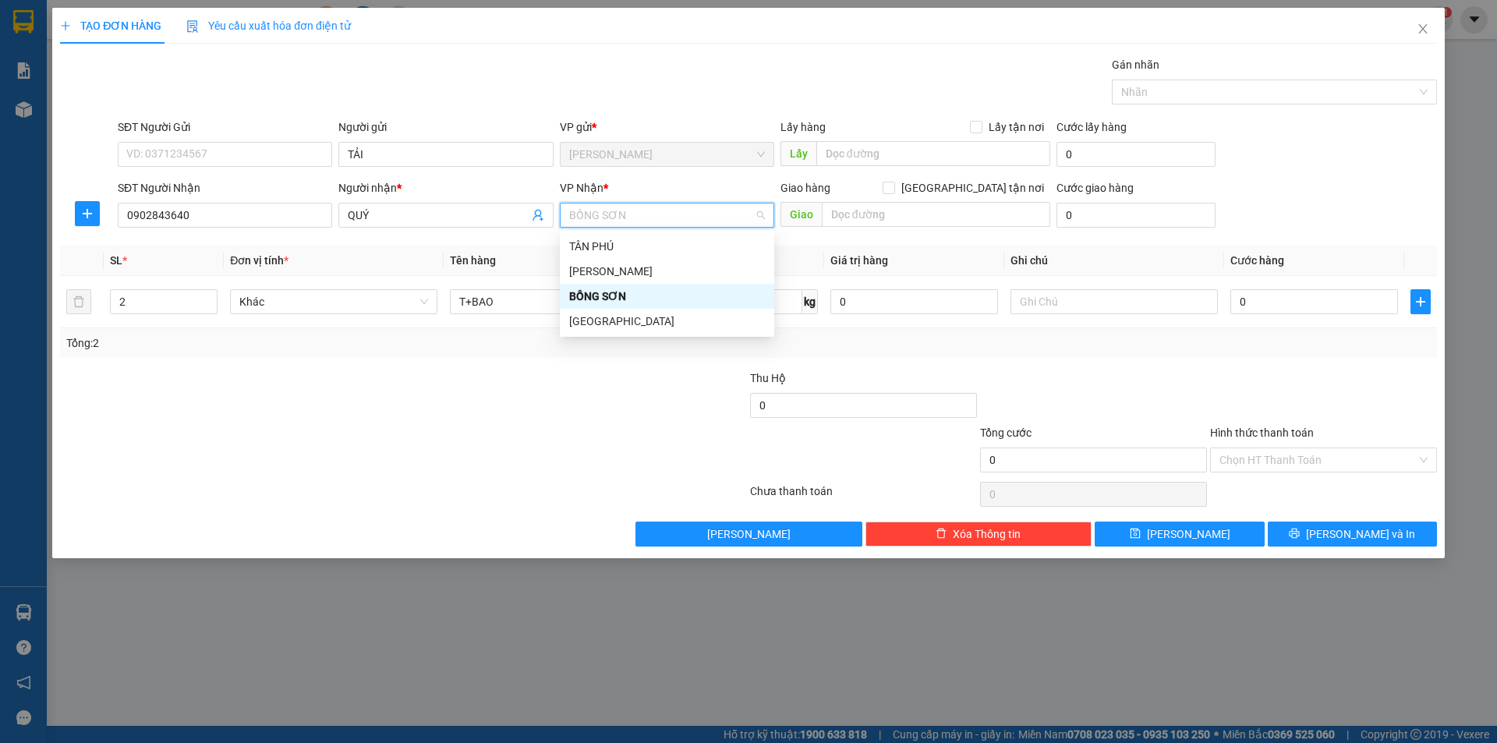
click at [606, 320] on div "[GEOGRAPHIC_DATA]" at bounding box center [667, 321] width 196 height 17
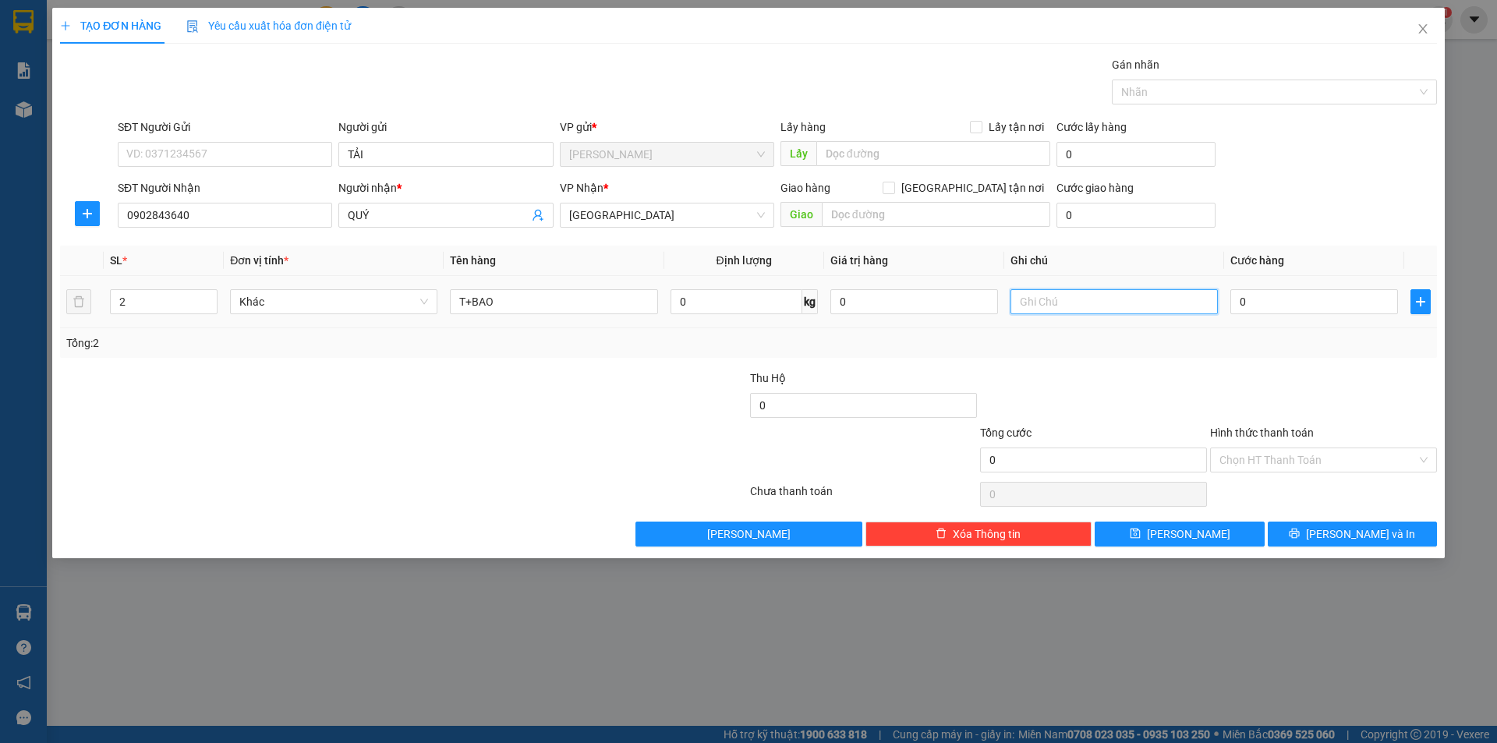
click at [1119, 305] on input "text" at bounding box center [1114, 301] width 207 height 25
type input "R/150"
click at [1283, 459] on input "Hình thức thanh toán" at bounding box center [1318, 459] width 197 height 23
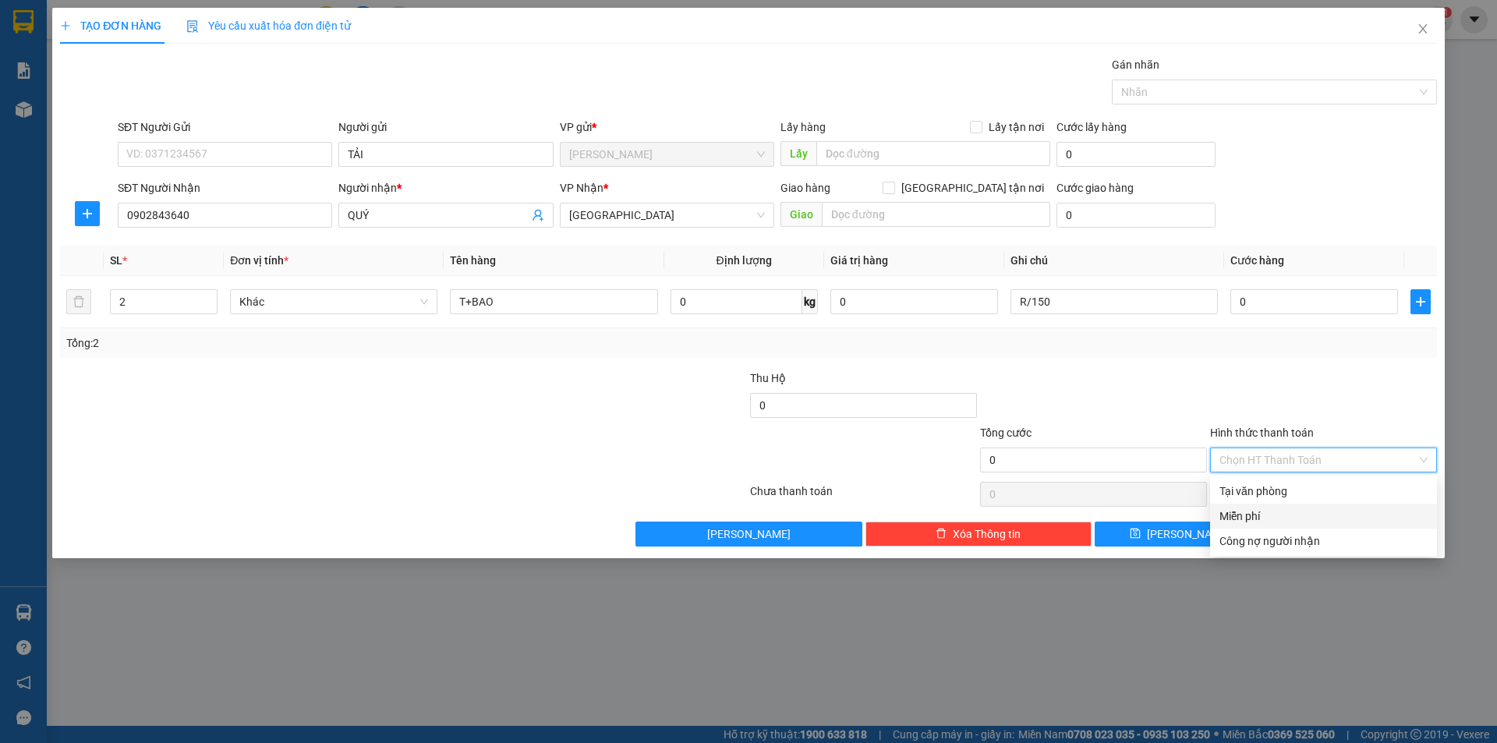
click at [1270, 509] on div "Miễn phí" at bounding box center [1324, 516] width 208 height 17
click at [1286, 538] on button "[PERSON_NAME] và In" at bounding box center [1352, 534] width 169 height 25
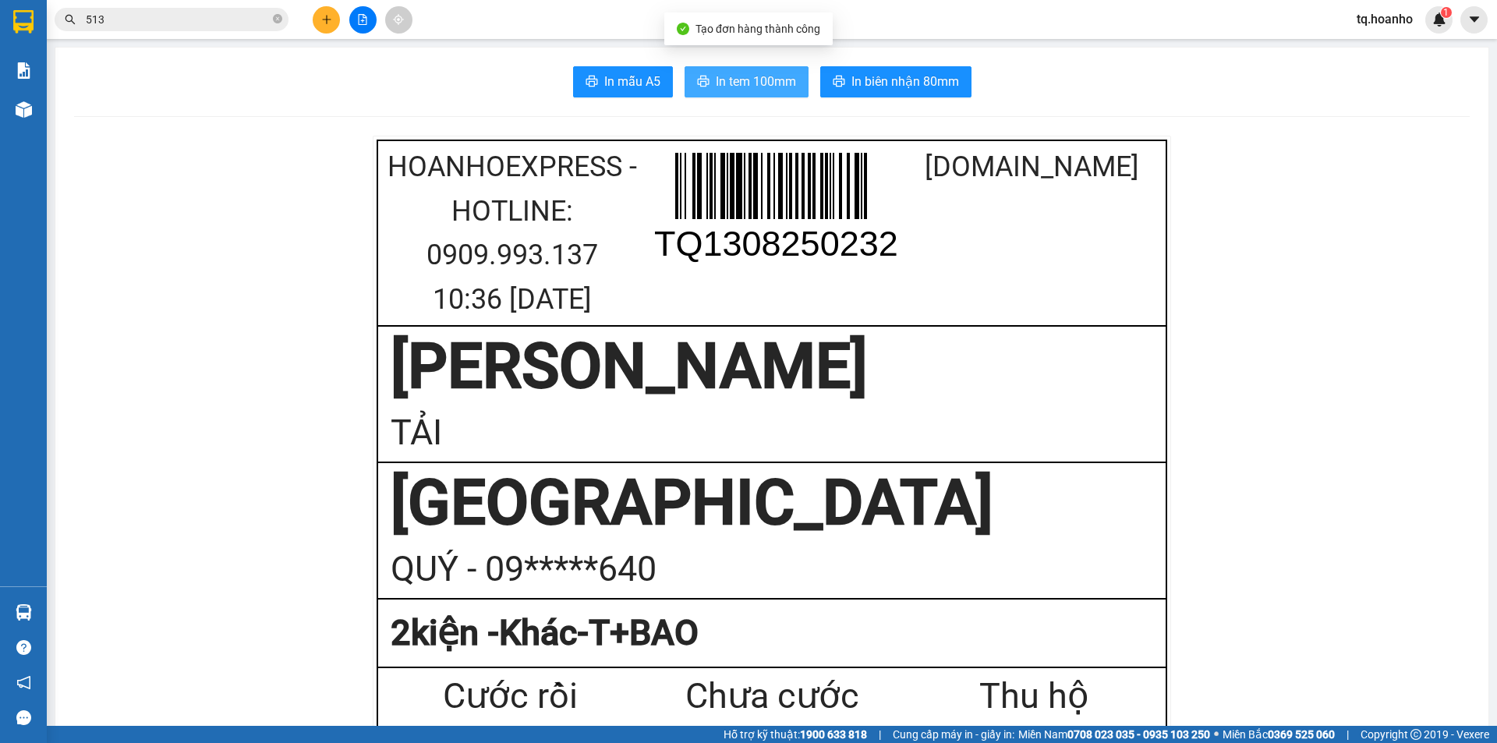
click at [696, 73] on button "In tem 100mm" at bounding box center [747, 81] width 124 height 31
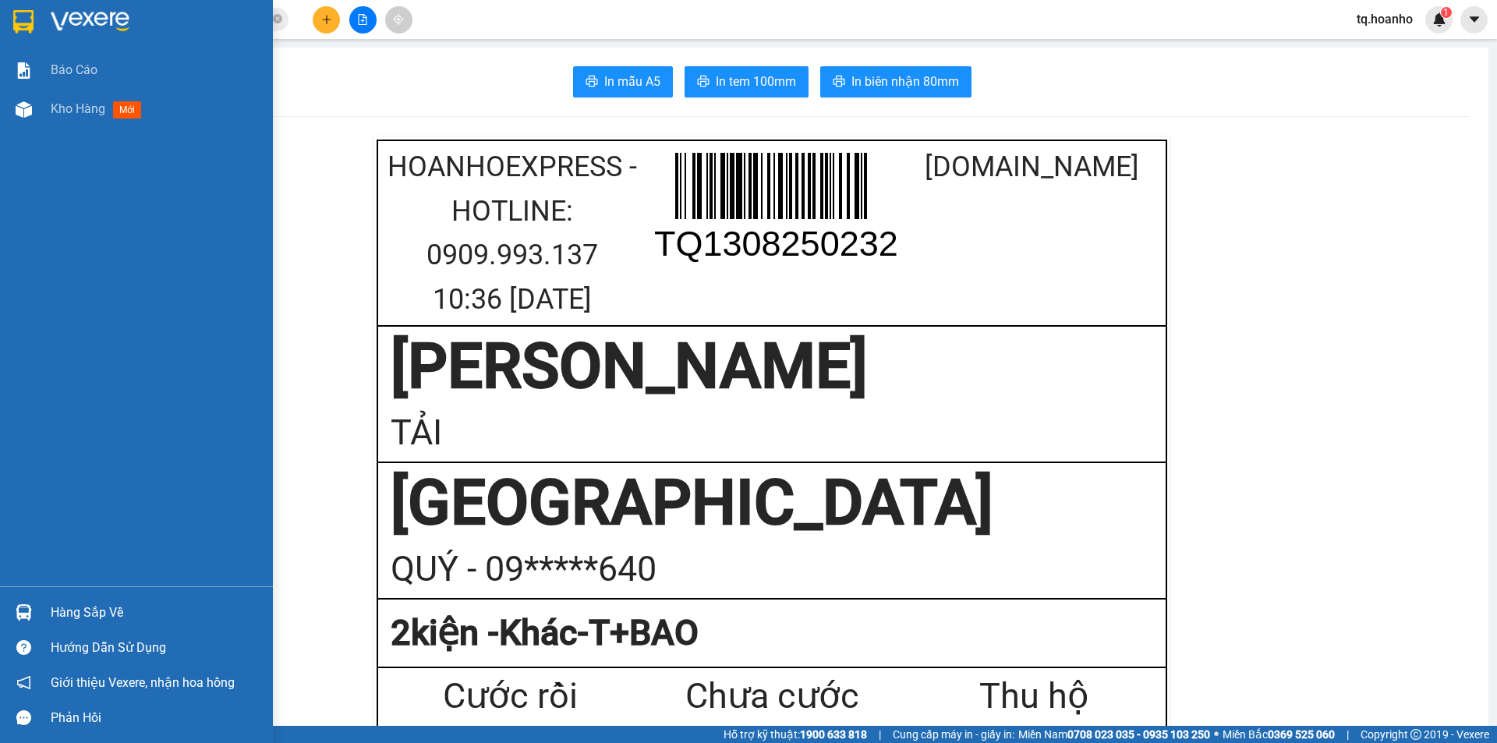
click at [83, 19] on img at bounding box center [90, 21] width 79 height 23
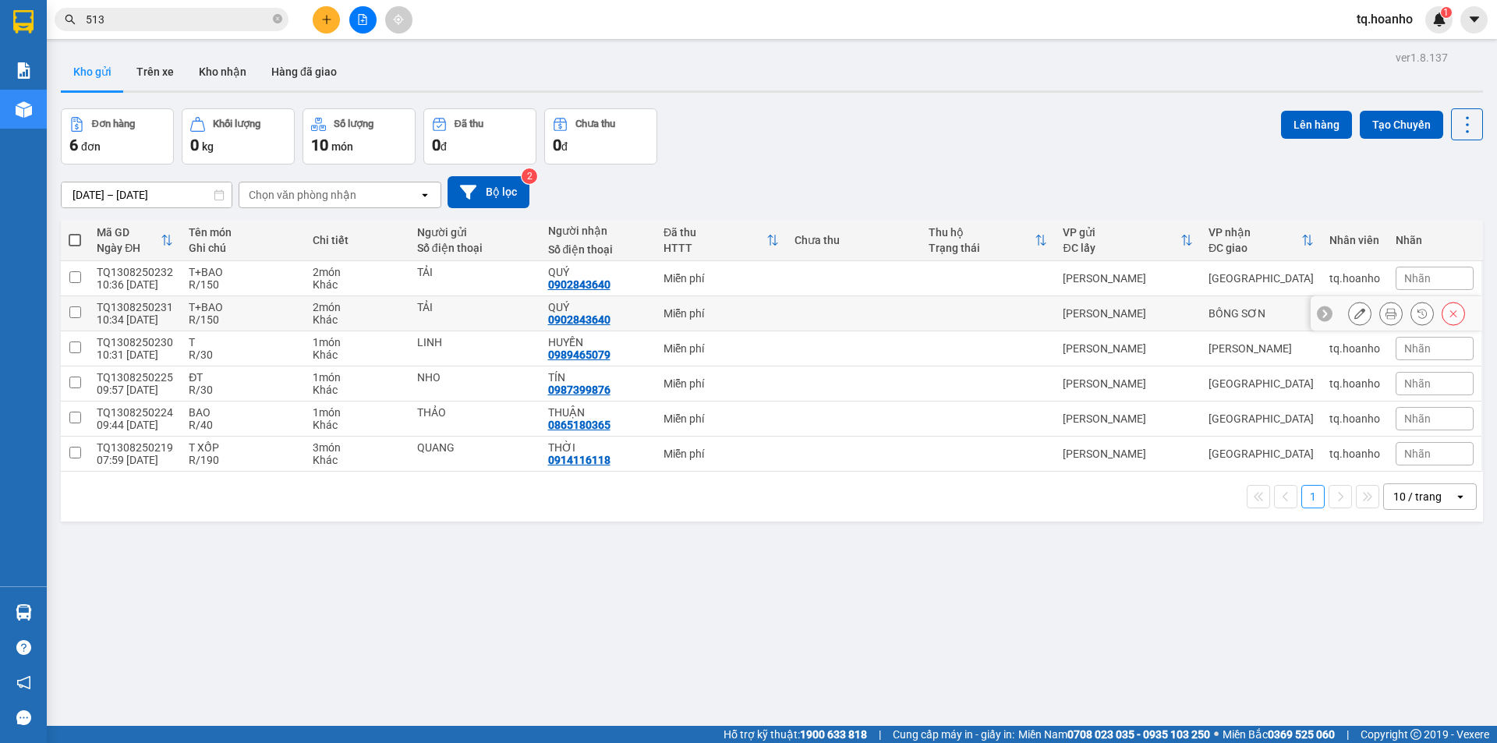
click at [859, 301] on td at bounding box center [854, 313] width 134 height 35
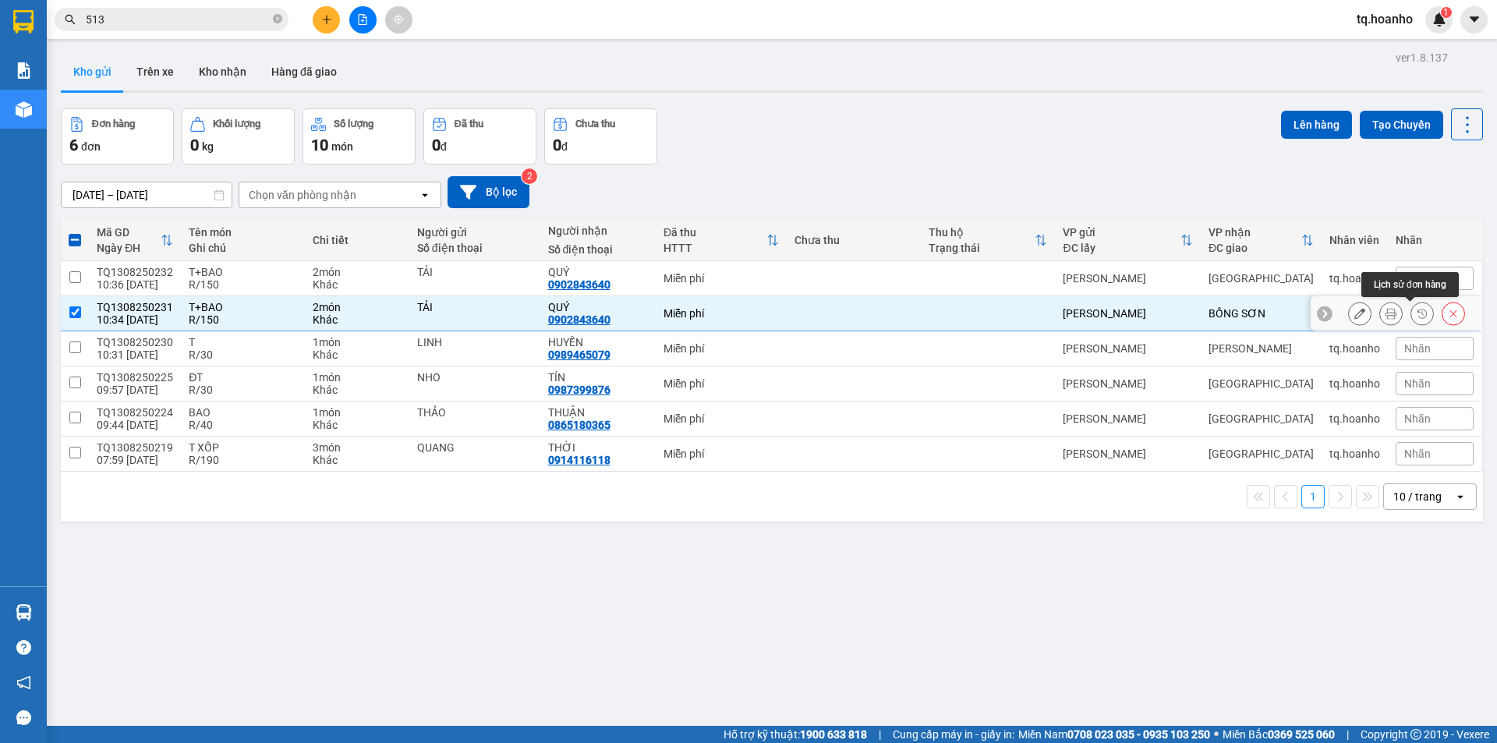
click at [1448, 317] on icon at bounding box center [1453, 313] width 11 height 11
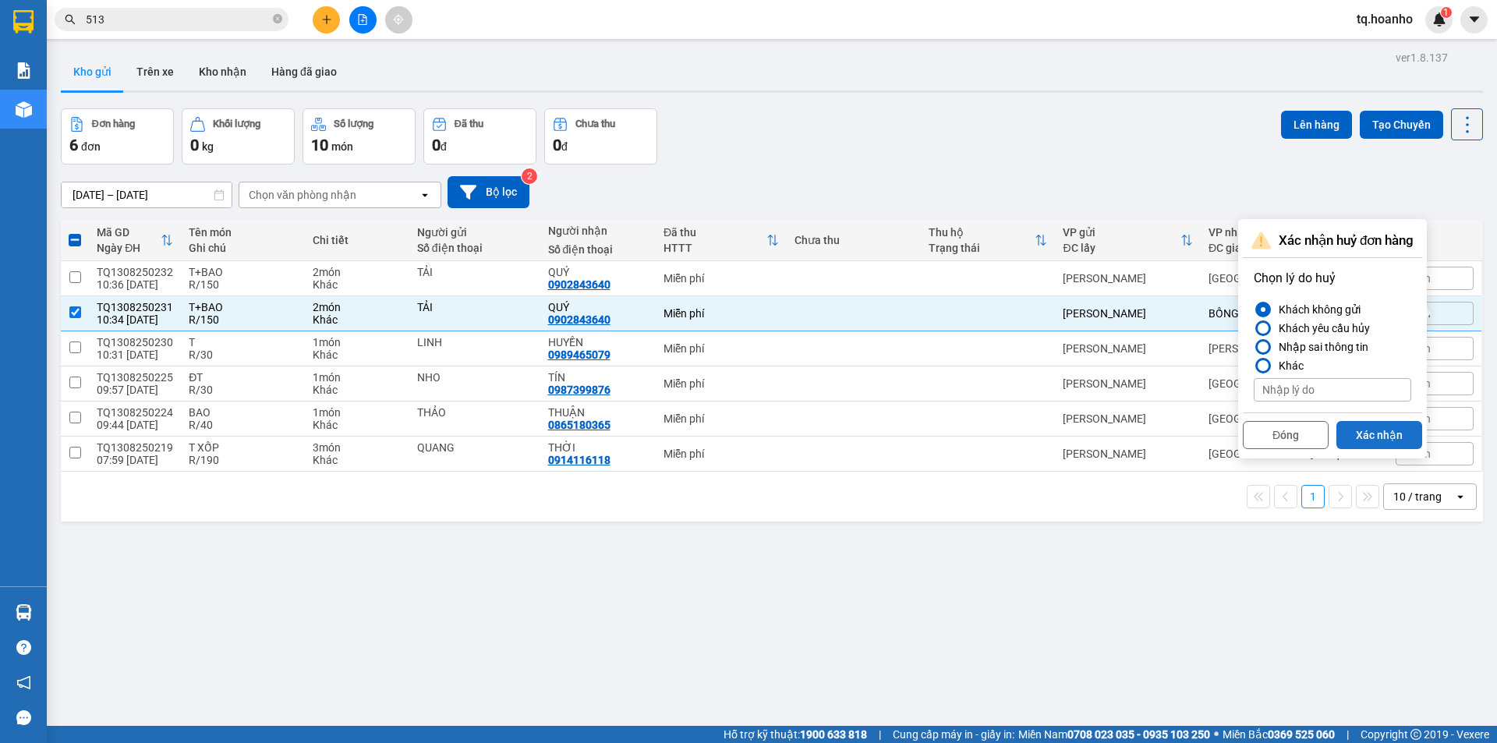
click at [1362, 436] on button "Xác nhận" at bounding box center [1380, 435] width 86 height 28
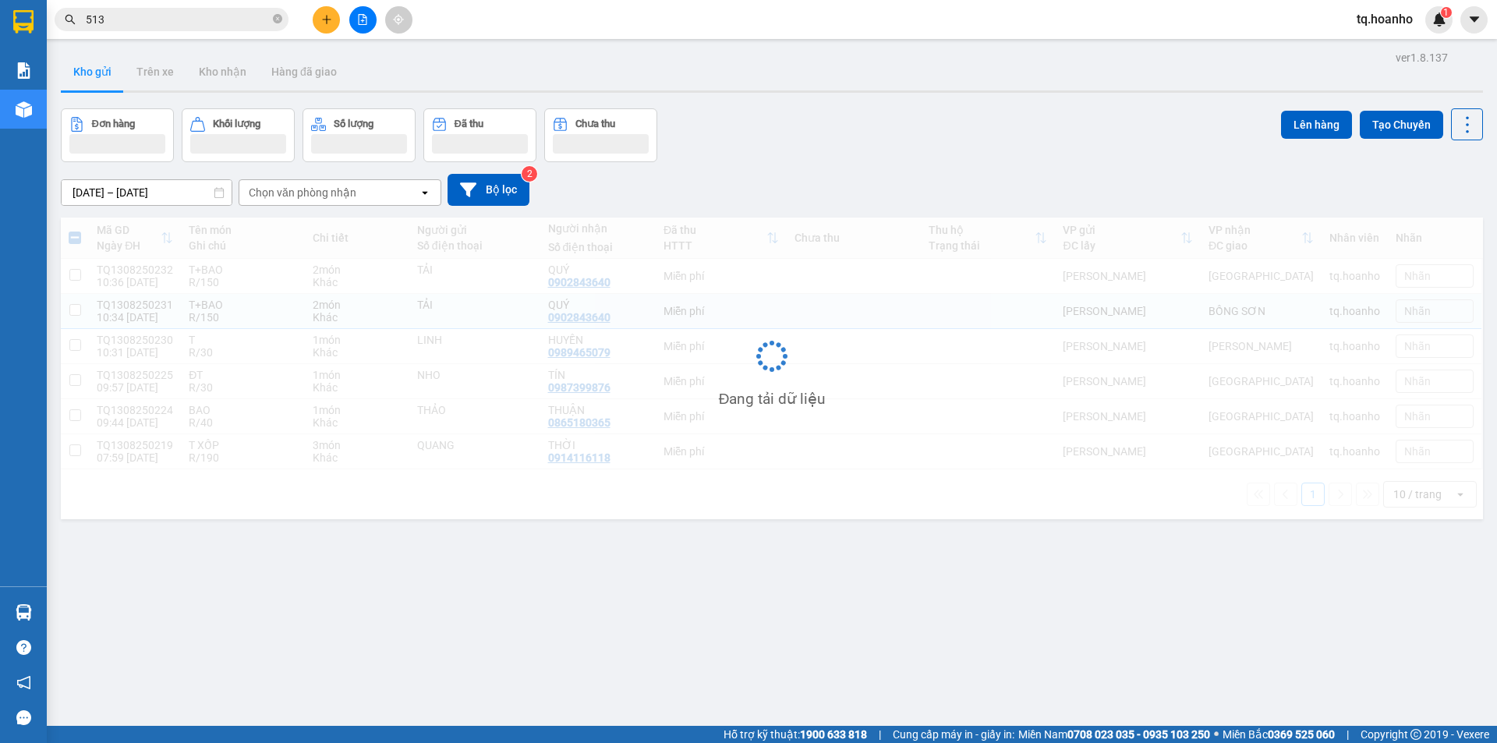
checkbox input "false"
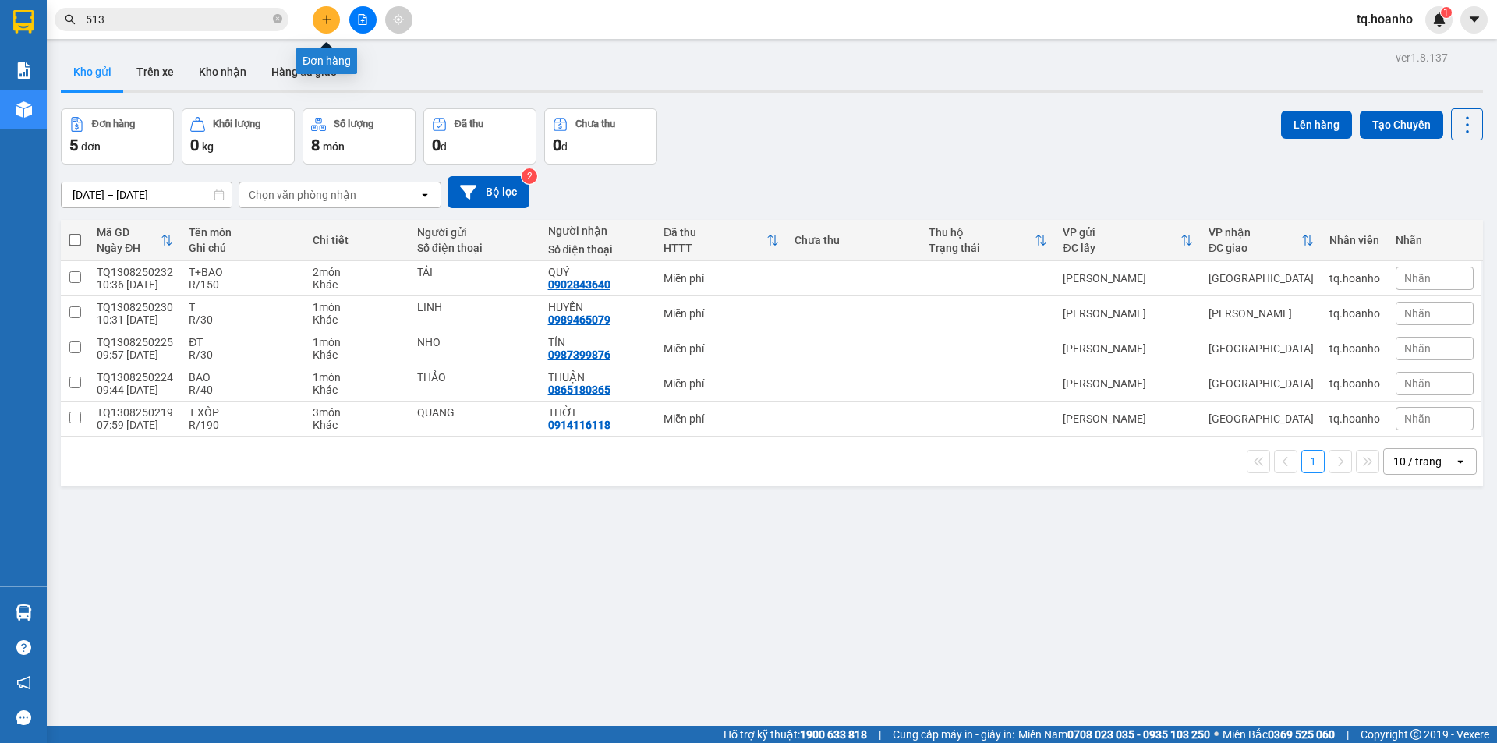
click at [326, 11] on button at bounding box center [326, 19] width 27 height 27
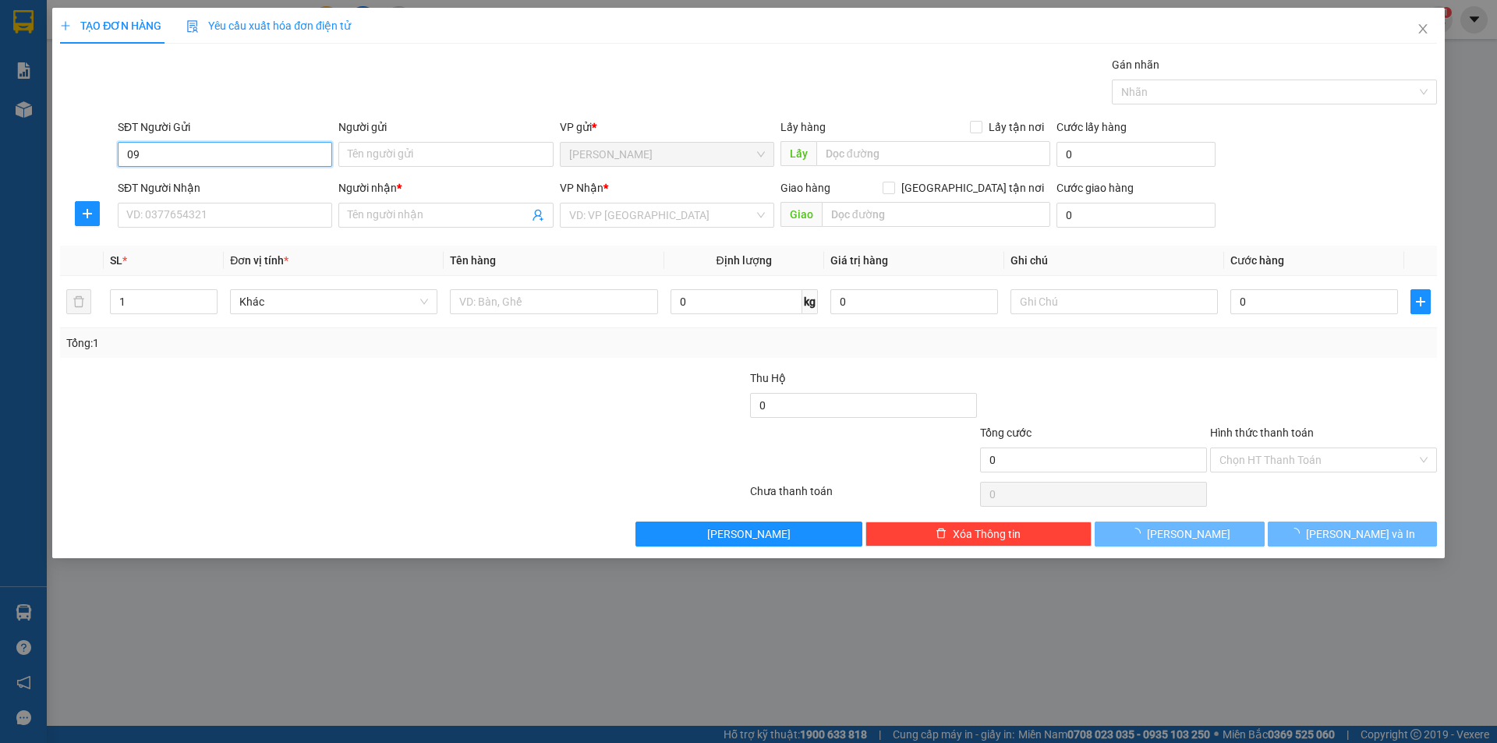
type input "0"
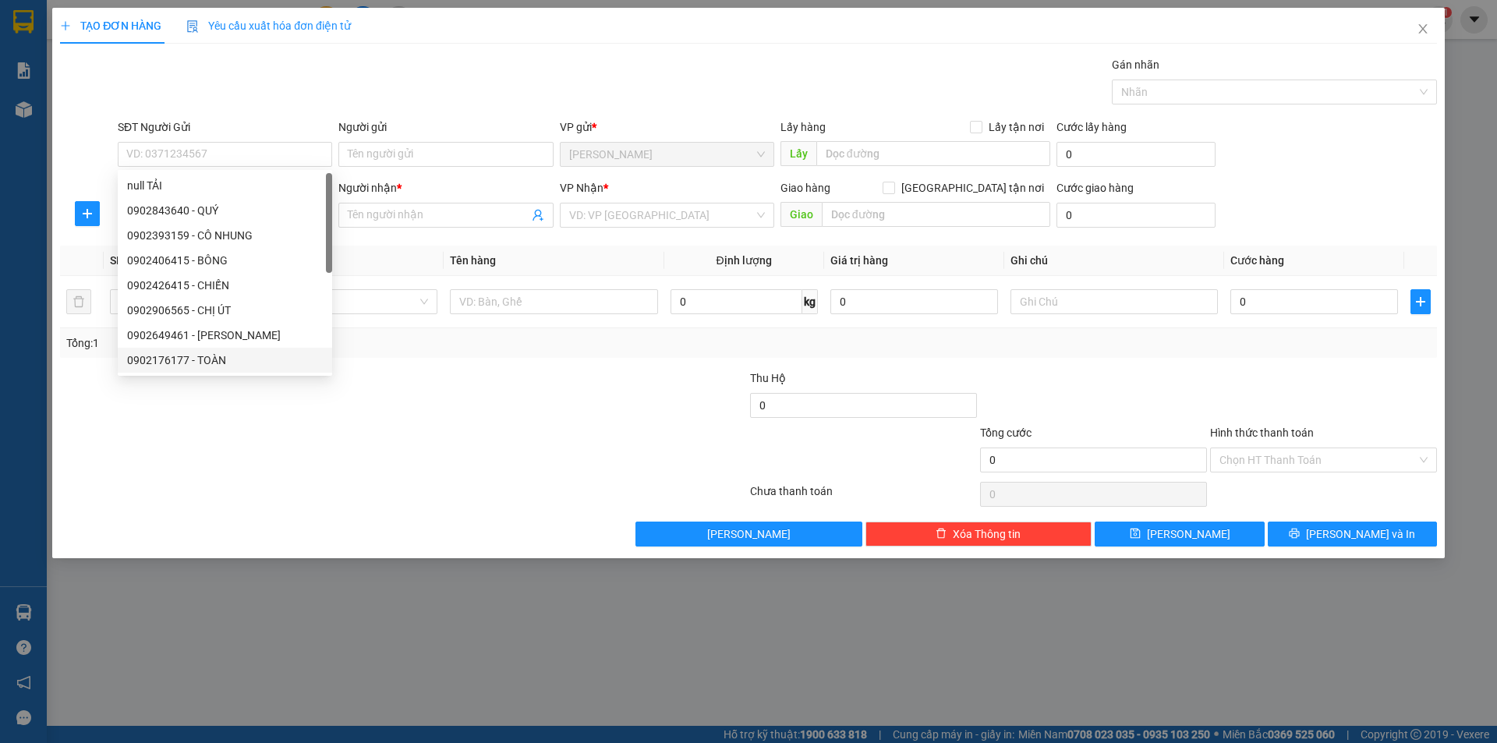
drag, startPoint x: 265, startPoint y: 431, endPoint x: 257, endPoint y: 317, distance: 114.2
click at [265, 431] on div at bounding box center [288, 451] width 460 height 55
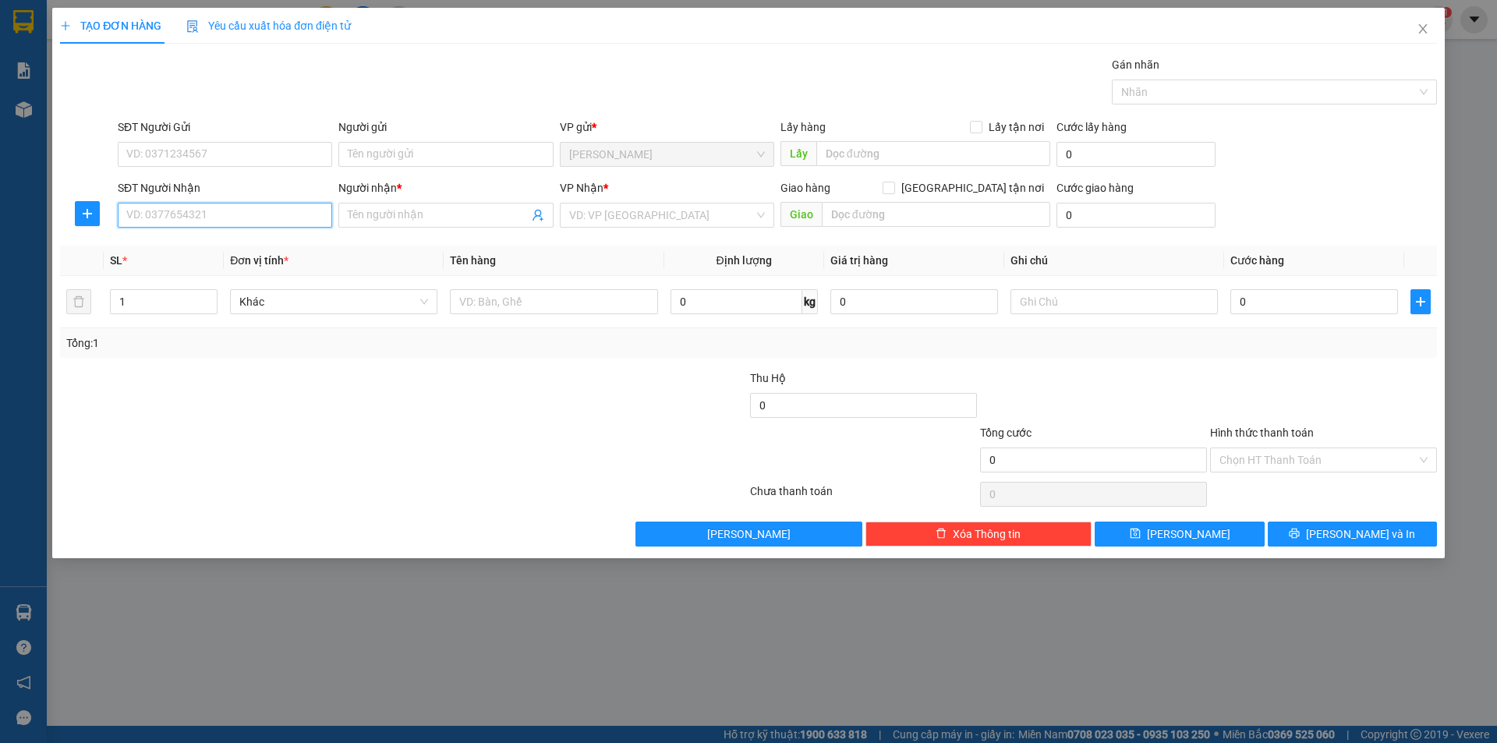
click at [260, 220] on input "SĐT Người Nhận" at bounding box center [225, 215] width 214 height 25
click at [275, 243] on div "0902702077 - THIÊN LONG" at bounding box center [225, 246] width 196 height 17
type input "0902702077"
type input "THIÊN LONG"
type input "0902702077"
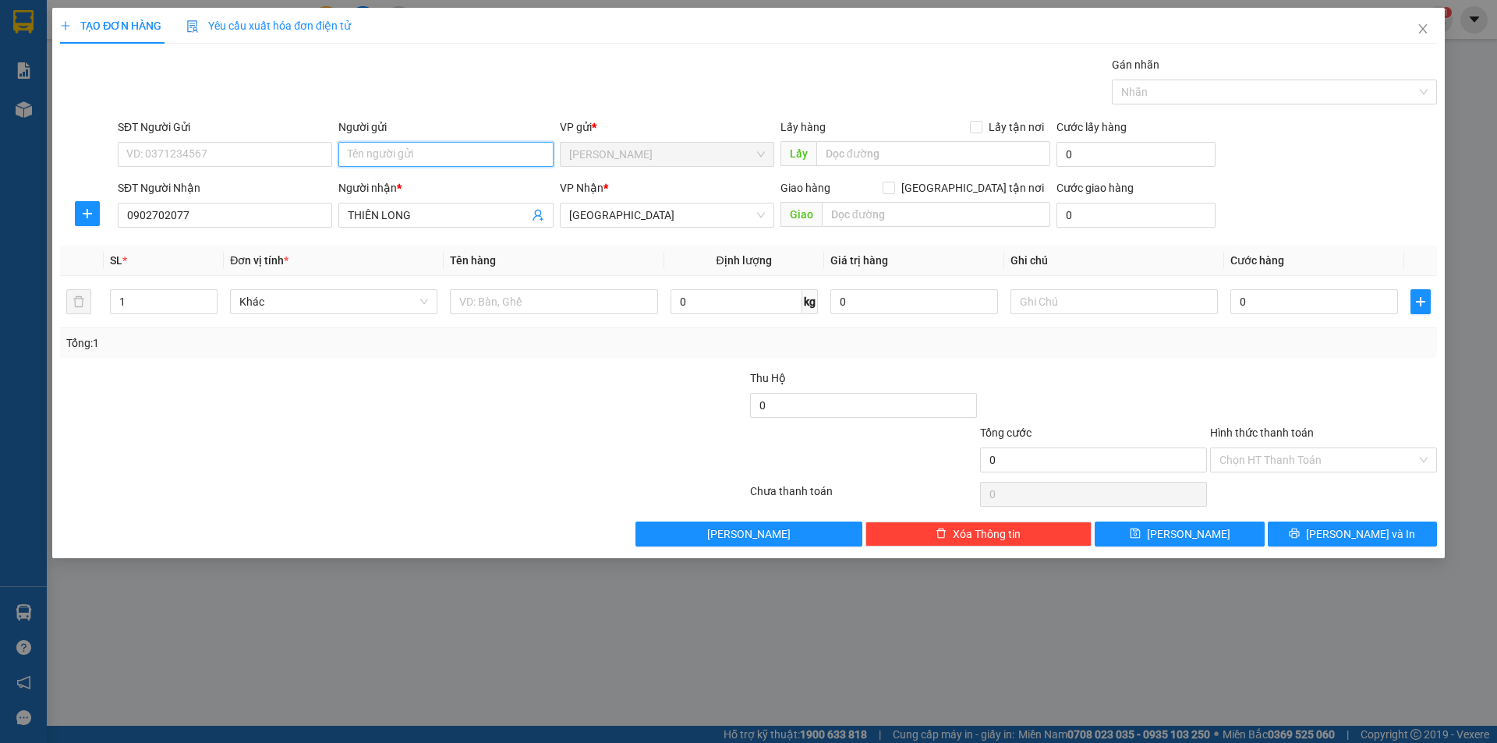
click at [449, 155] on input "Người gửi" at bounding box center [445, 154] width 214 height 25
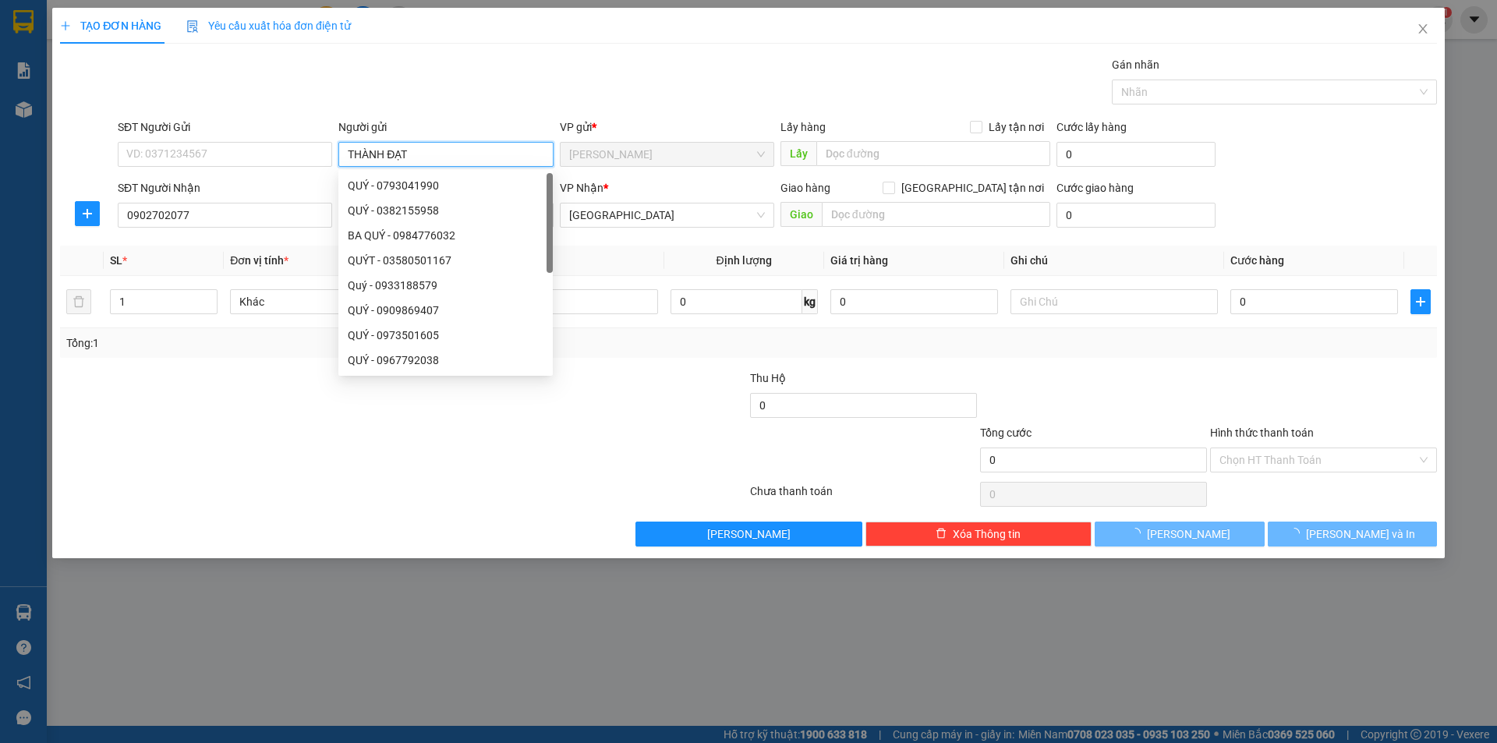
type input "THÀNH ĐẠT"
drag, startPoint x: 149, startPoint y: 546, endPoint x: 183, endPoint y: 534, distance: 36.3
click at [149, 547] on div "TẠO ĐƠN HÀNG Yêu cầu xuất hóa đơn điện tử Transit Pickup Surcharge Ids Transit …" at bounding box center [748, 283] width 1393 height 551
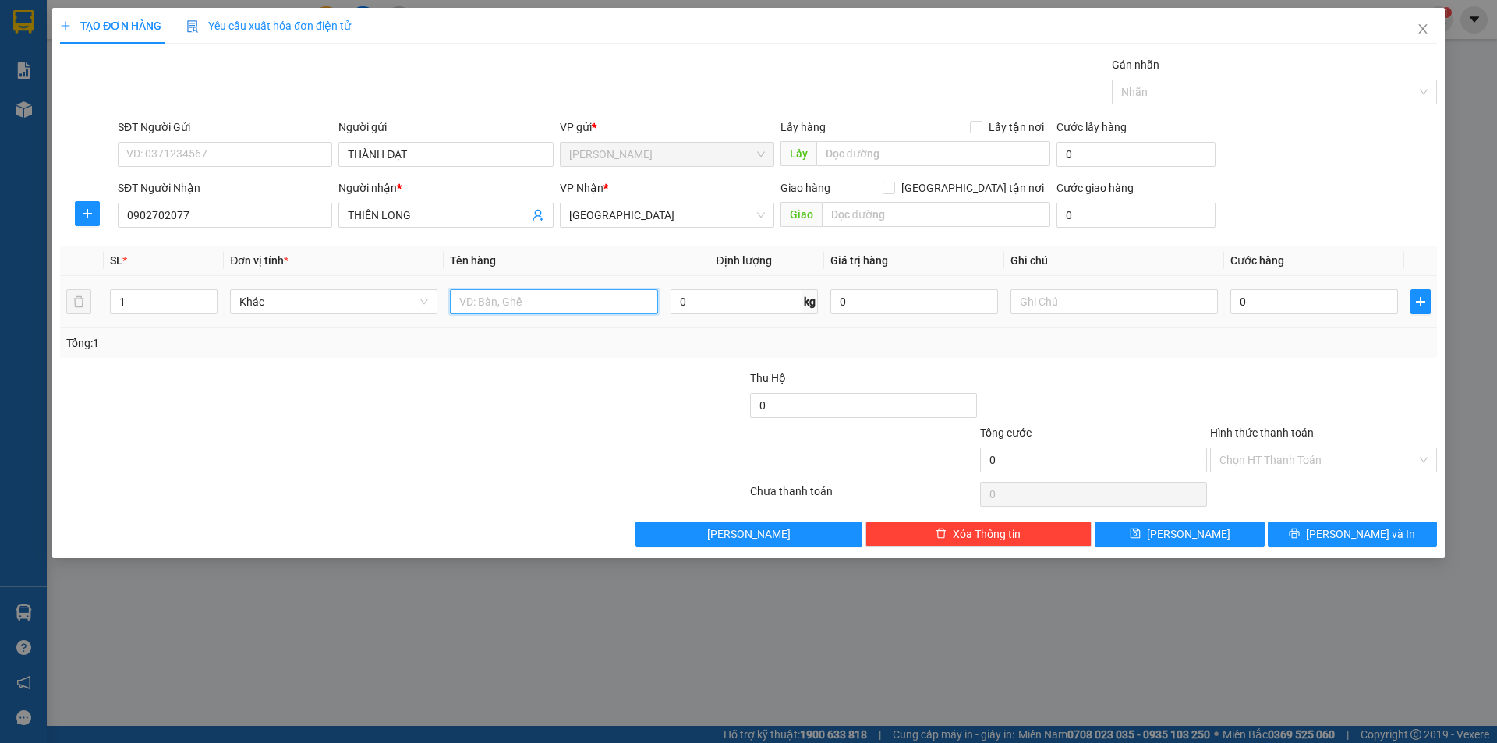
click at [518, 307] on input "text" at bounding box center [553, 301] width 207 height 25
type input "GÓI"
click at [1023, 304] on input "text" at bounding box center [1114, 301] width 207 height 25
type input "R/30"
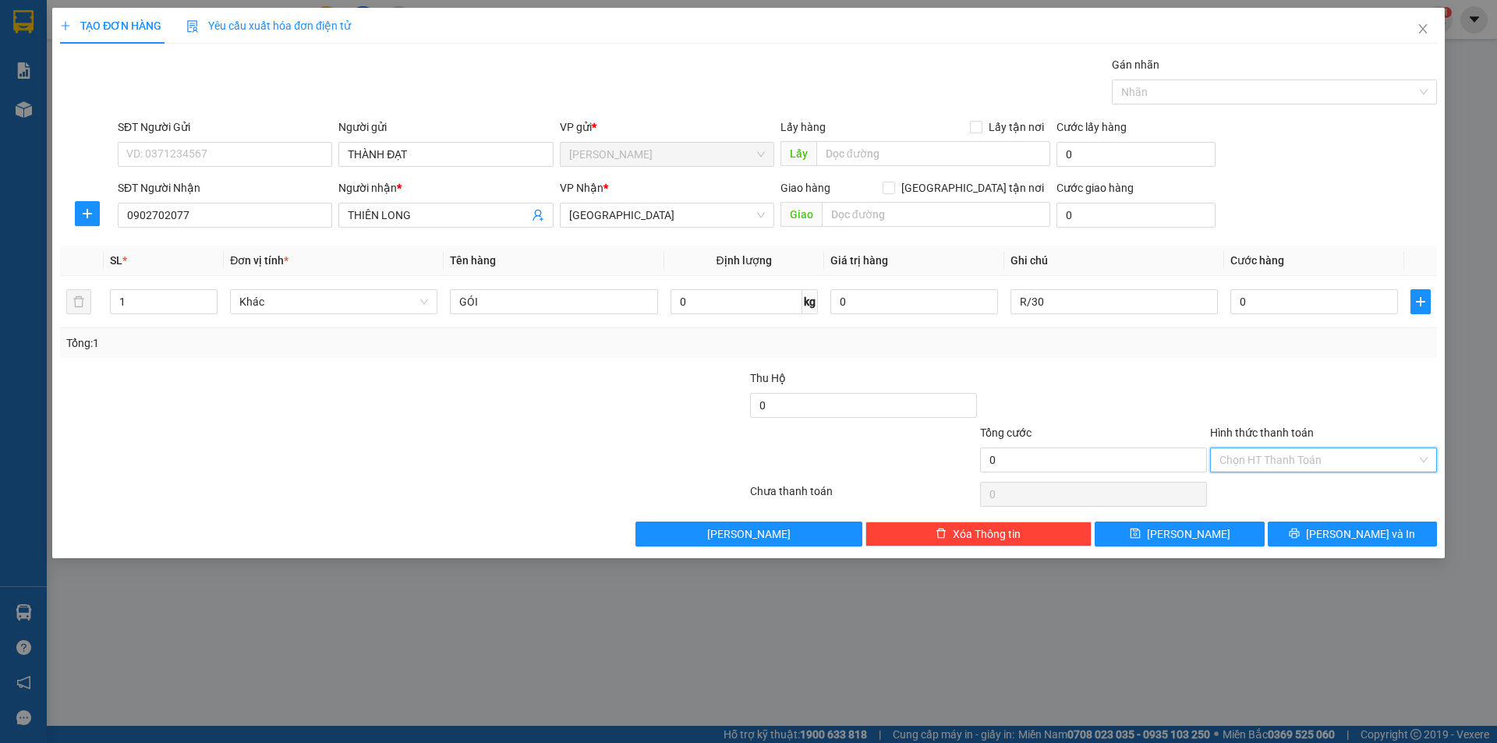
click at [1250, 466] on input "Hình thức thanh toán" at bounding box center [1318, 459] width 197 height 23
click at [1239, 516] on div "Miễn phí" at bounding box center [1324, 516] width 208 height 17
click at [1295, 535] on button "[PERSON_NAME] và In" at bounding box center [1352, 534] width 169 height 25
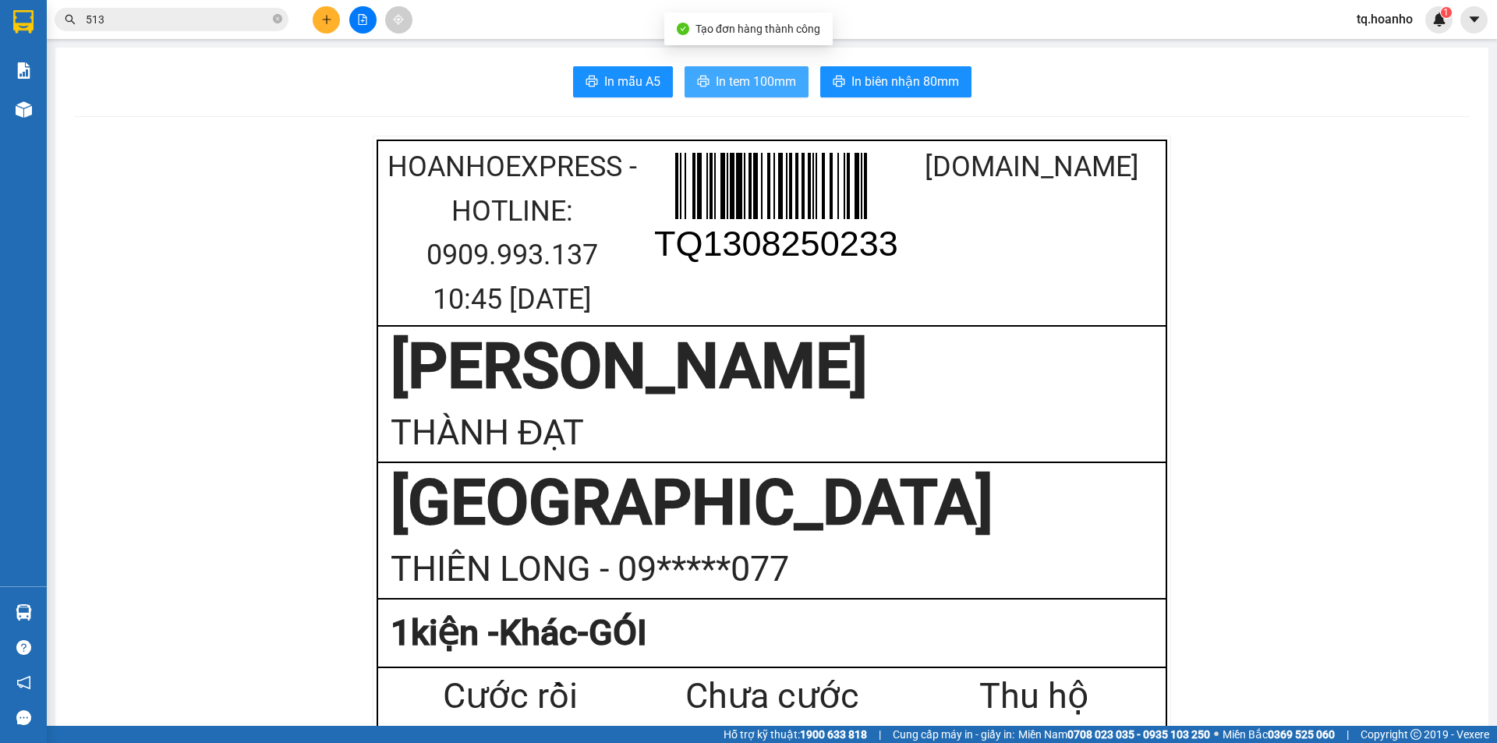
click at [723, 76] on span "In tem 100mm" at bounding box center [756, 81] width 80 height 19
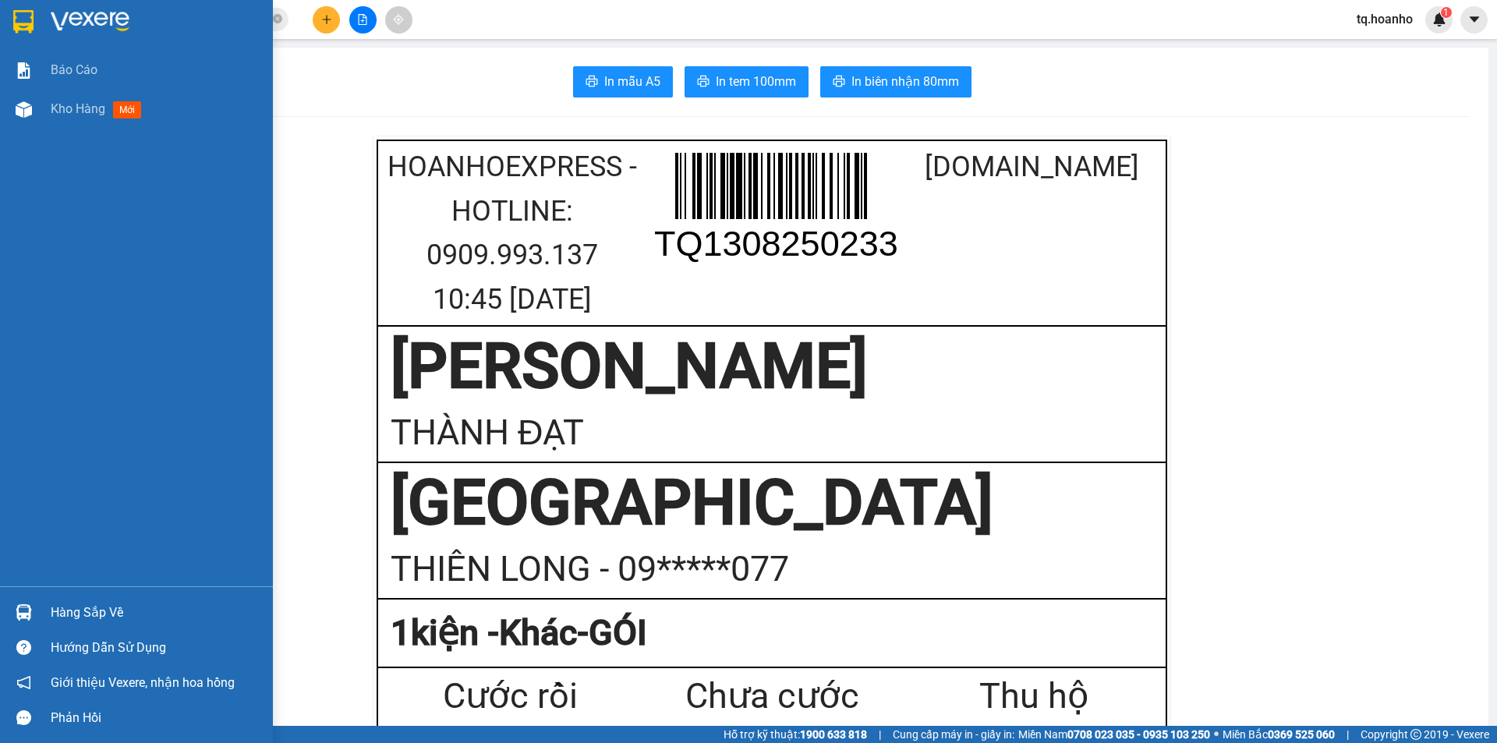
click at [93, 23] on img at bounding box center [90, 21] width 79 height 23
